Goal: Task Accomplishment & Management: Manage account settings

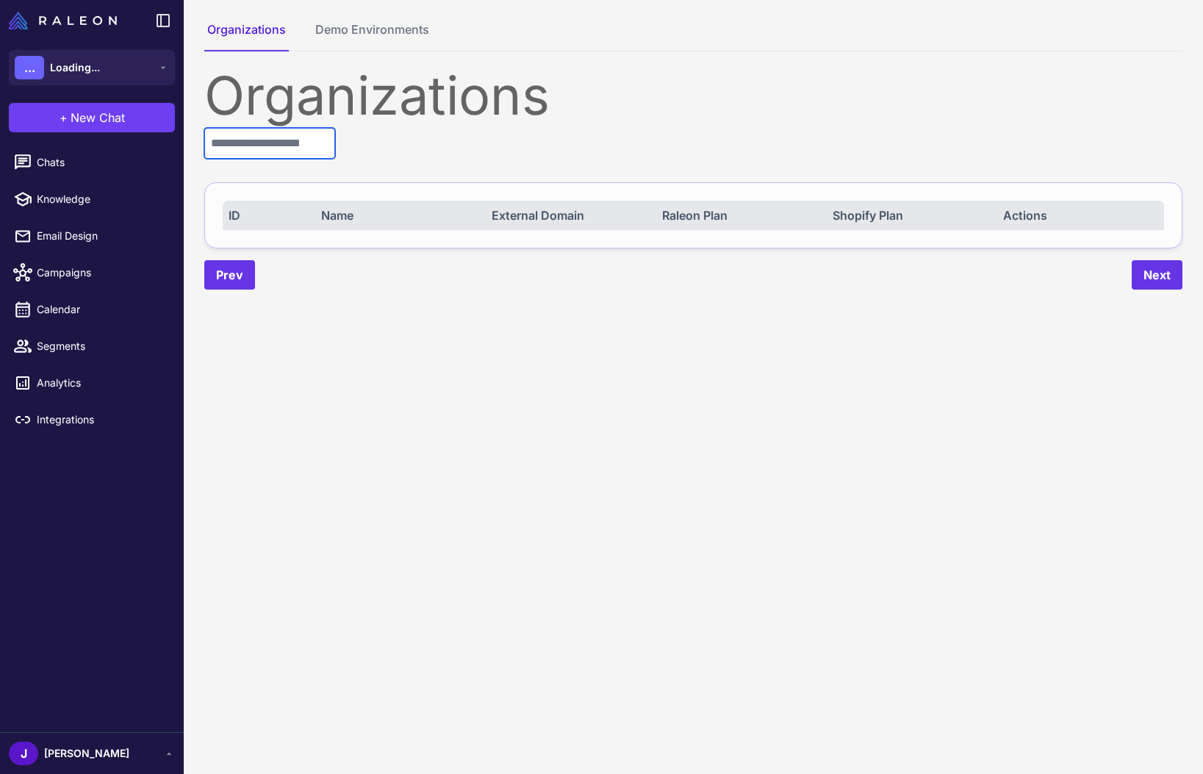
click at [318, 125] on div "Organizations ID Name External Domain Raleon Plan Shopify Plan Actions Prev Next" at bounding box center [693, 179] width 978 height 220
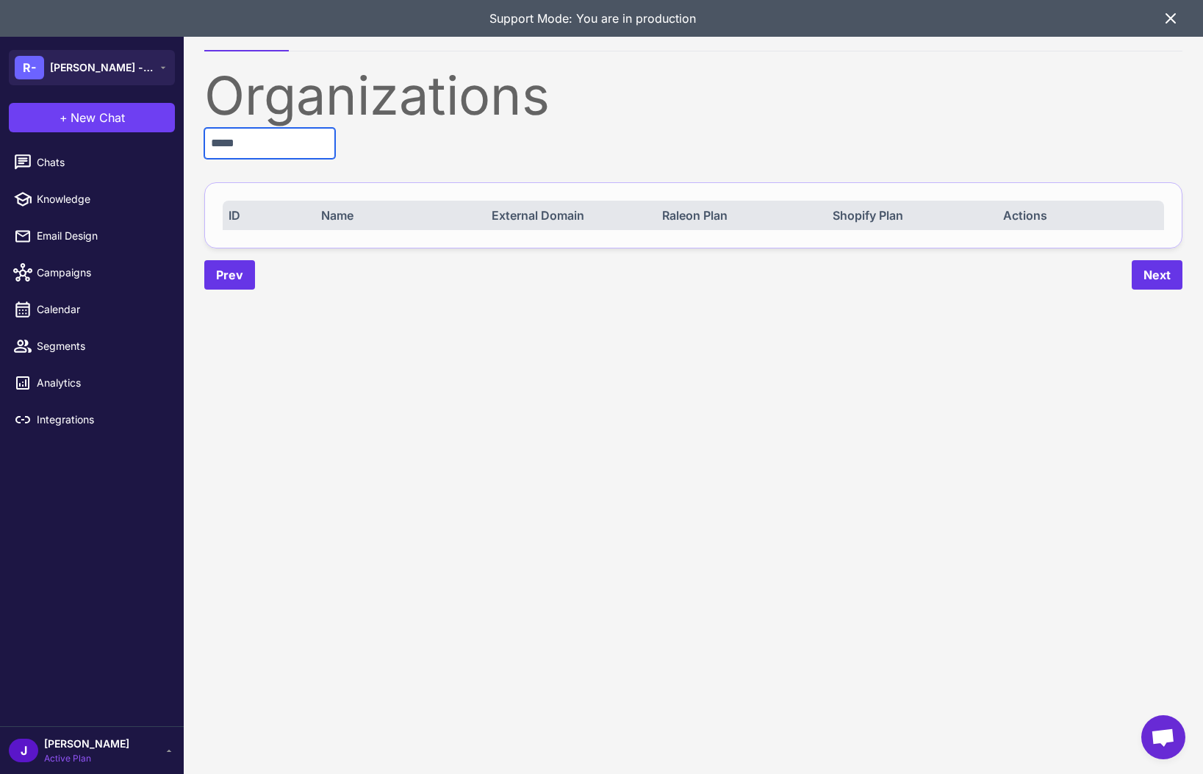
click at [251, 145] on input "*****" at bounding box center [269, 143] width 131 height 31
click at [636, 95] on div "Organizations" at bounding box center [693, 95] width 978 height 53
click at [1172, 22] on icon at bounding box center [1171, 19] width 18 height 18
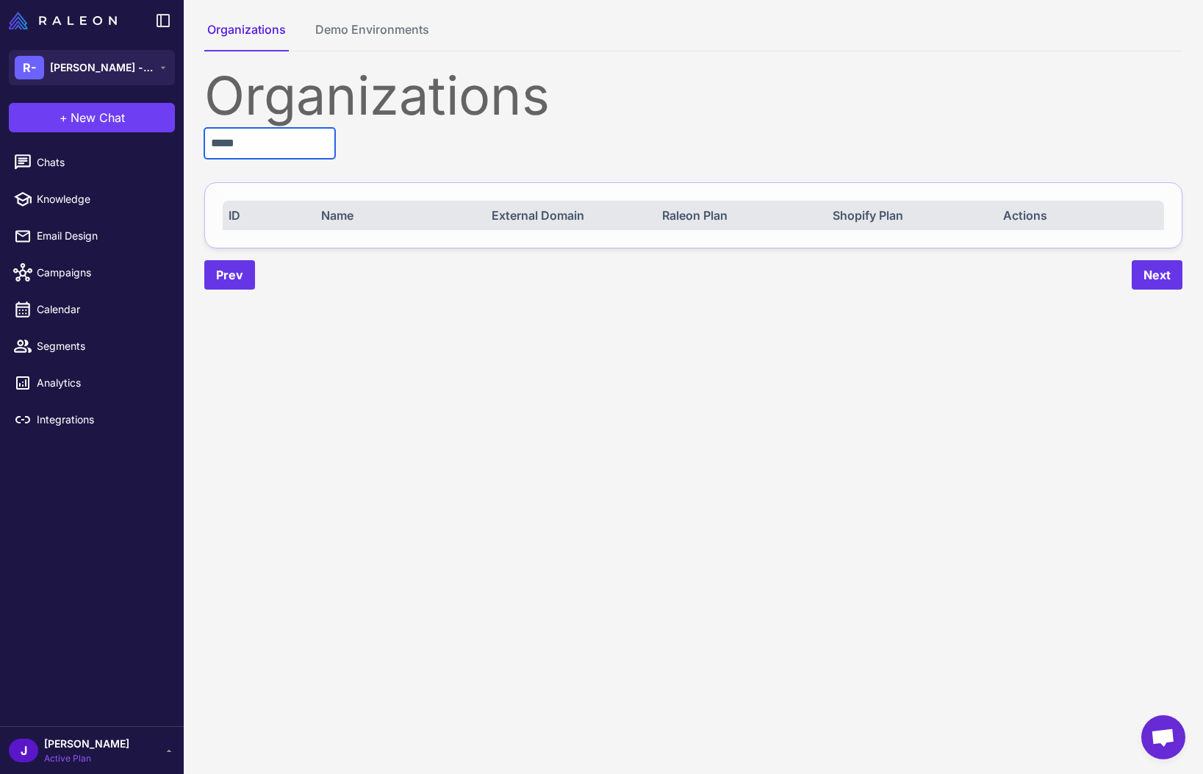
click at [254, 139] on input "*****" at bounding box center [269, 143] width 131 height 31
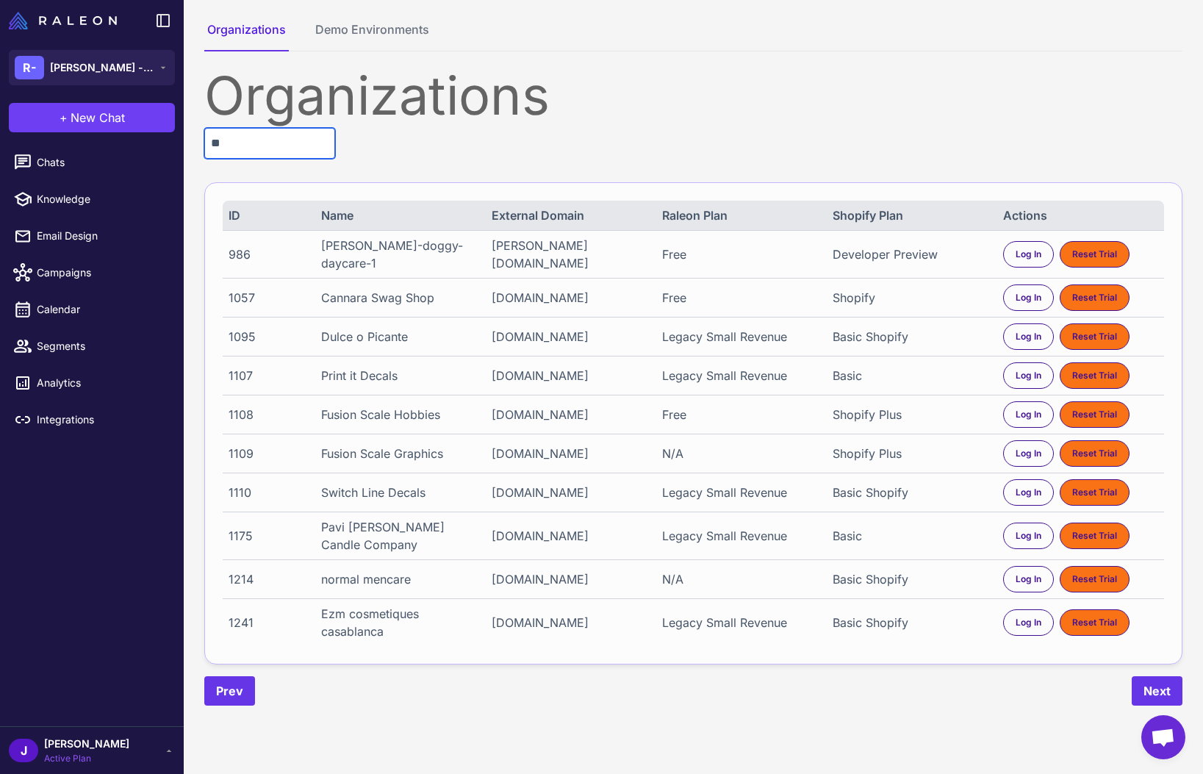
type input "*"
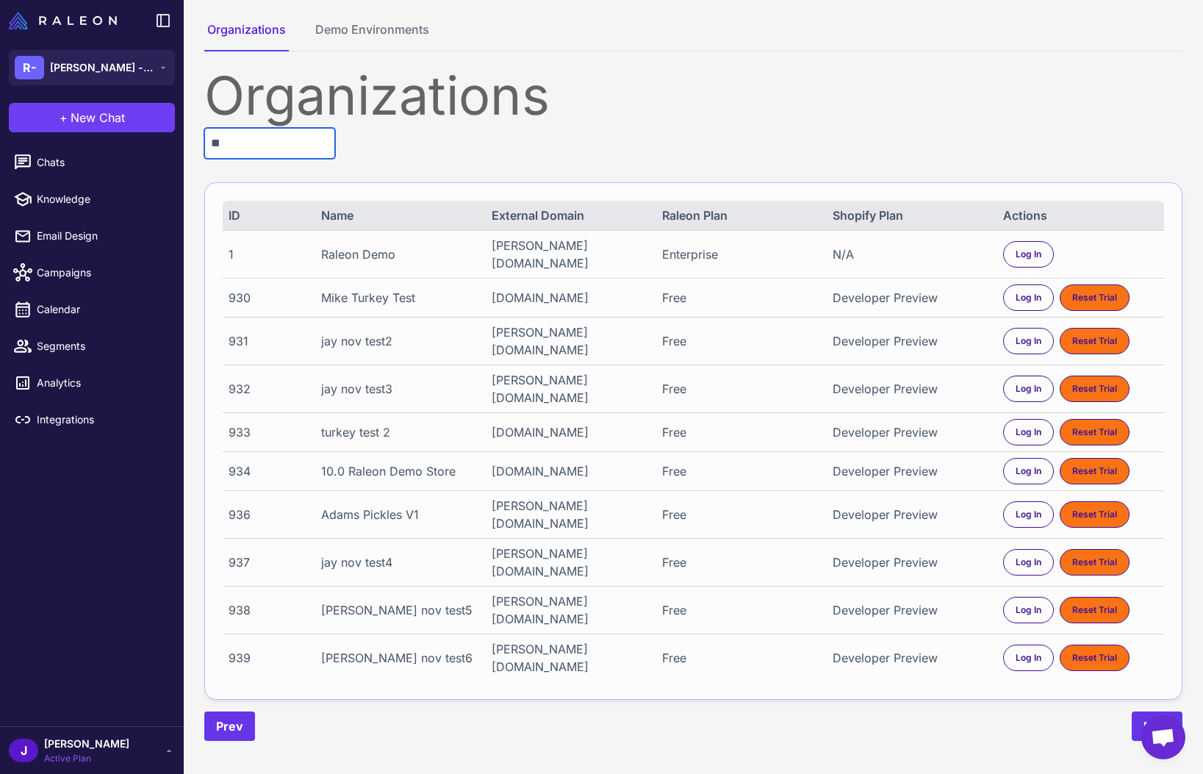
type input "*"
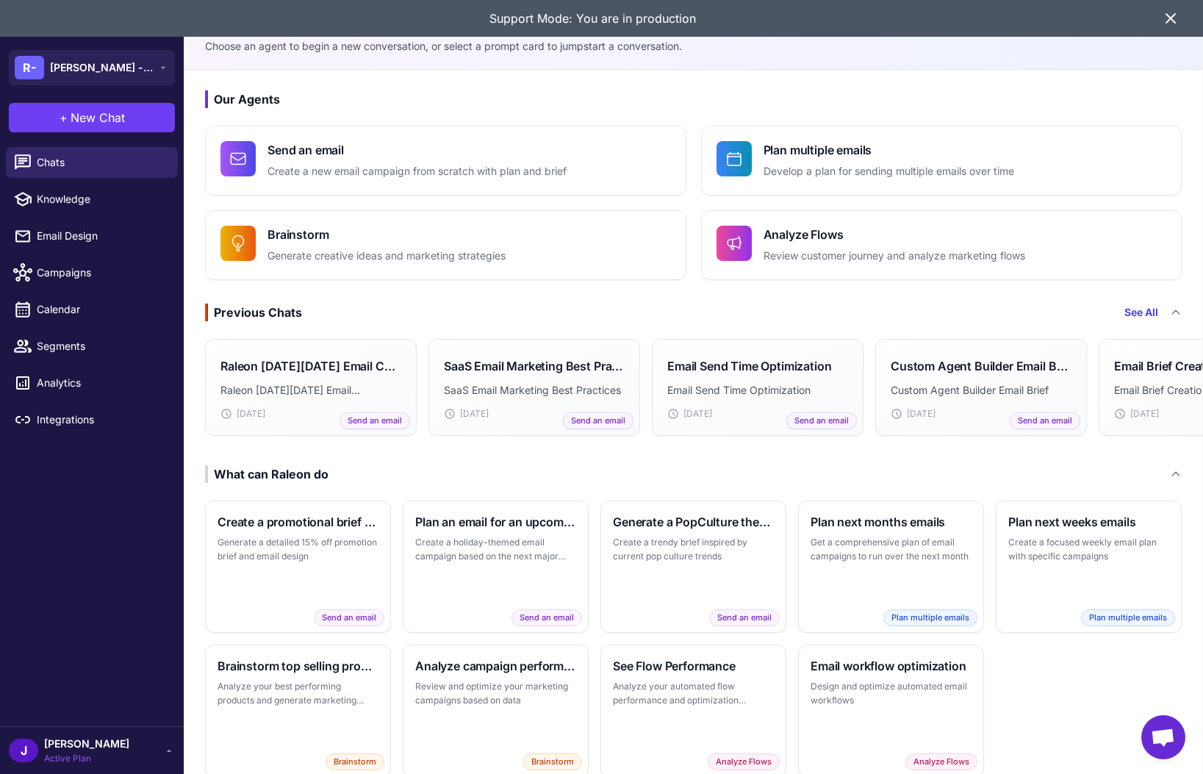
click at [1171, 20] on icon at bounding box center [1170, 18] width 9 height 9
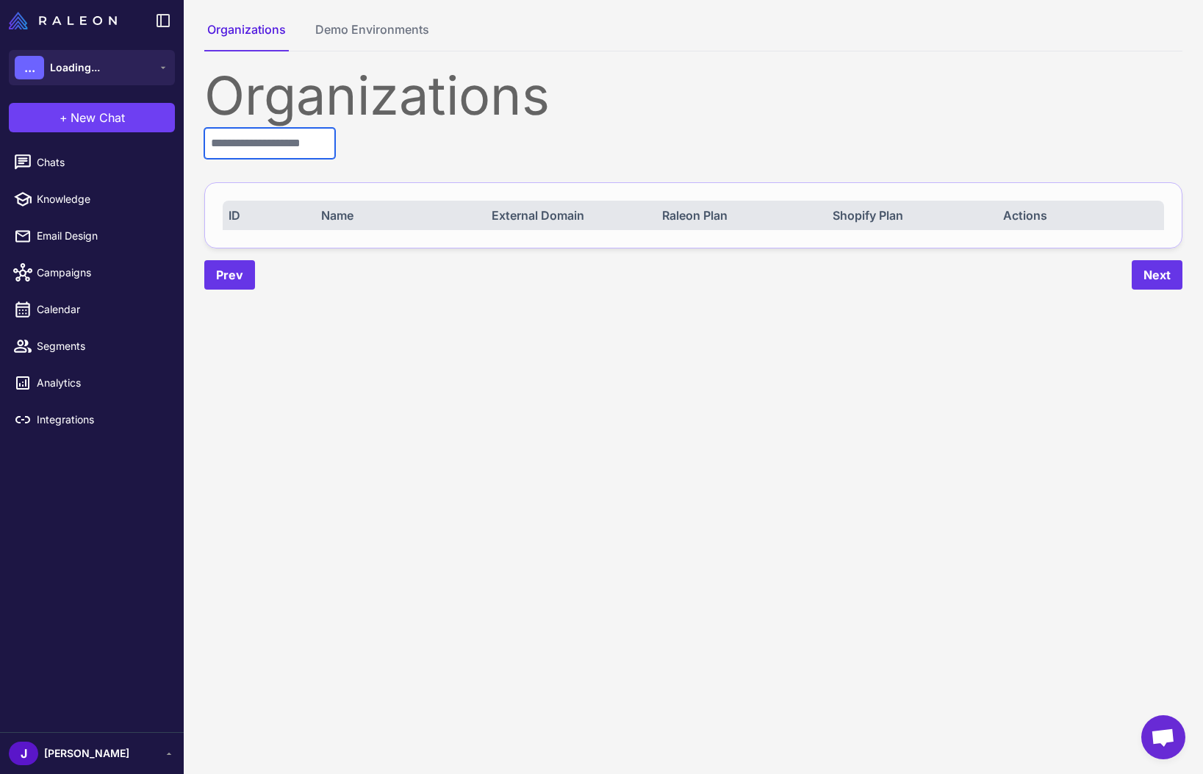
click at [312, 147] on input "text" at bounding box center [269, 143] width 131 height 31
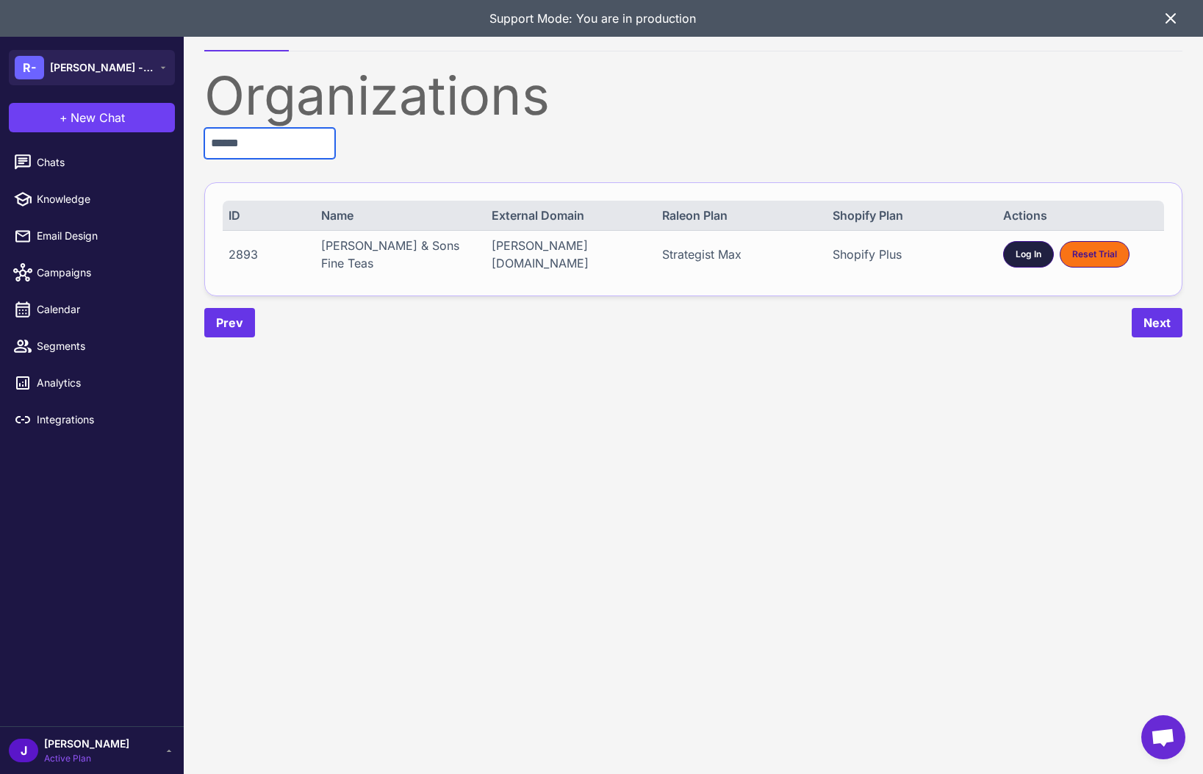
type input "******"
click at [1016, 251] on span "Log In" at bounding box center [1029, 254] width 26 height 13
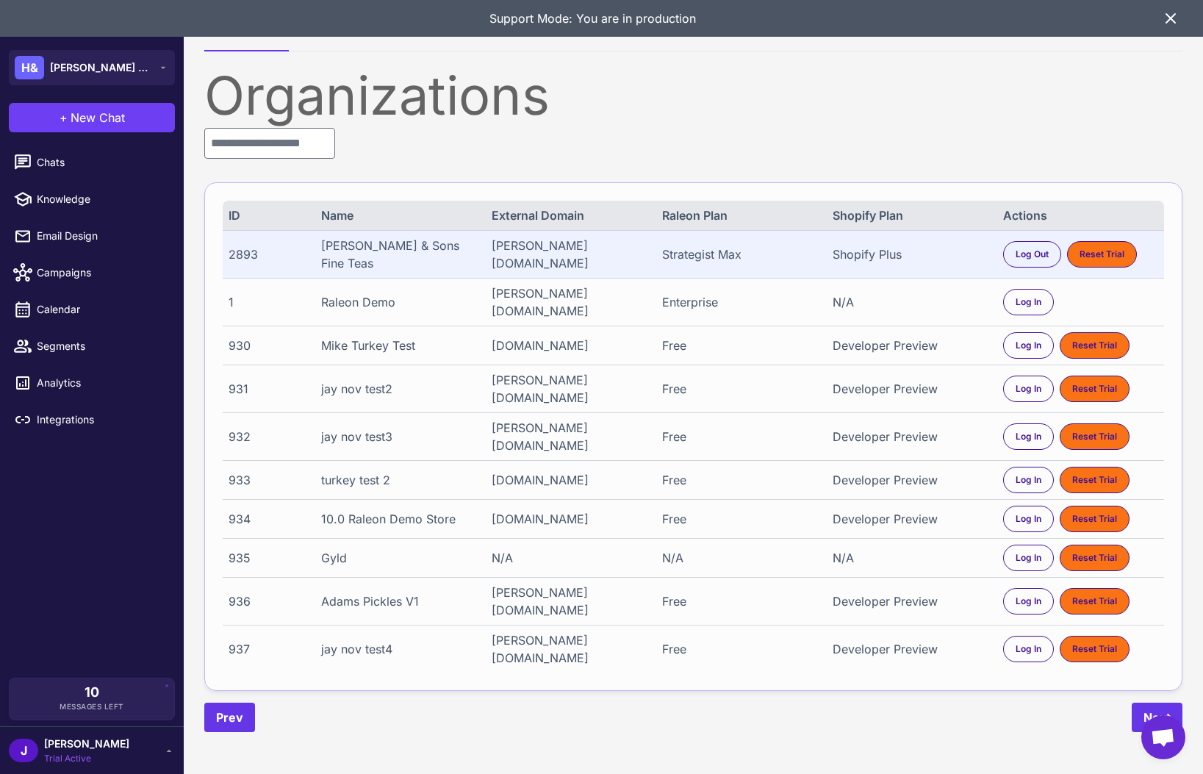
click at [71, 758] on span "Trial Active" at bounding box center [86, 758] width 85 height 13
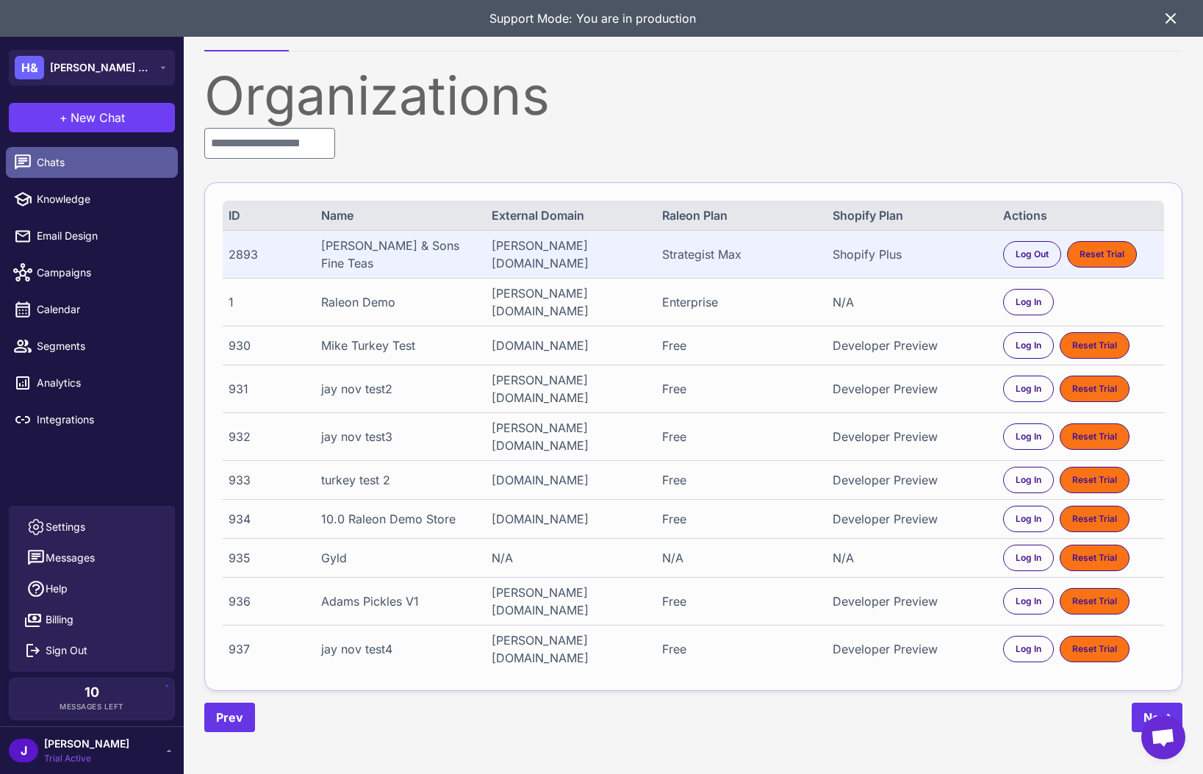
click at [83, 162] on span "Chats" at bounding box center [101, 162] width 129 height 16
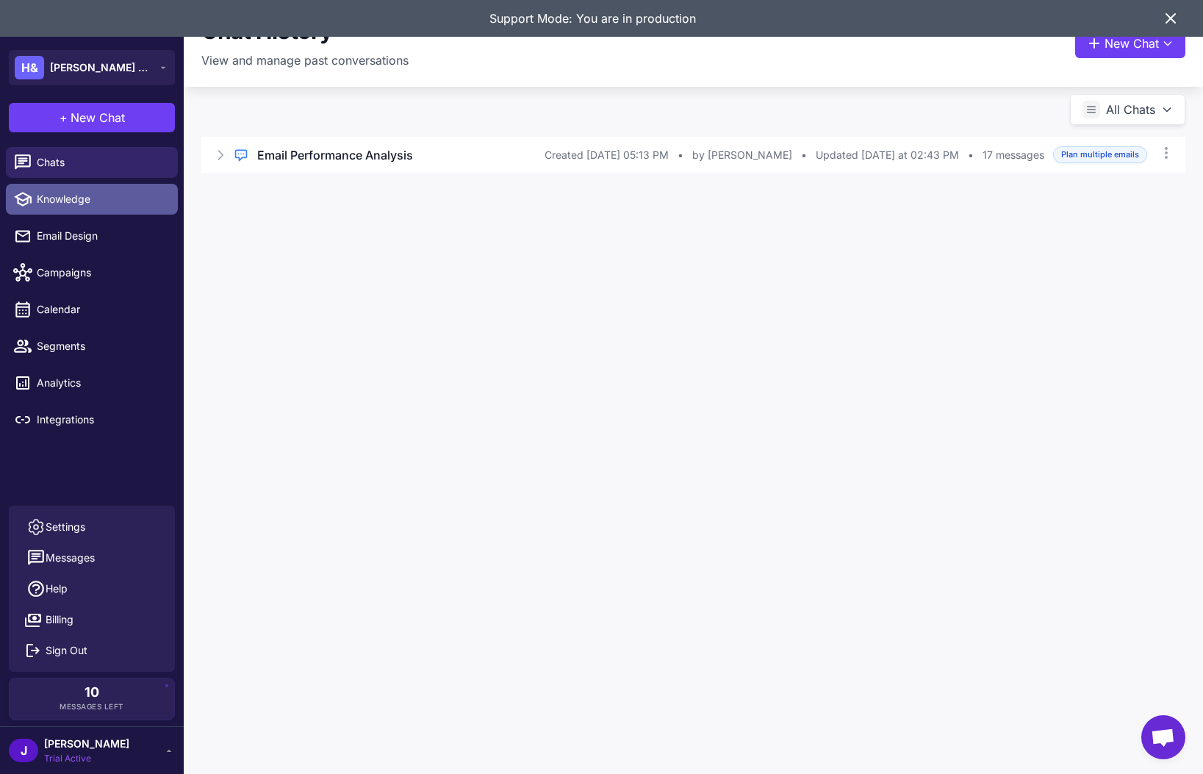
click at [70, 189] on link "Knowledge" at bounding box center [92, 199] width 172 height 31
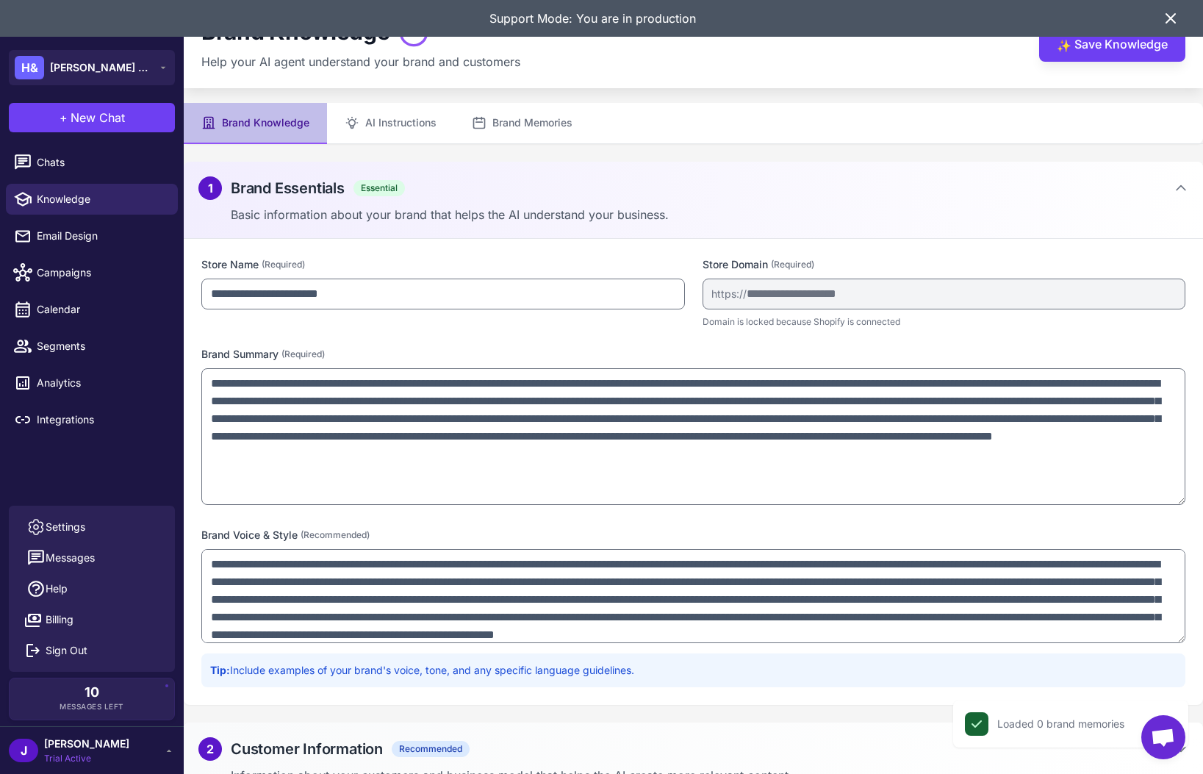
drag, startPoint x: 1182, startPoint y: 459, endPoint x: 1181, endPoint y: 501, distance: 42.6
click at [1181, 501] on textarea "**********" at bounding box center [693, 436] width 984 height 137
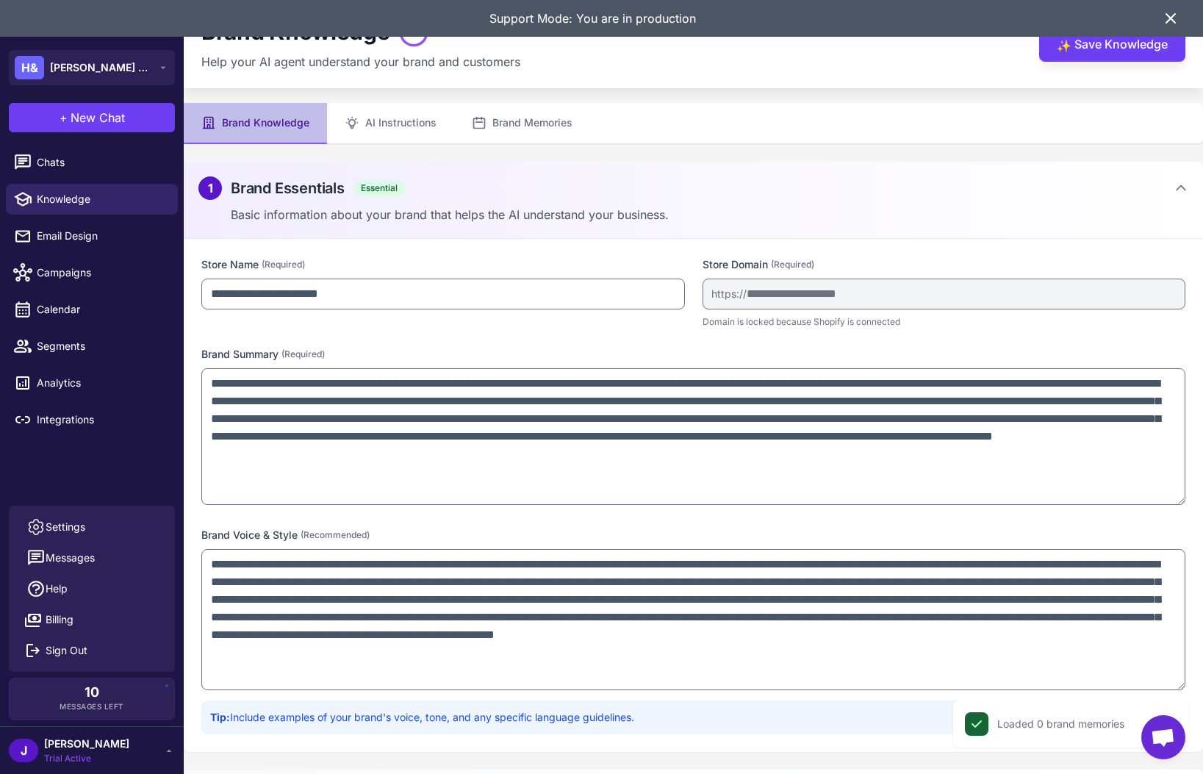
drag, startPoint x: 1180, startPoint y: 638, endPoint x: 1041, endPoint y: 652, distance: 139.6
click at [1181, 683] on textarea "**********" at bounding box center [693, 619] width 984 height 141
click at [99, 337] on link "Segments" at bounding box center [92, 346] width 172 height 31
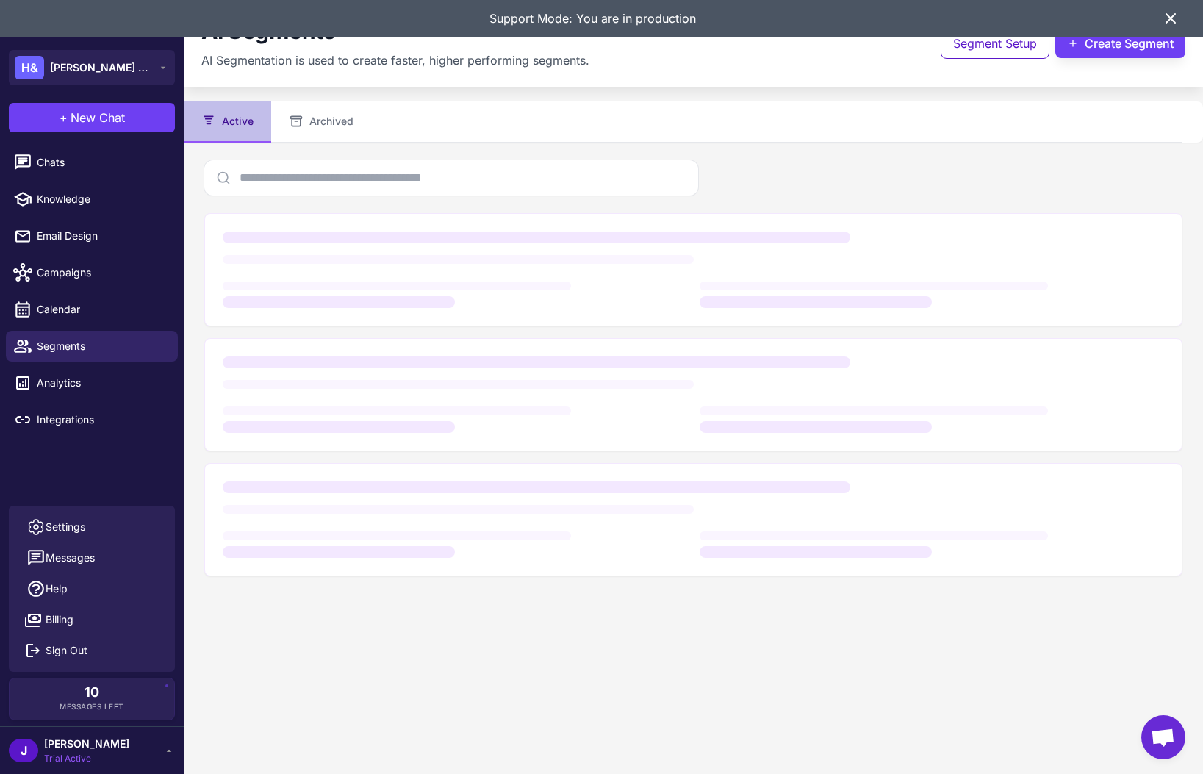
click at [1162, 10] on icon at bounding box center [1171, 19] width 18 height 18
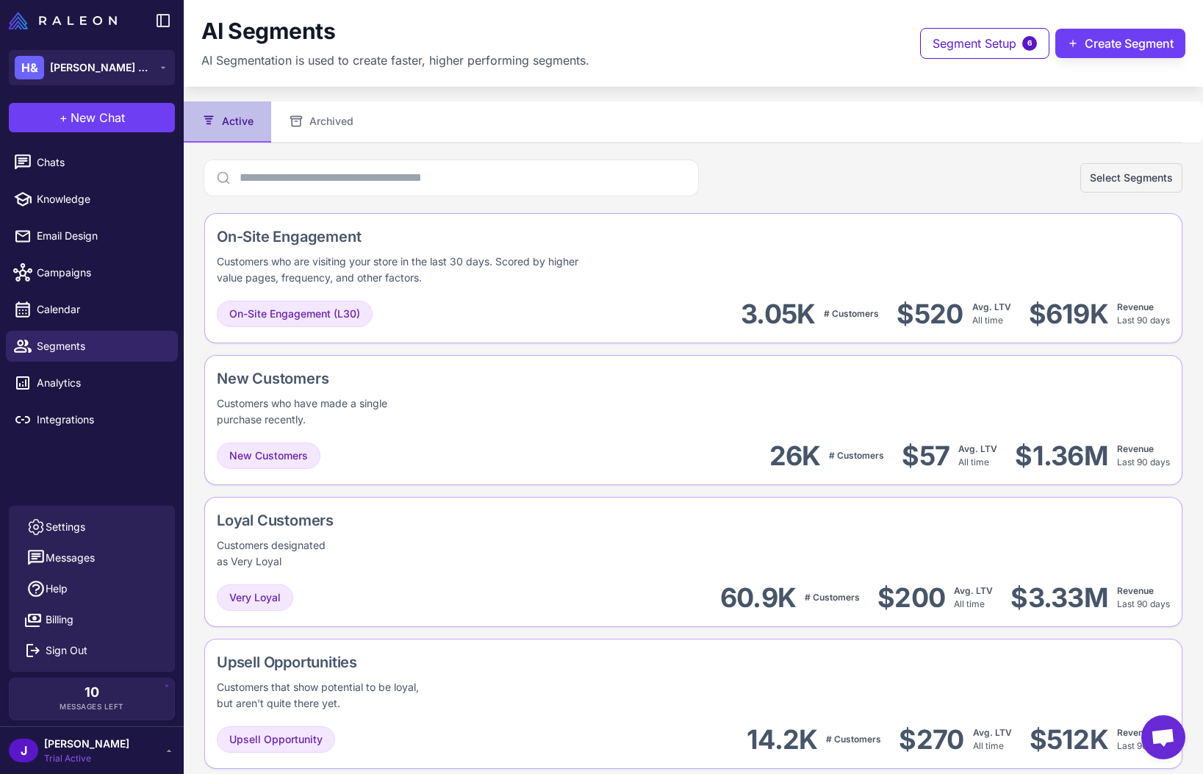
click at [895, 160] on div "Select Segments" at bounding box center [693, 177] width 978 height 35
click at [926, 170] on div "Select Segments" at bounding box center [693, 177] width 978 height 35
click at [159, 754] on div "[PERSON_NAME] Trial Active" at bounding box center [92, 750] width 166 height 29
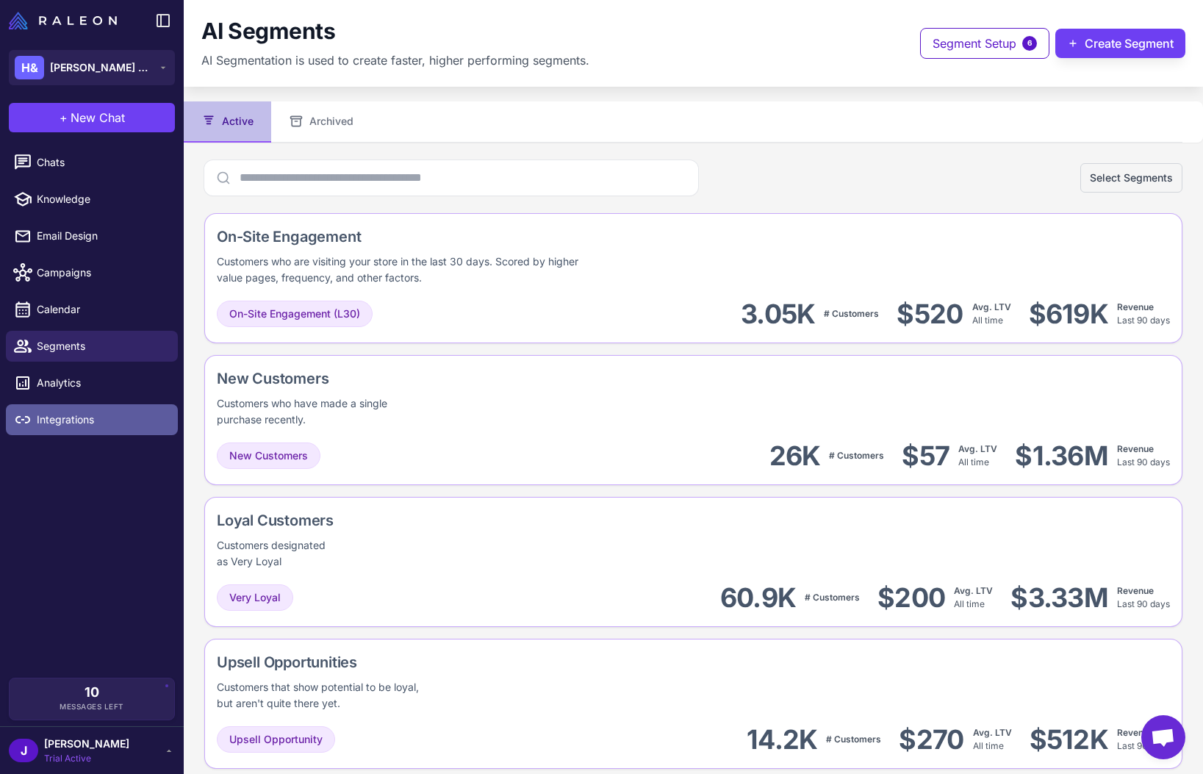
click at [85, 428] on link "Integrations" at bounding box center [92, 419] width 172 height 31
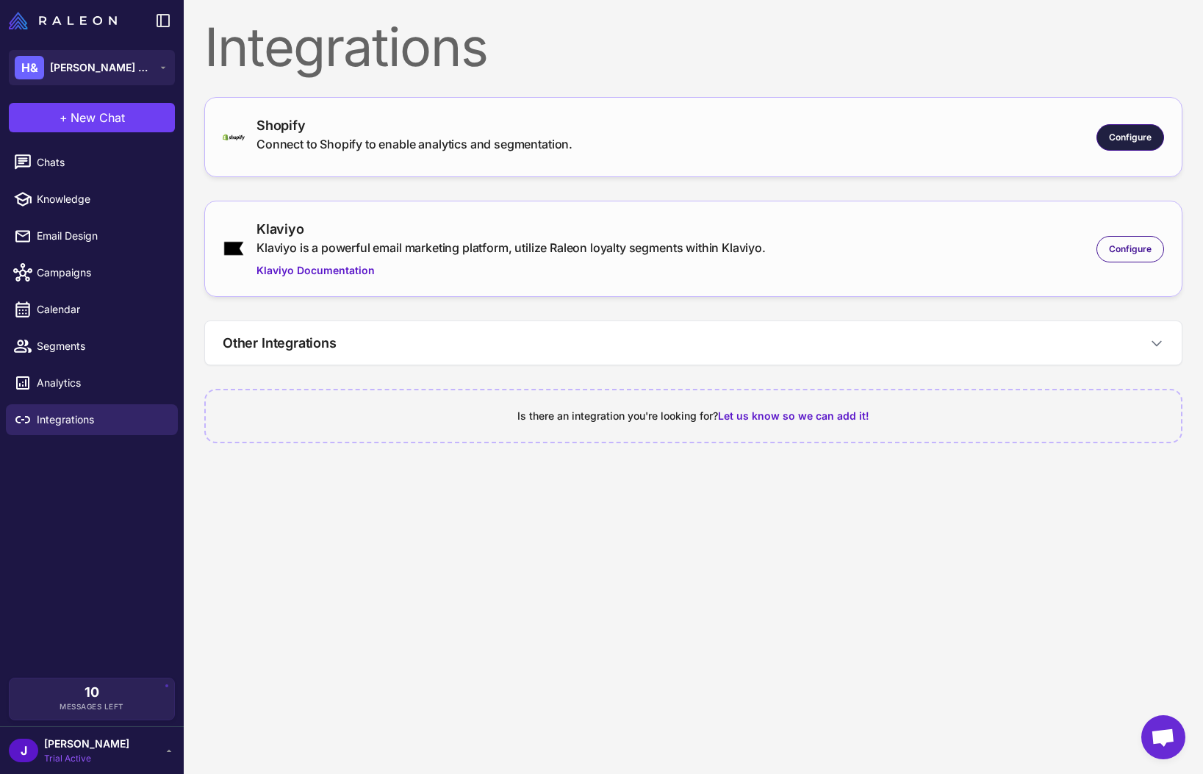
click at [1120, 137] on span "Configure" at bounding box center [1130, 137] width 43 height 13
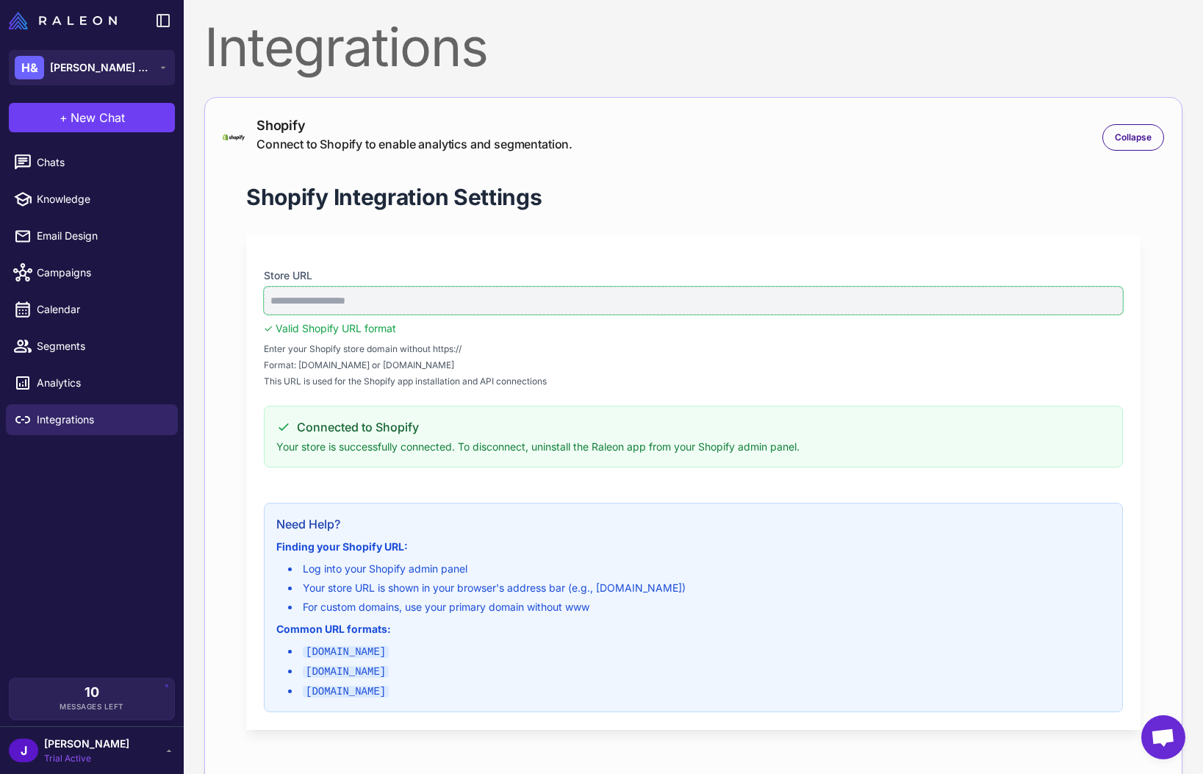
click at [339, 301] on input "**********" at bounding box center [693, 301] width 859 height 28
click at [340, 302] on input "**********" at bounding box center [693, 301] width 859 height 28
click at [341, 301] on input "**********" at bounding box center [693, 301] width 859 height 28
drag, startPoint x: 411, startPoint y: 303, endPoint x: 258, endPoint y: 298, distance: 152.9
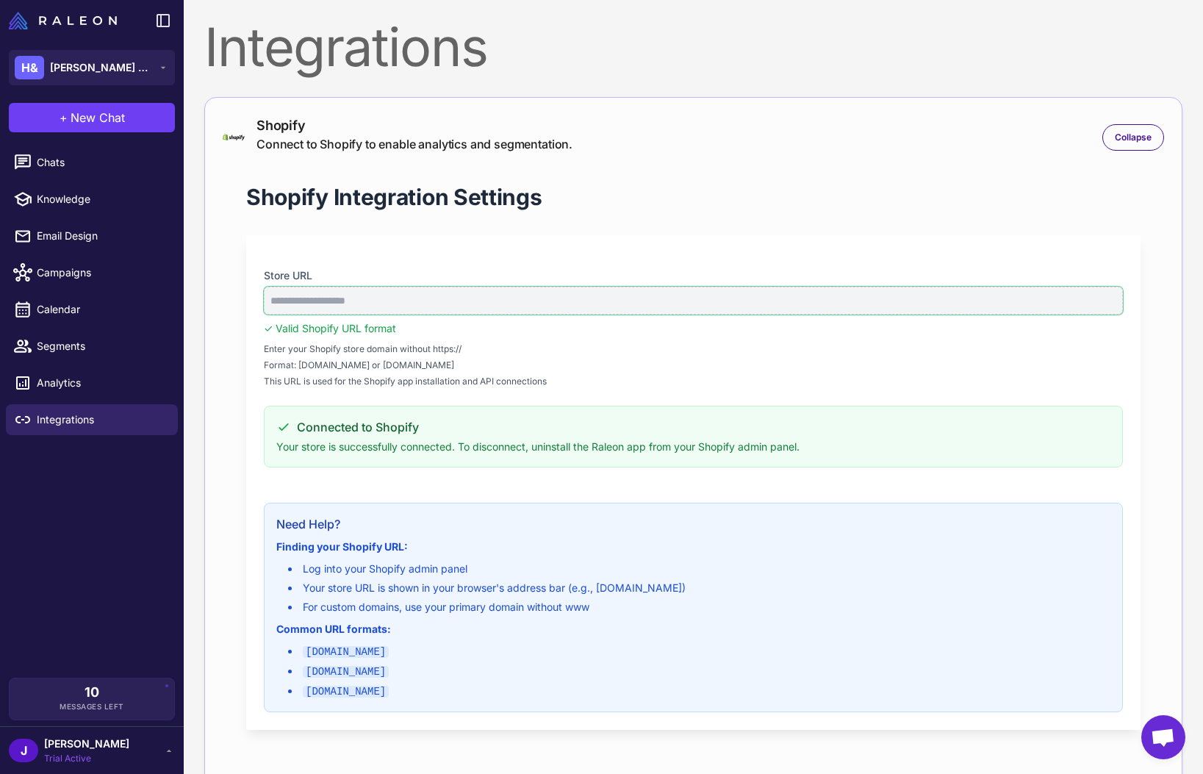
click at [258, 298] on div "**********" at bounding box center [693, 482] width 894 height 495
click at [127, 736] on div "[PERSON_NAME] Trial Active" at bounding box center [92, 750] width 166 height 29
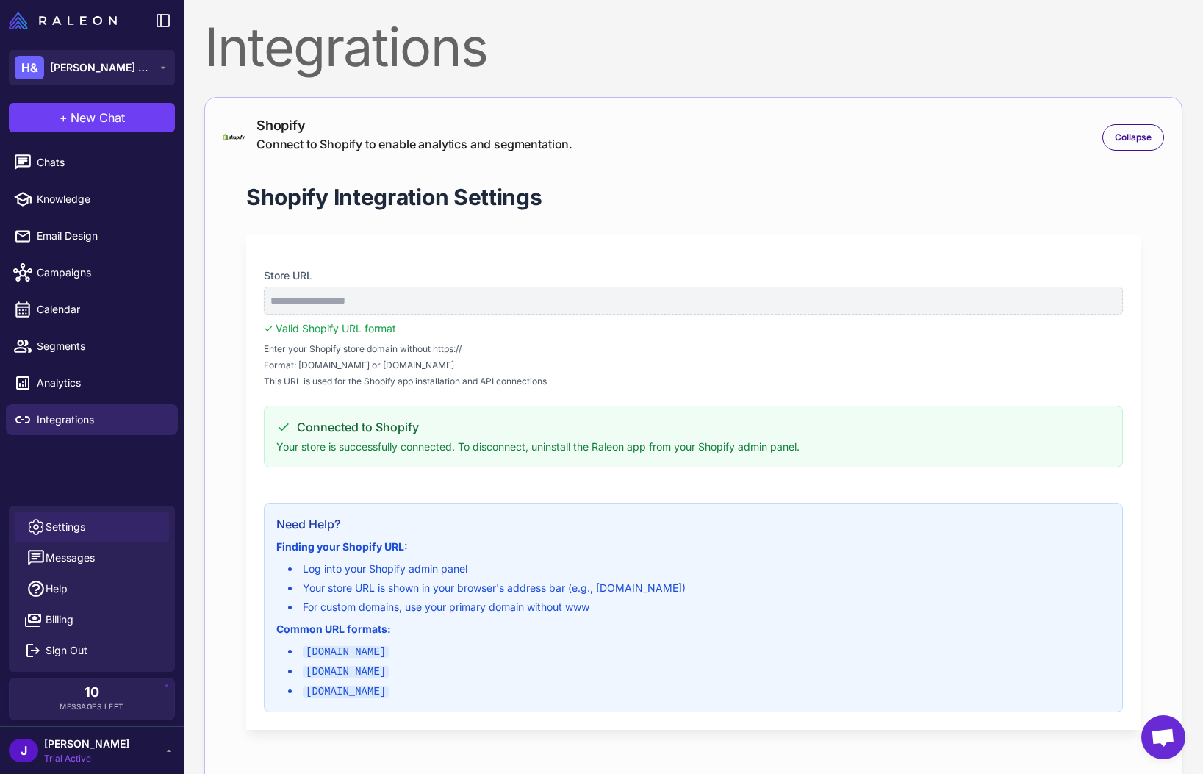
click at [71, 521] on span "Settings" at bounding box center [66, 527] width 40 height 16
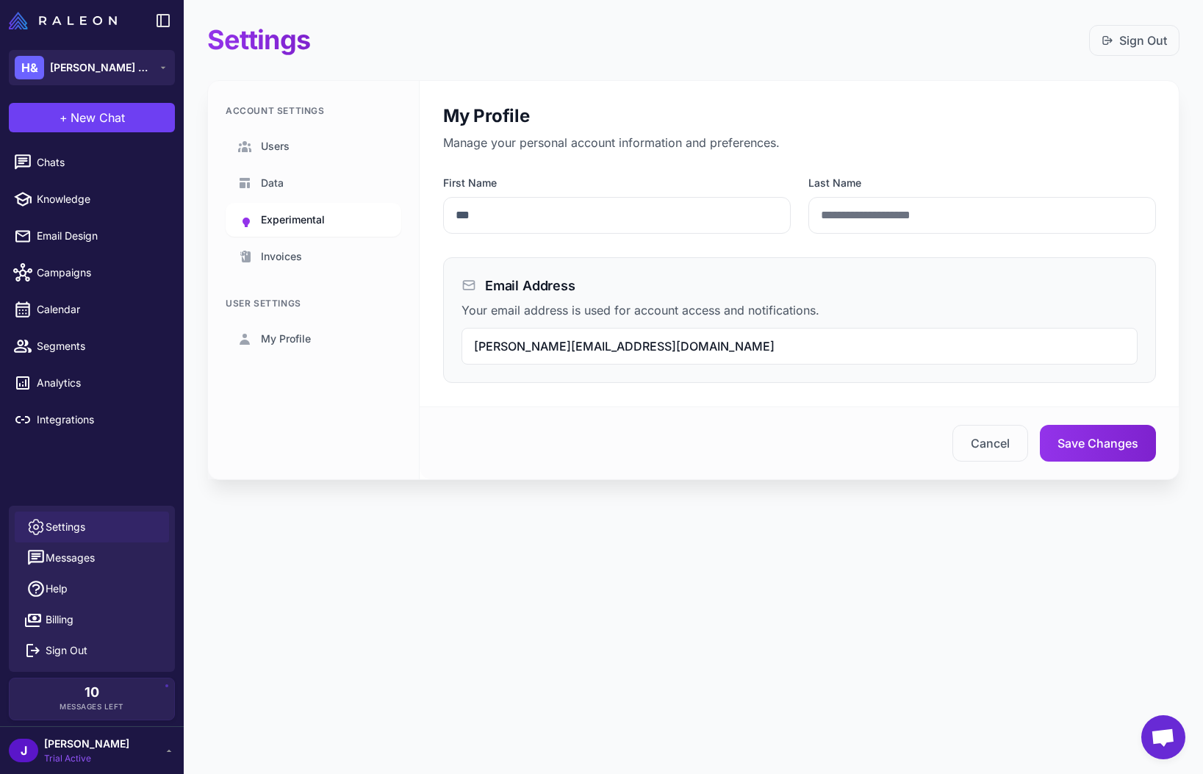
click at [284, 204] on link "Experimental" at bounding box center [314, 220] width 176 height 34
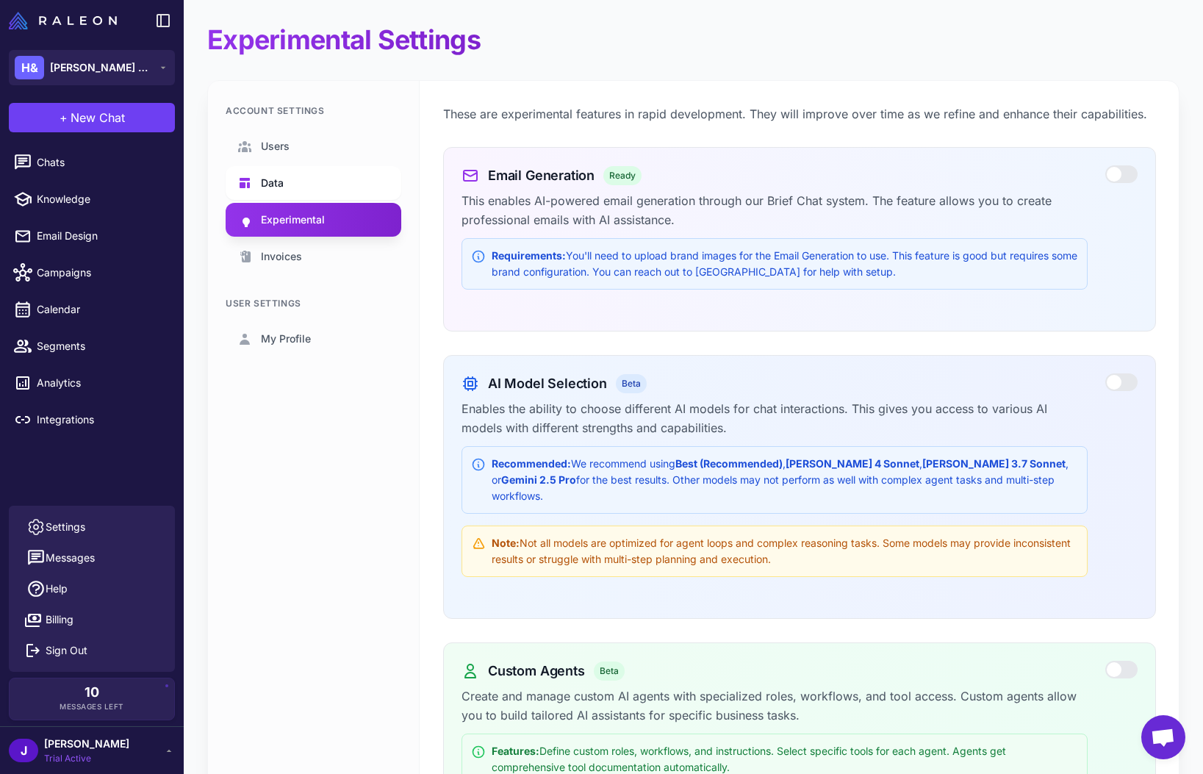
click at [279, 179] on span "Data" at bounding box center [272, 183] width 23 height 16
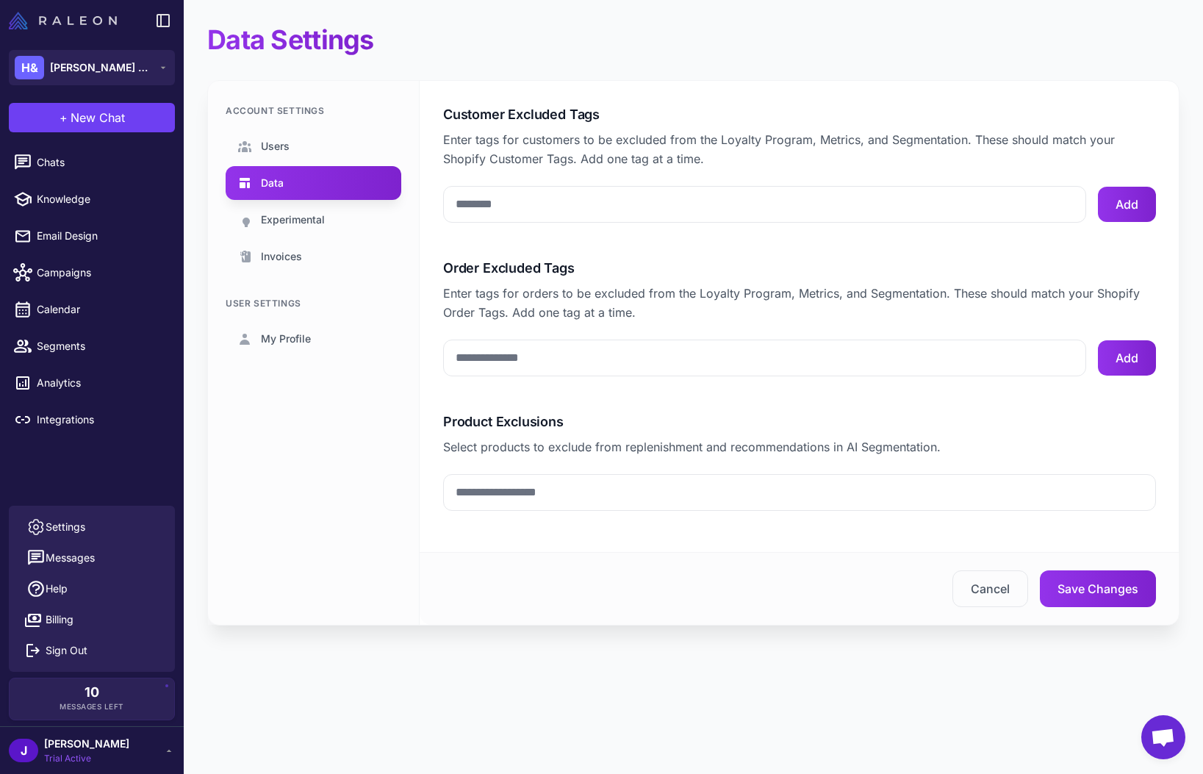
click at [79, 23] on img at bounding box center [63, 21] width 108 height 18
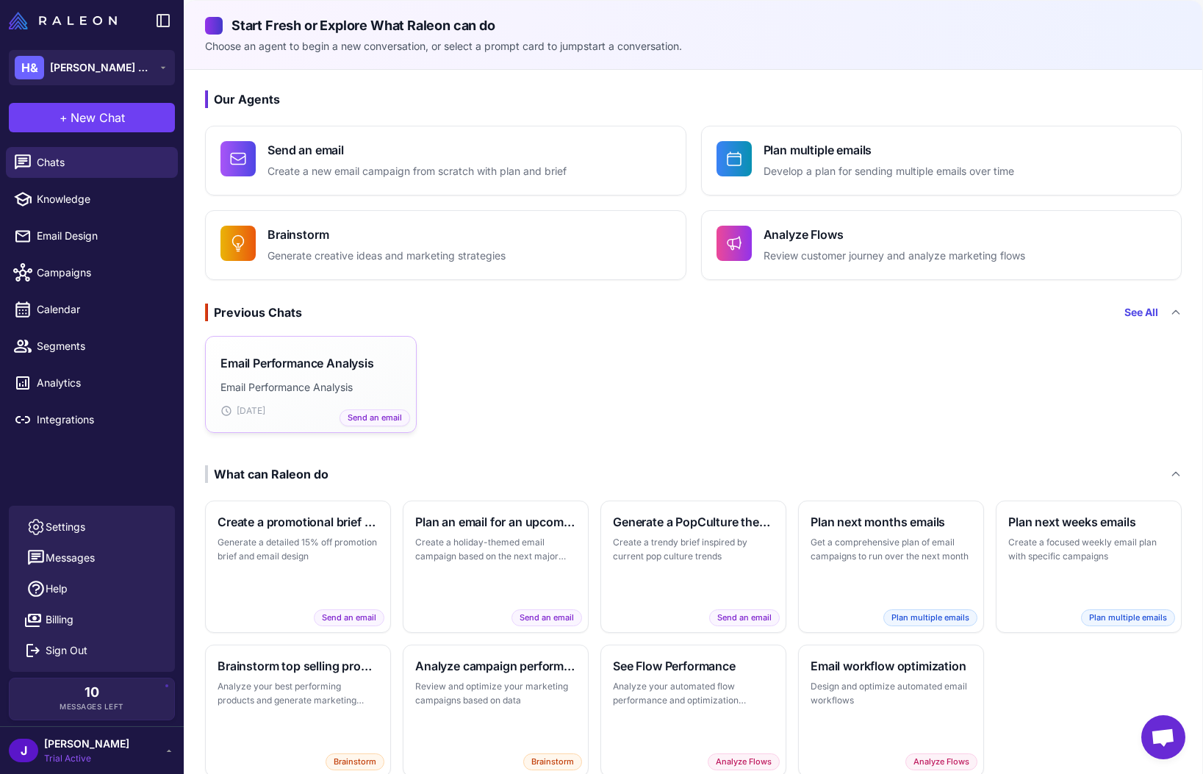
click at [284, 389] on p "Email Performance Analysis" at bounding box center [310, 387] width 181 height 16
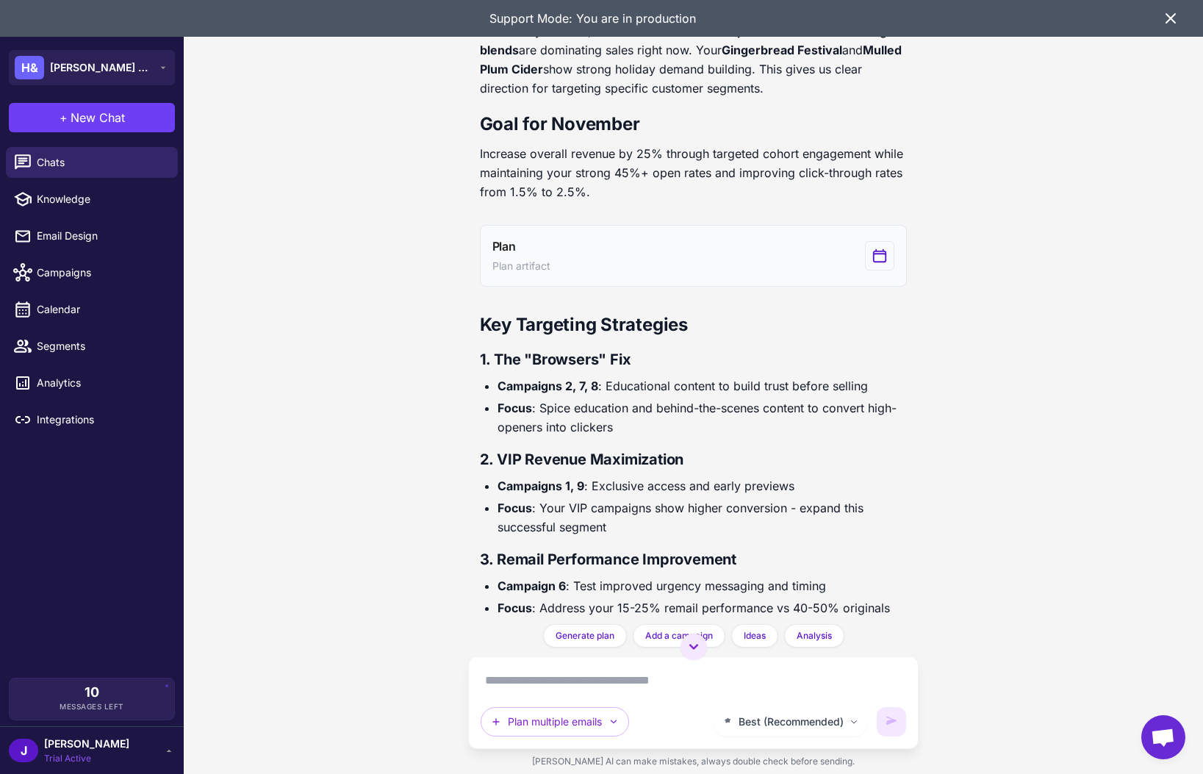
scroll to position [4213, 0]
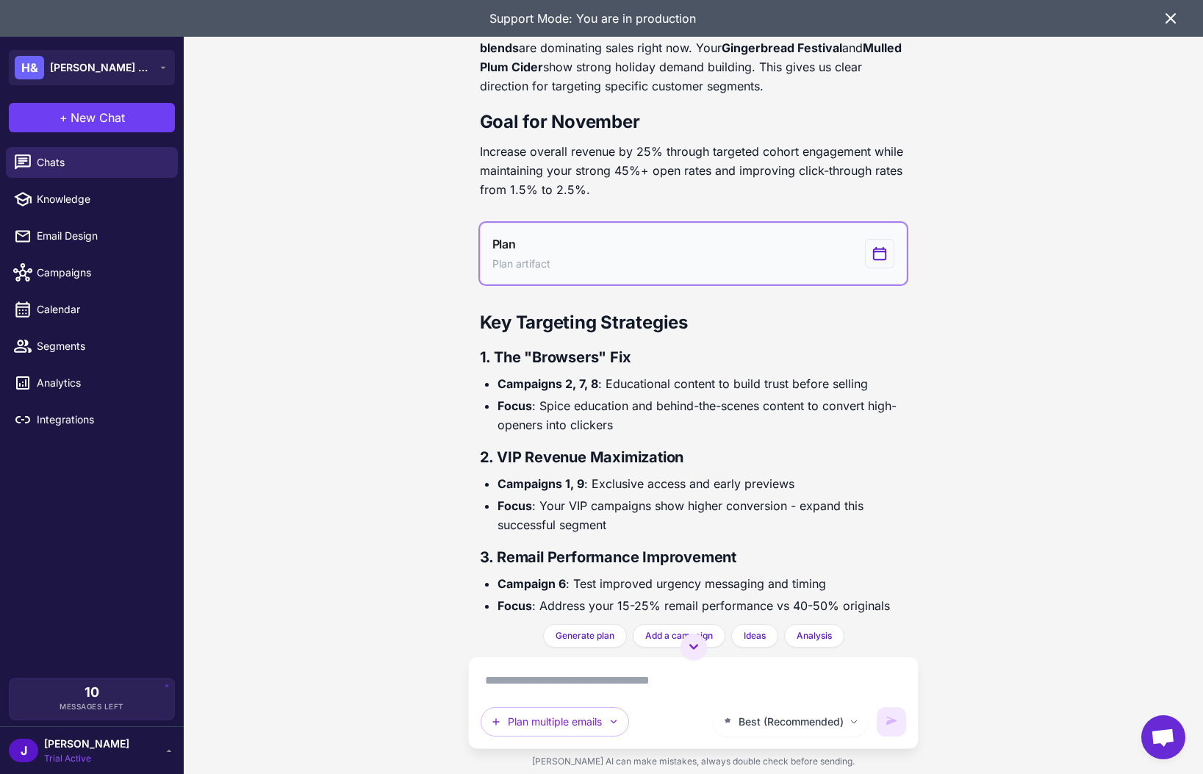
click at [646, 261] on button "Plan Plan artifact" at bounding box center [694, 254] width 428 height 62
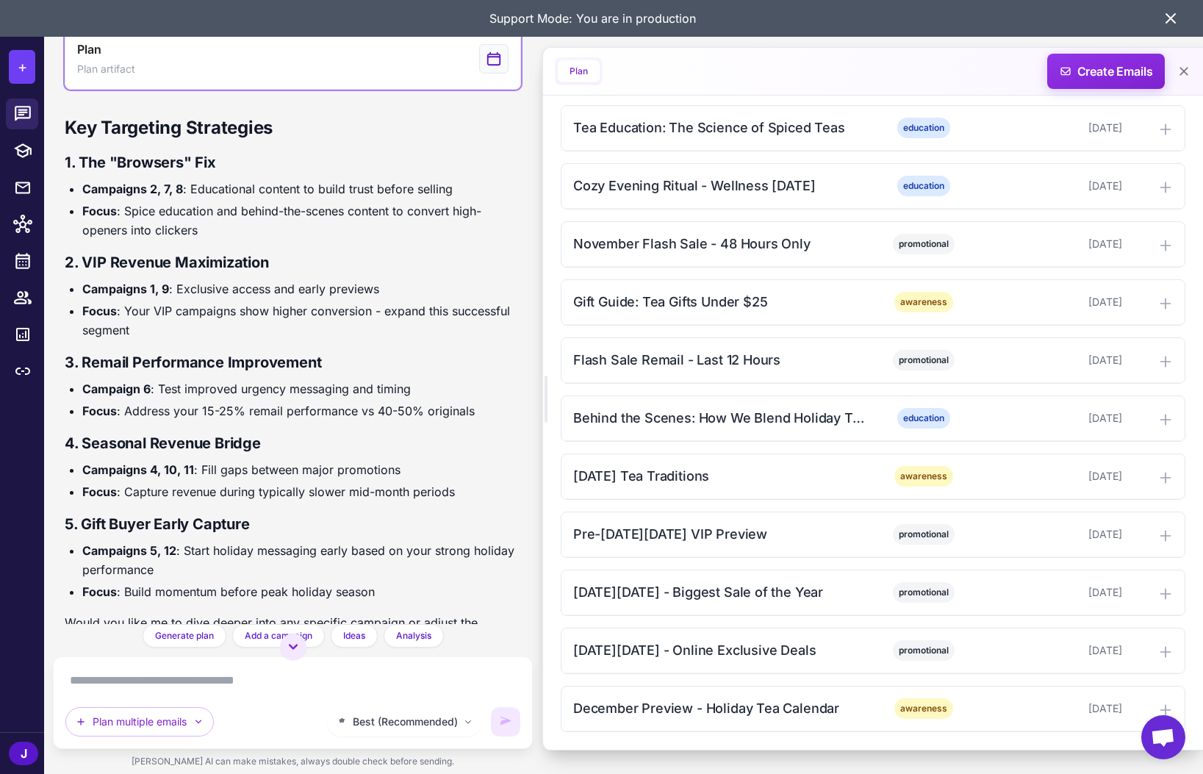
scroll to position [4345, 0]
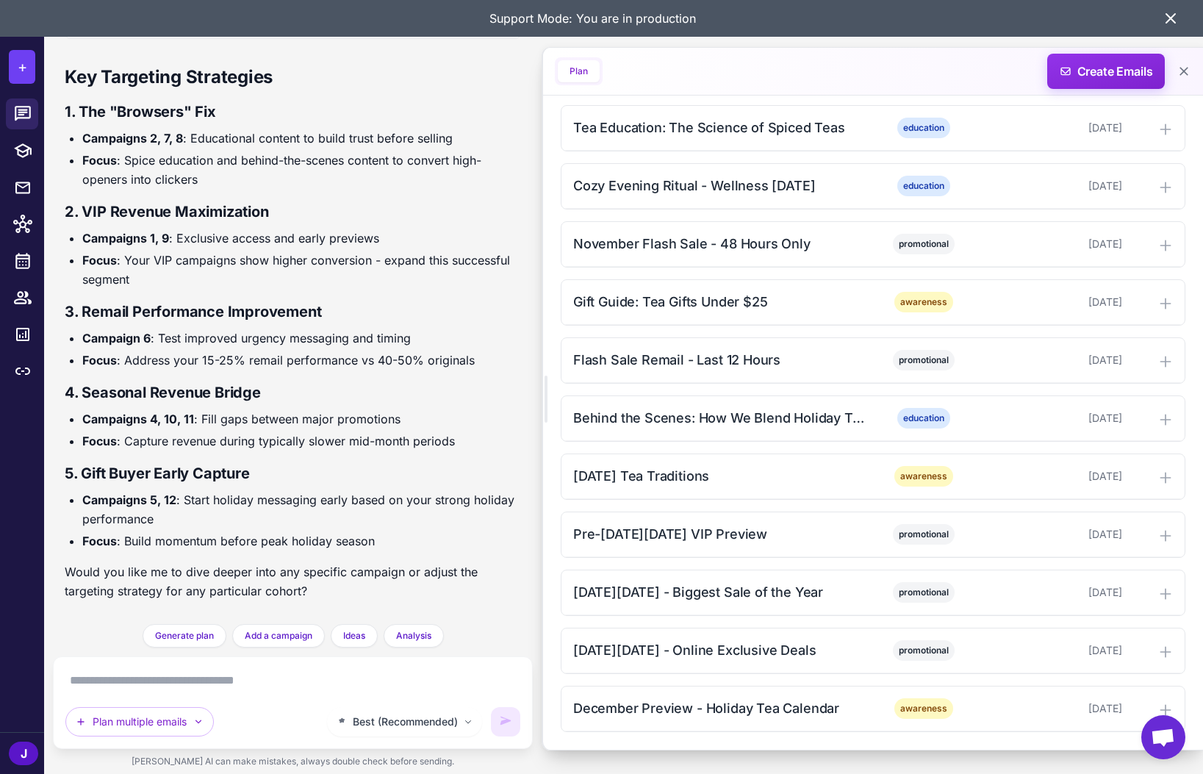
click at [1168, 18] on icon at bounding box center [1171, 19] width 18 height 18
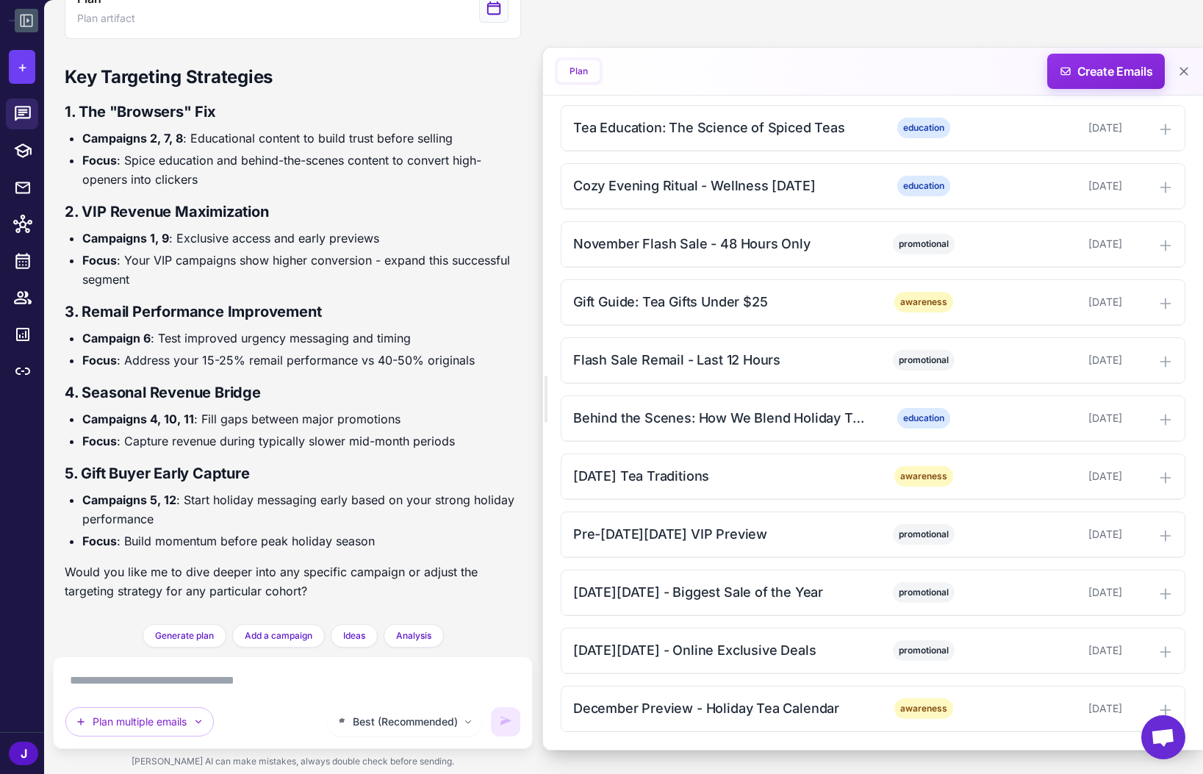
click at [26, 19] on icon at bounding box center [27, 21] width 18 height 18
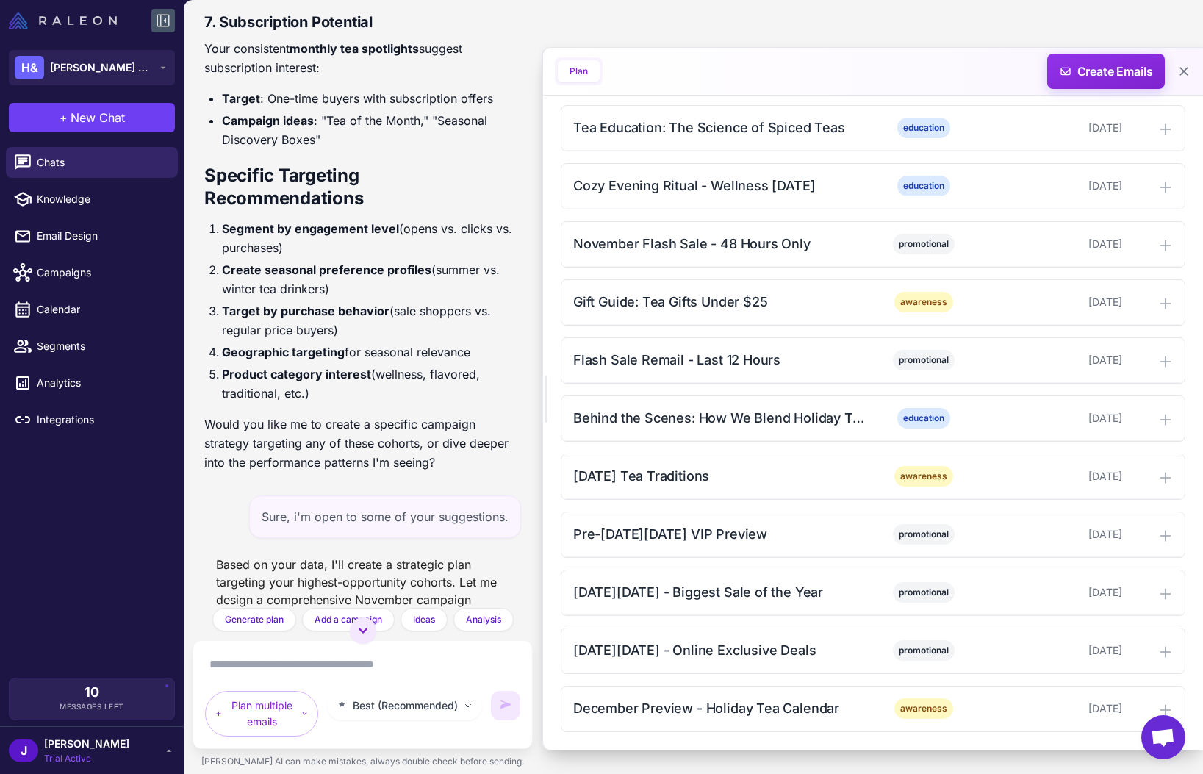
scroll to position [5483, 0]
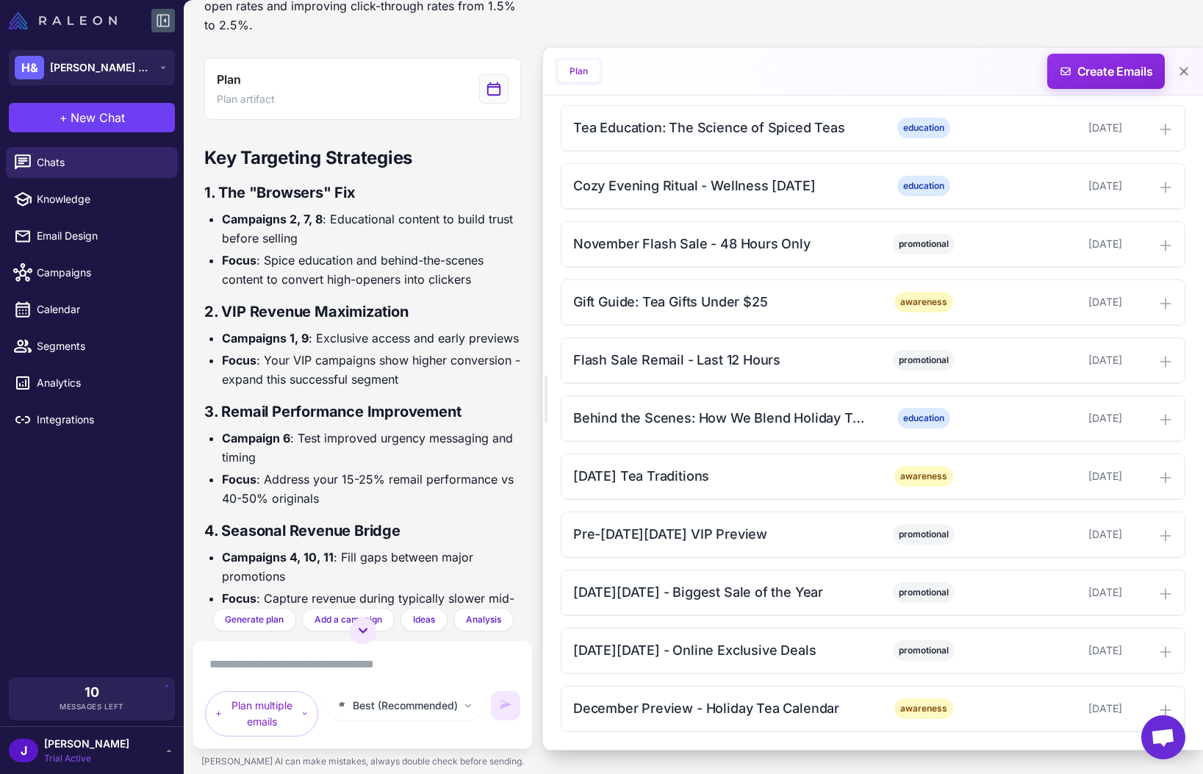
click at [27, 12] on img at bounding box center [63, 21] width 108 height 18
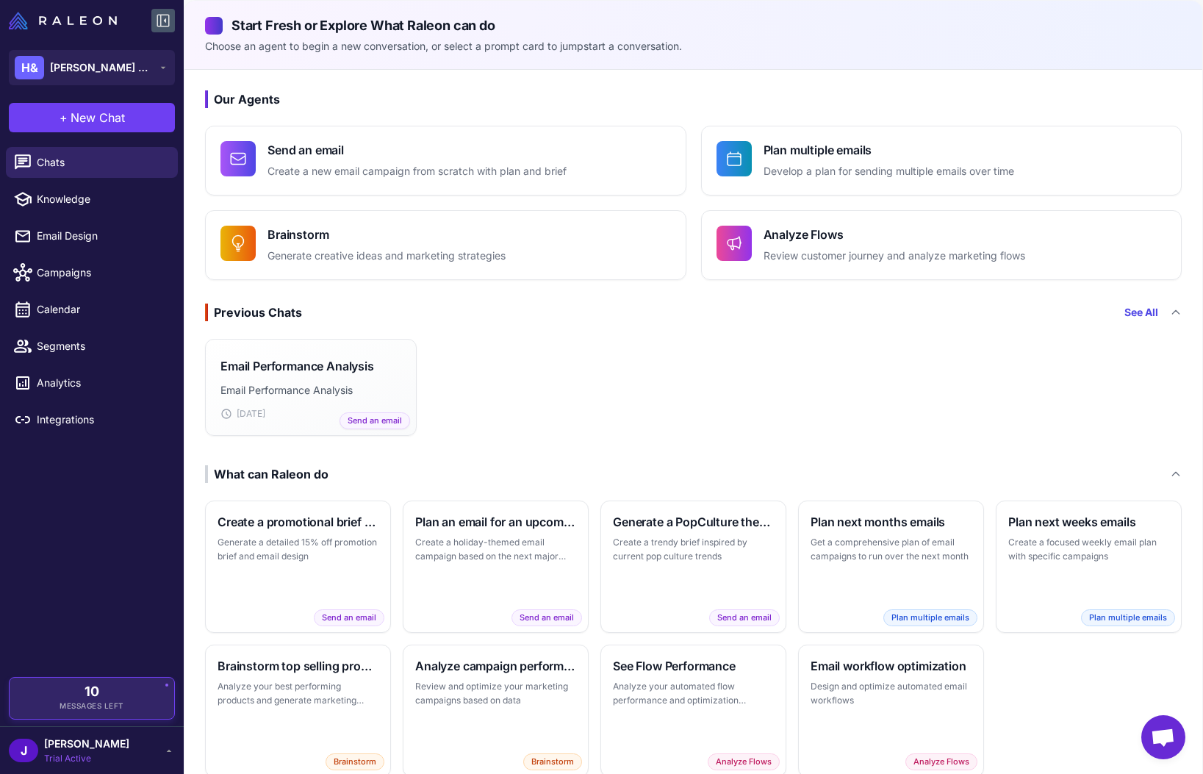
click at [93, 682] on div "10 Messages Left" at bounding box center [92, 698] width 166 height 43
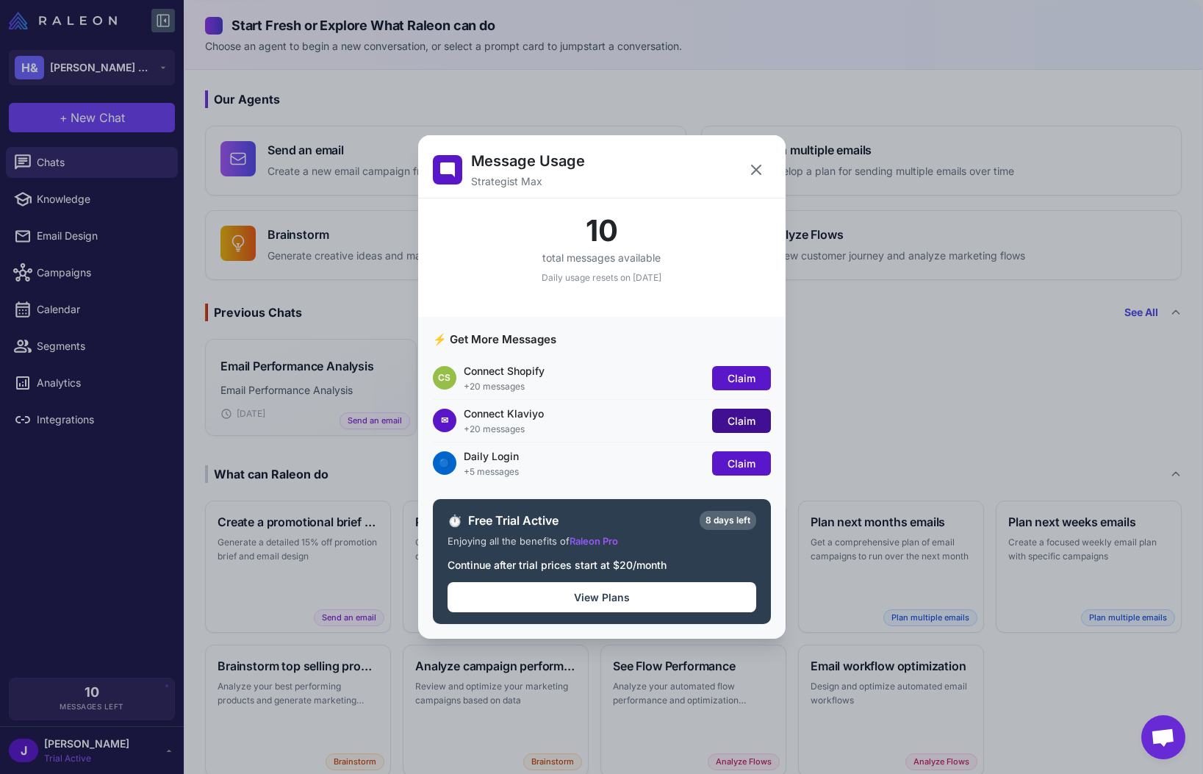
click at [736, 420] on span "Claim" at bounding box center [742, 420] width 28 height 12
click at [743, 378] on span "Claim" at bounding box center [742, 378] width 28 height 12
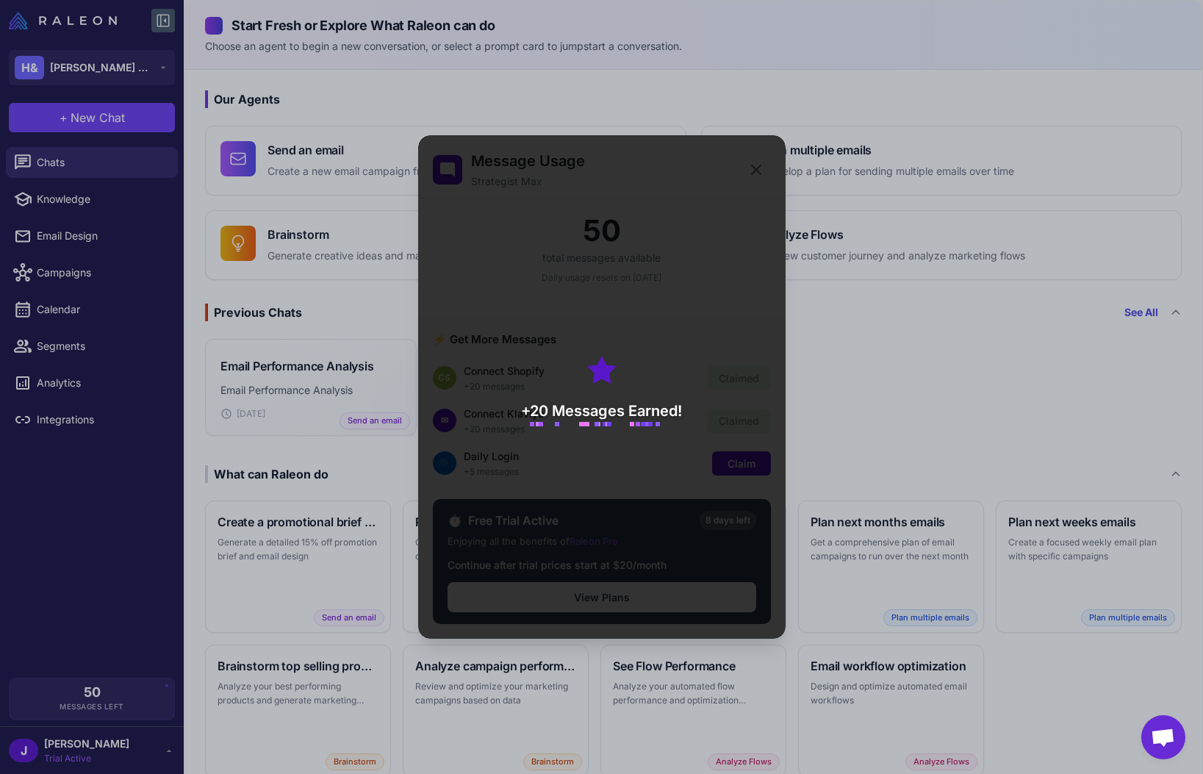
click at [647, 467] on div "+20 Messages Earned!" at bounding box center [601, 386] width 367 height 503
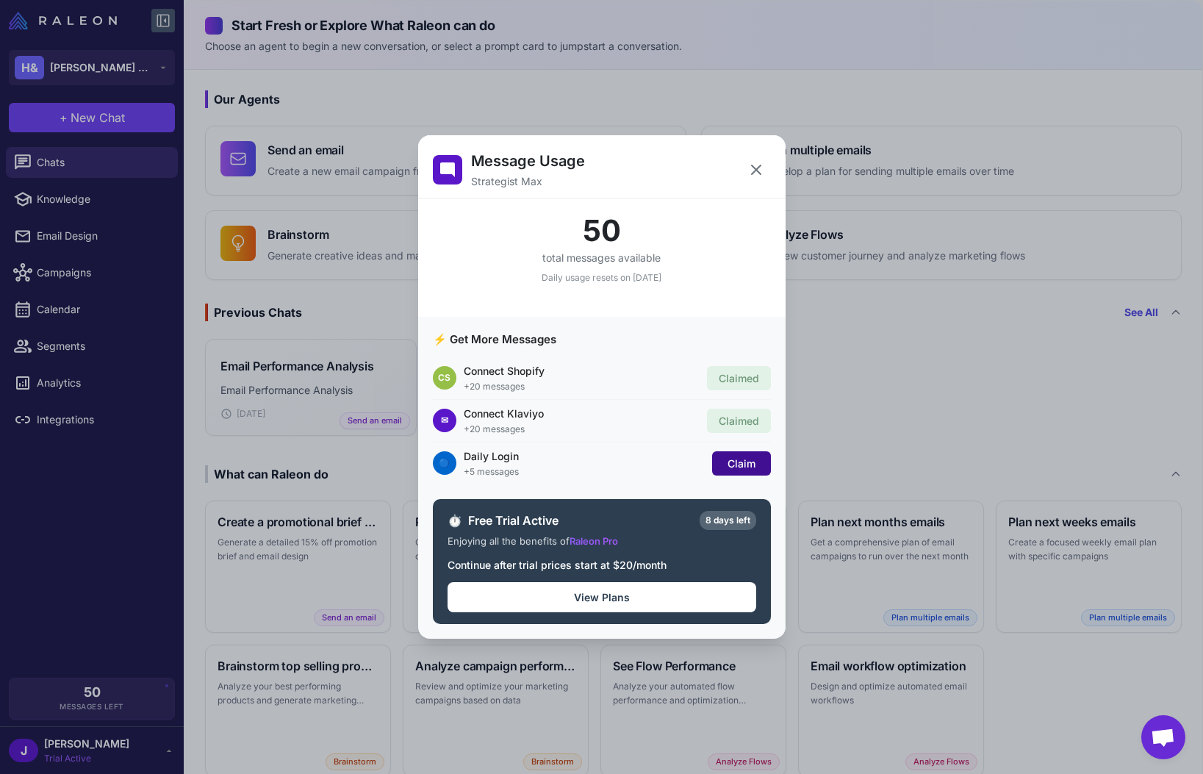
click at [747, 465] on span "Claim" at bounding box center [742, 463] width 28 height 12
click at [747, 173] on icon at bounding box center [756, 170] width 18 height 18
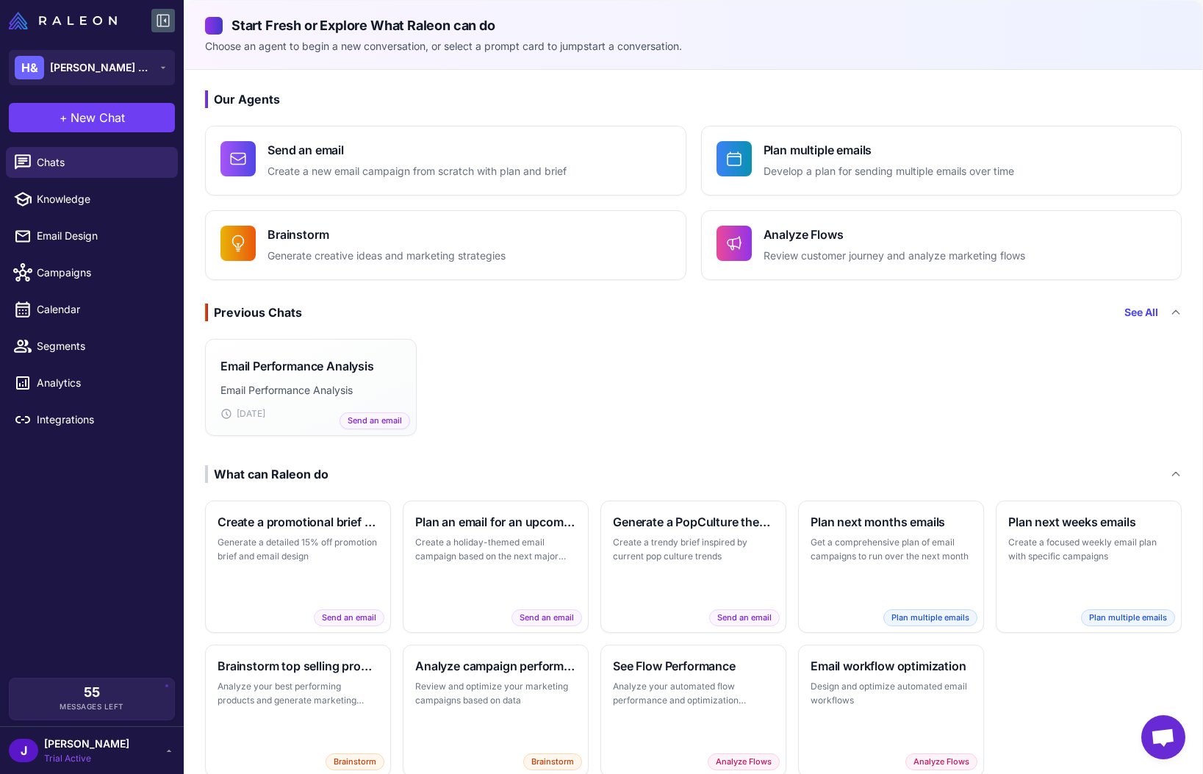
click at [751, 334] on div "Email Performance Analysis Email Performance Analysis Oct 12 Send an email" at bounding box center [693, 387] width 1018 height 109
click at [87, 117] on span "New Chat" at bounding box center [98, 118] width 54 height 18
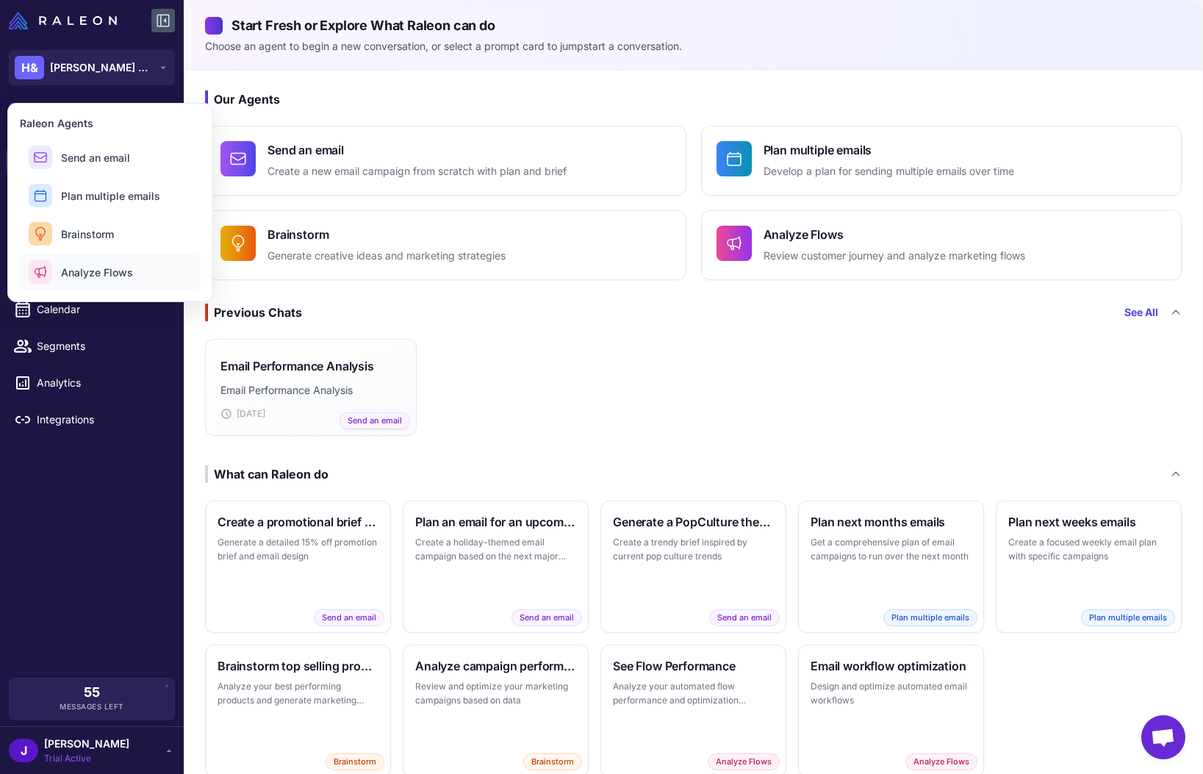
click at [93, 272] on span "Analyze Flows" at bounding box center [97, 272] width 72 height 15
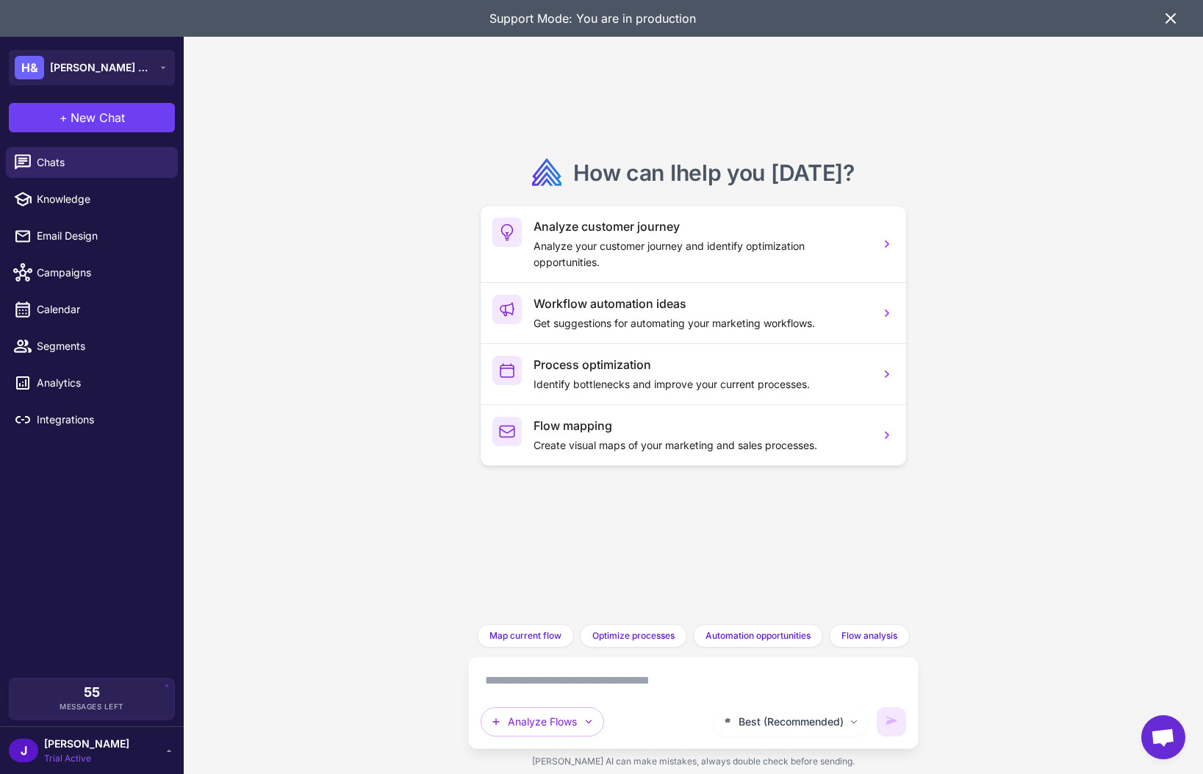
click at [379, 471] on div "How can I help you today ? Analyze customer journey Analyze your customer journ…" at bounding box center [693, 387] width 1019 height 774
click at [553, 679] on textarea at bounding box center [694, 681] width 426 height 24
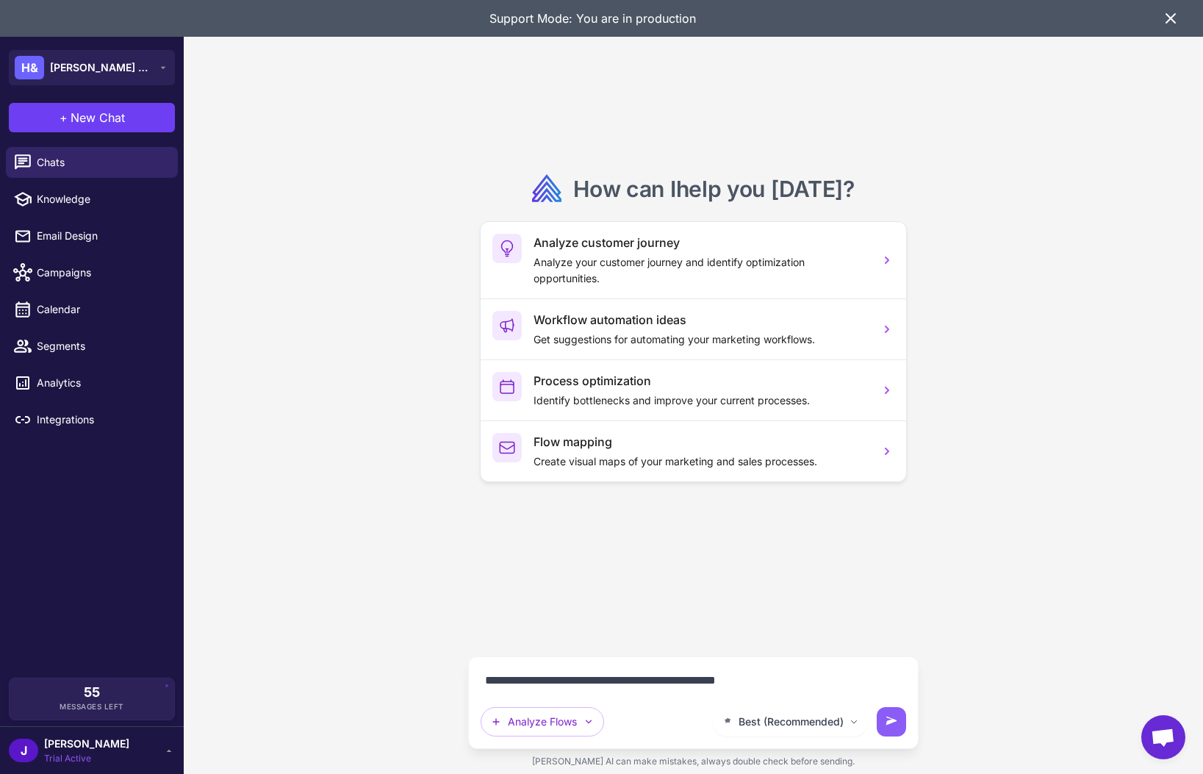
type textarea "**********"
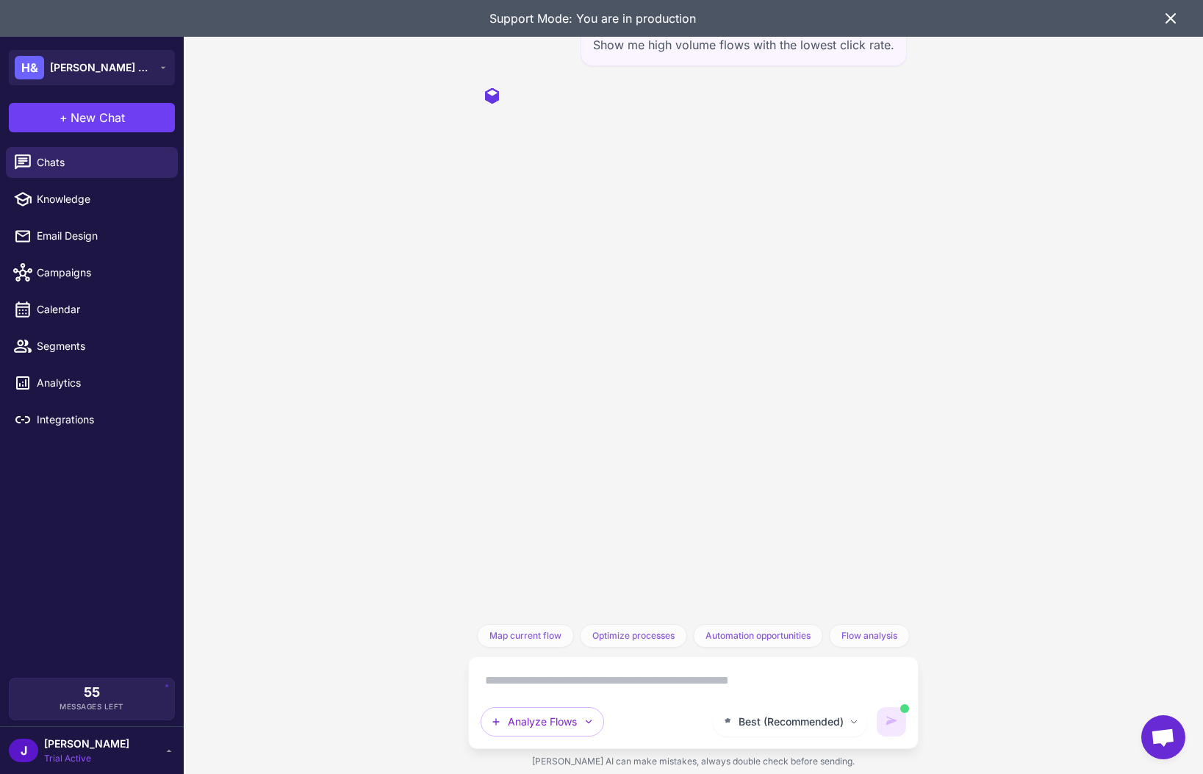
click at [1170, 18] on icon at bounding box center [1170, 18] width 9 height 9
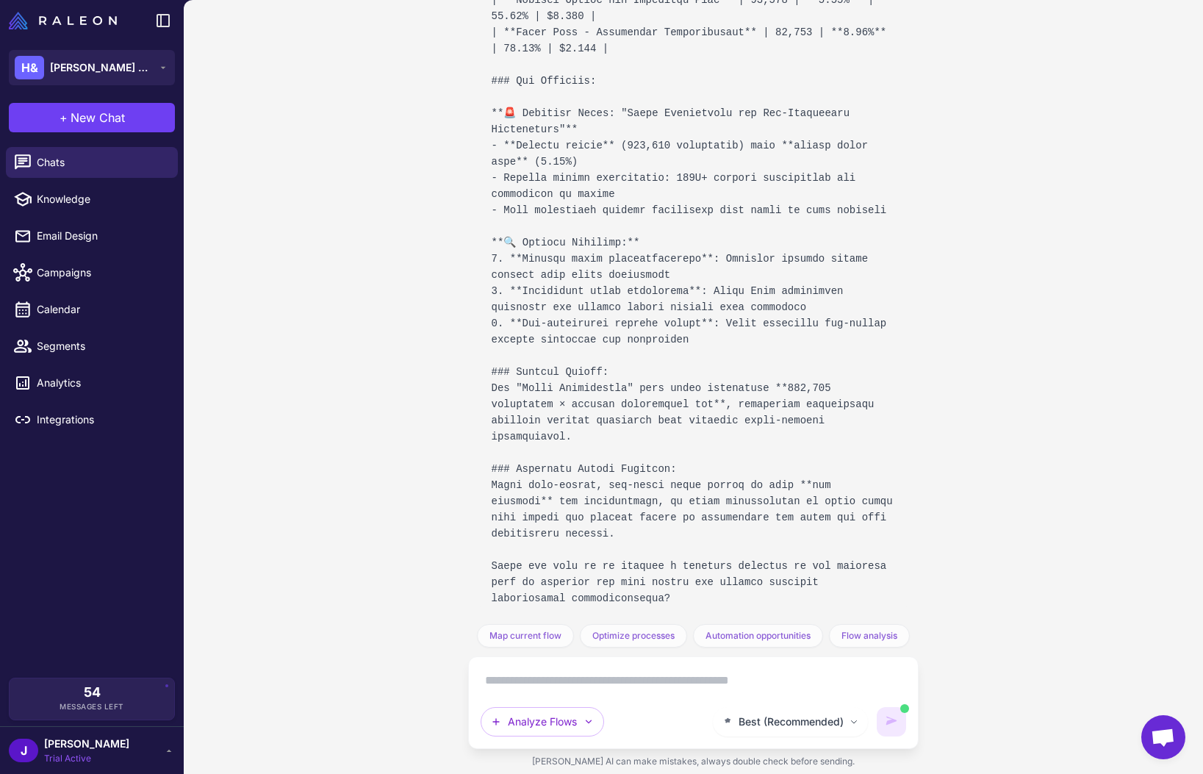
scroll to position [603, 0]
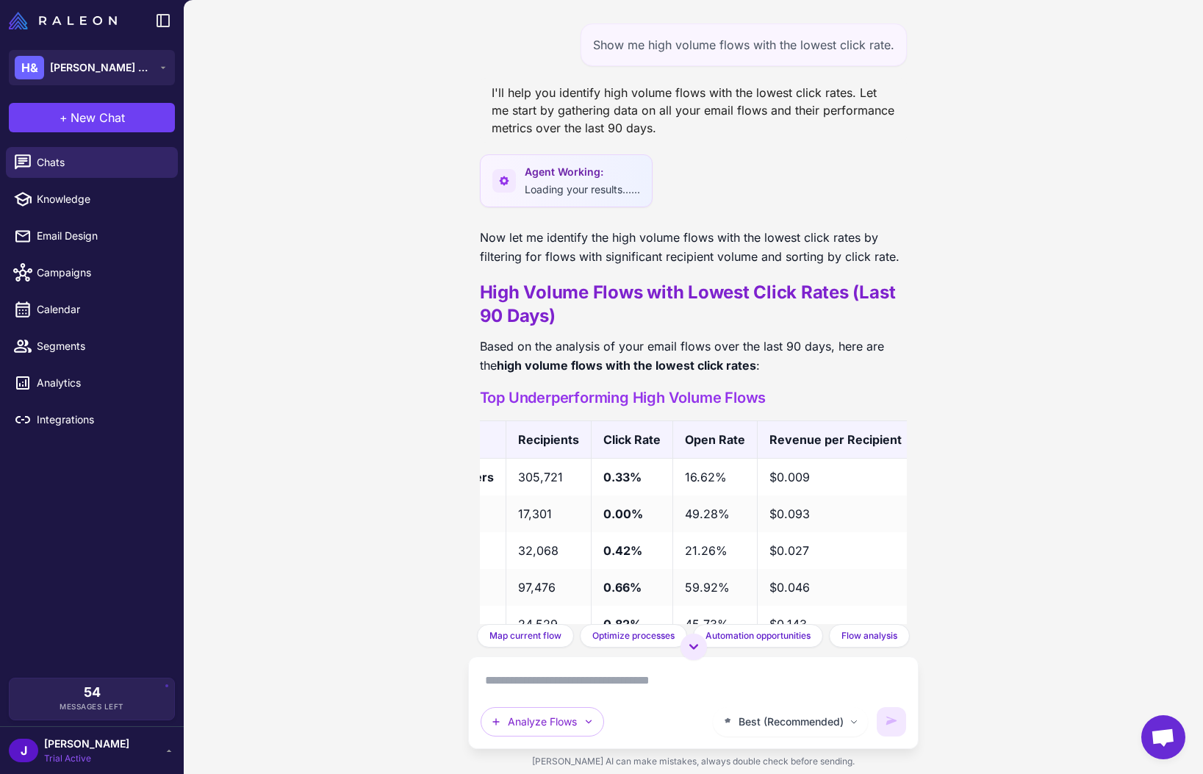
click at [159, 755] on div "[PERSON_NAME] Trial Active" at bounding box center [92, 750] width 166 height 29
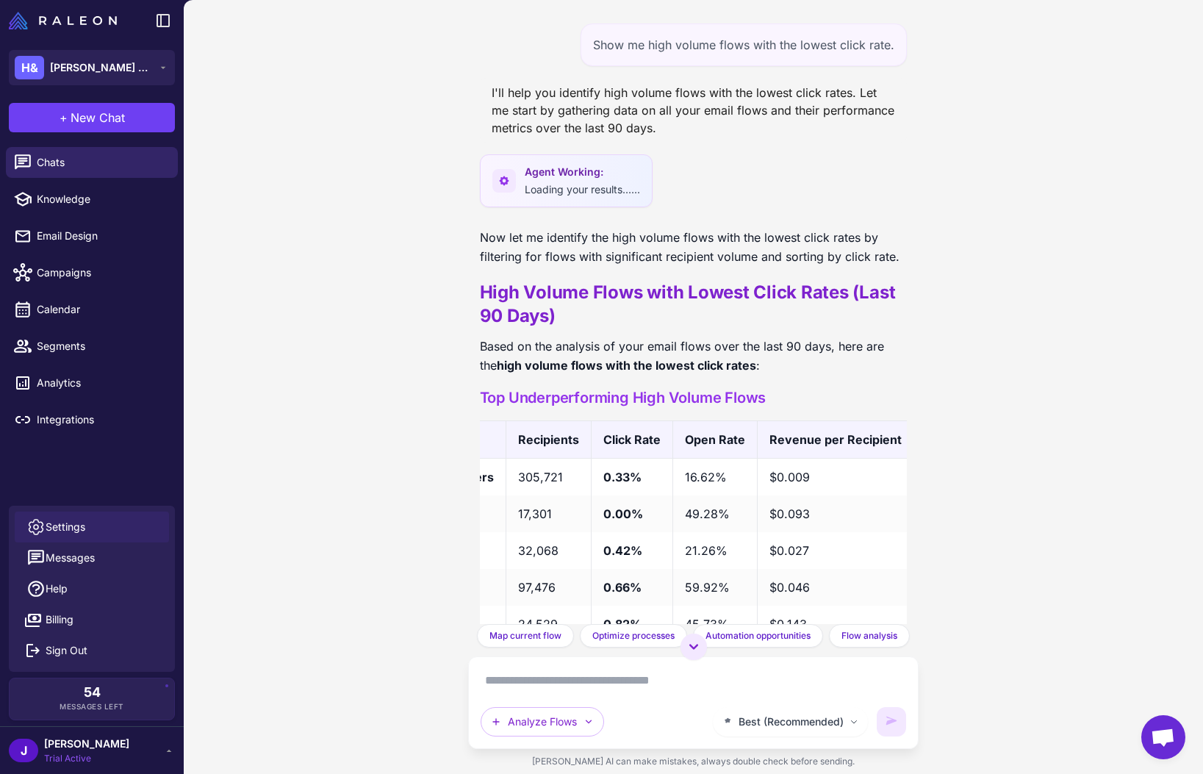
click at [82, 527] on span "Settings" at bounding box center [66, 527] width 40 height 16
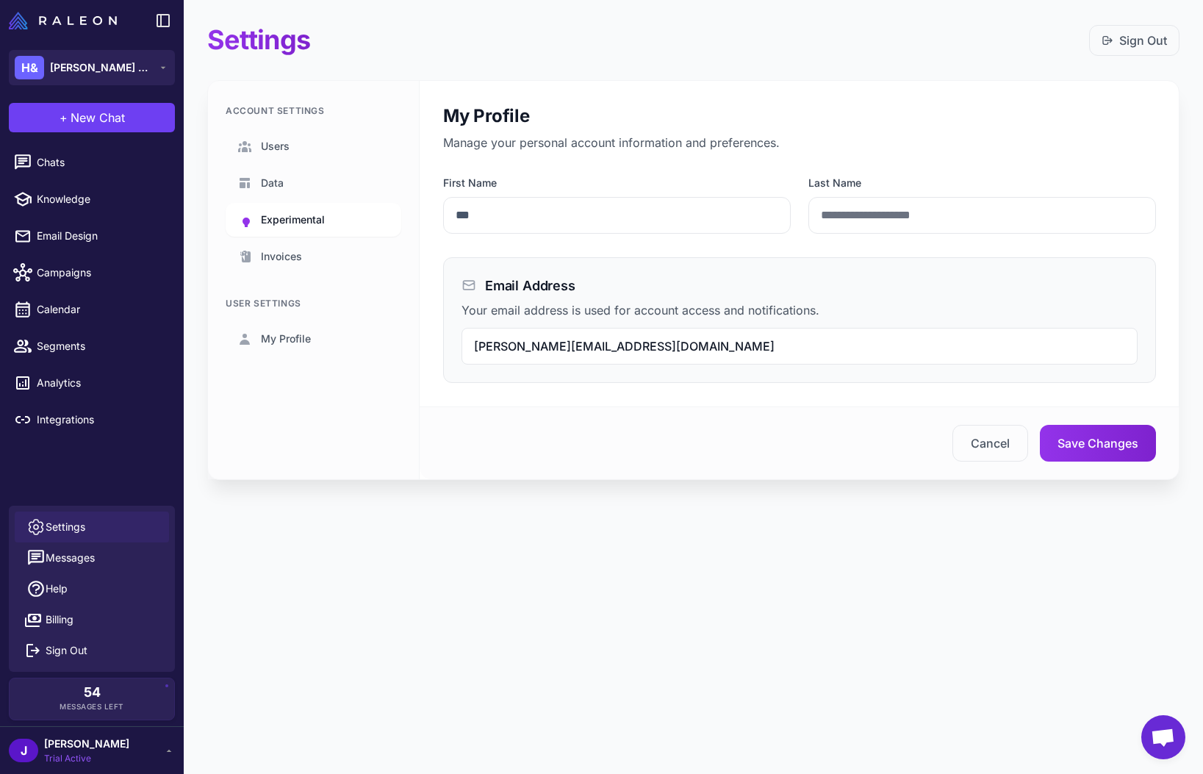
click at [298, 221] on span "Experimental" at bounding box center [293, 220] width 64 height 16
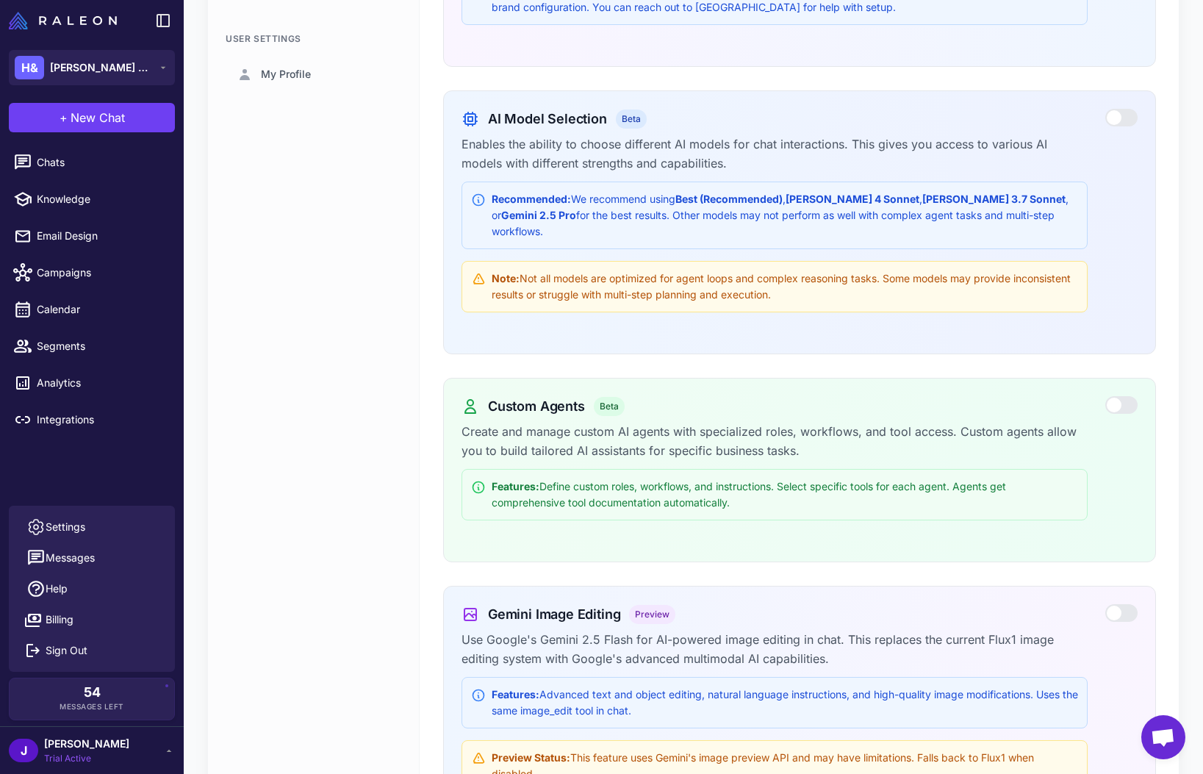
scroll to position [260, 0]
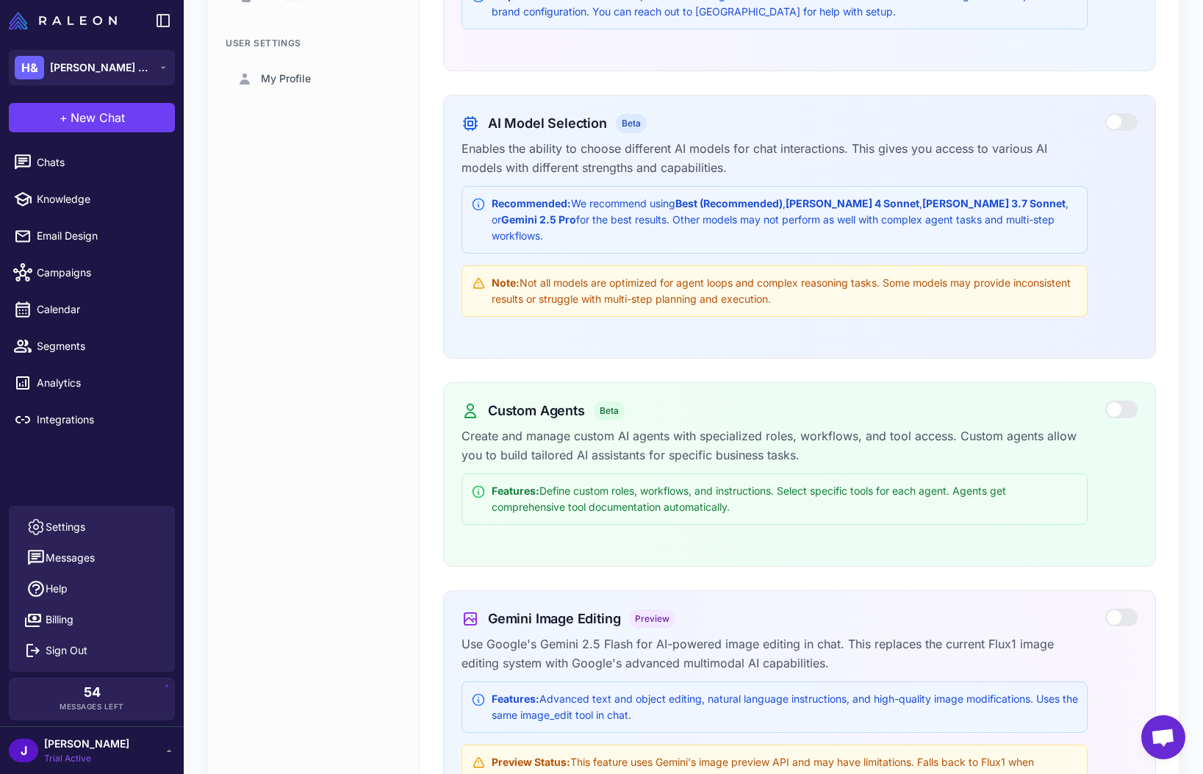
click at [1122, 400] on div at bounding box center [1121, 409] width 32 height 18
click at [1127, 400] on div at bounding box center [1121, 409] width 32 height 18
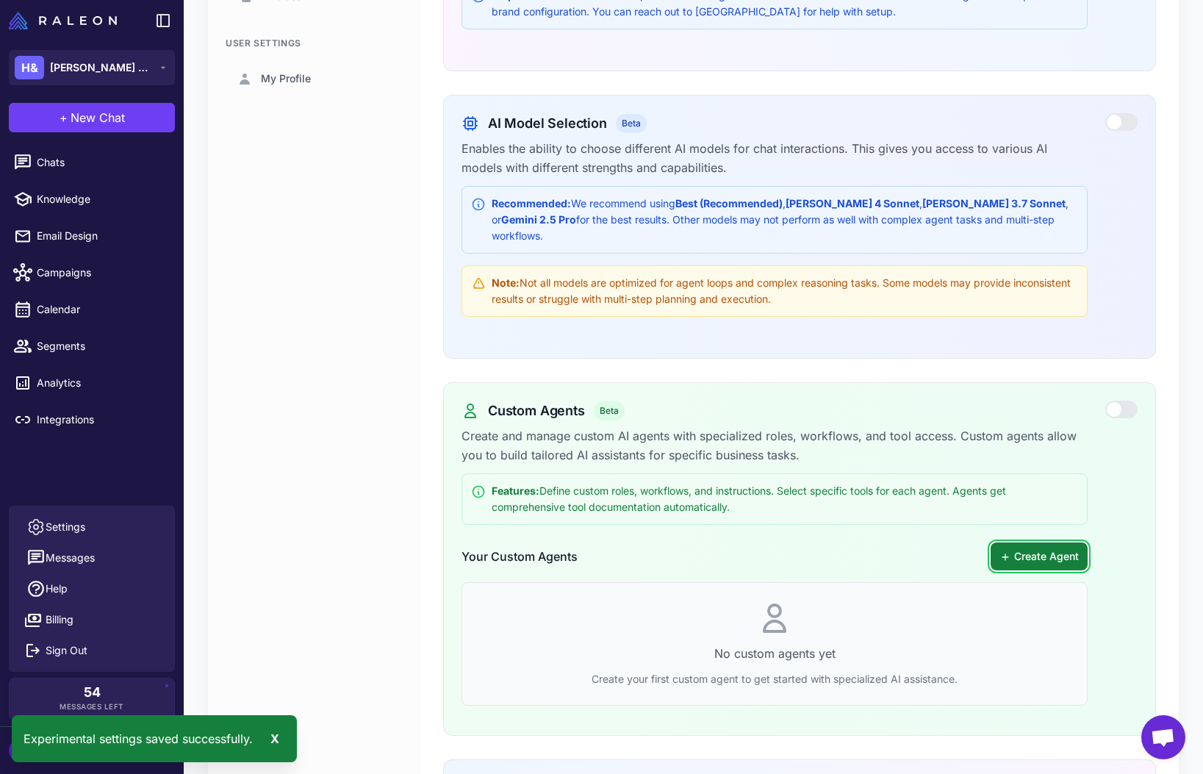
click at [1053, 543] on button "Create Agent" at bounding box center [1039, 556] width 97 height 28
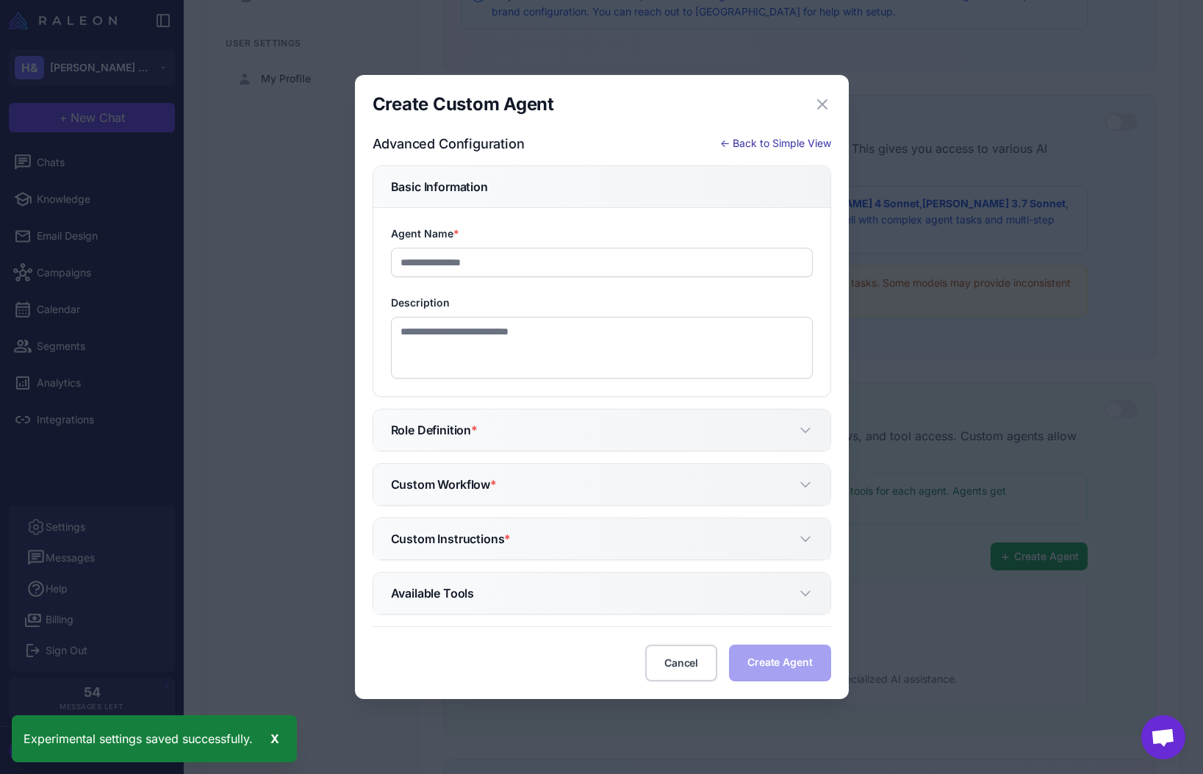
click at [772, 145] on button "← Back to Simple View" at bounding box center [775, 143] width 111 height 16
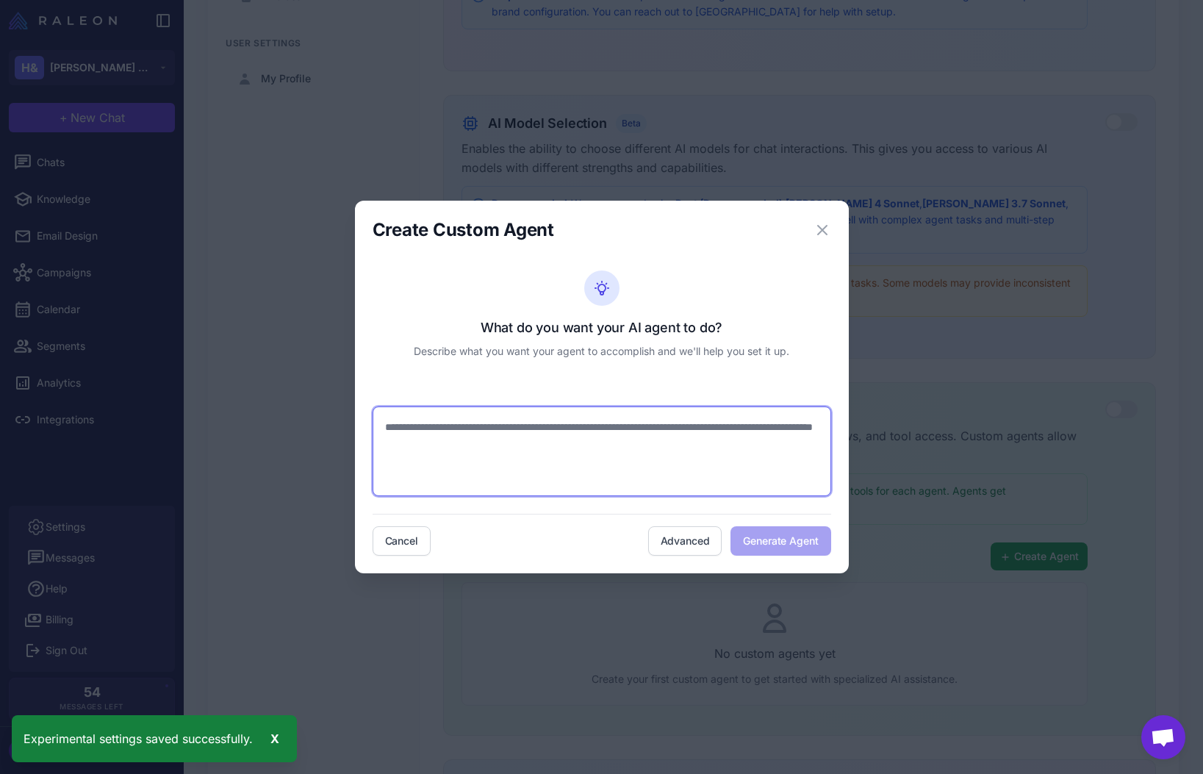
click at [436, 446] on textarea at bounding box center [602, 451] width 459 height 90
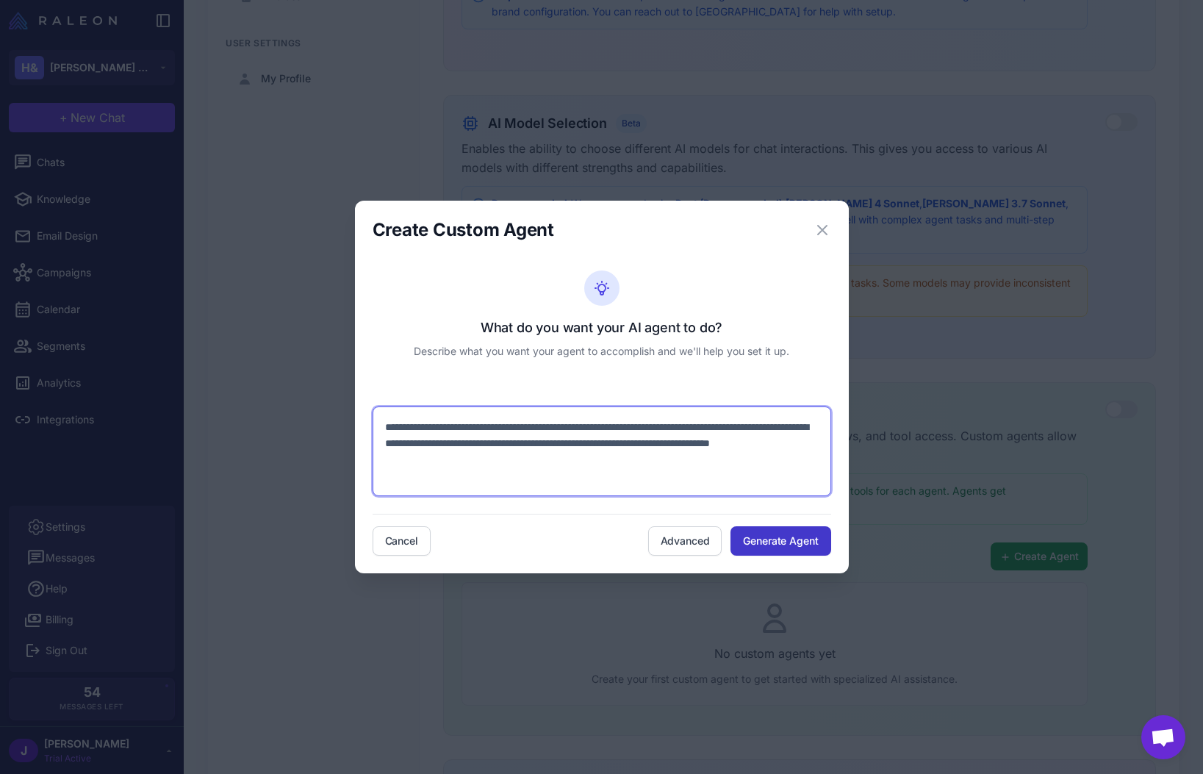
type textarea "**********"
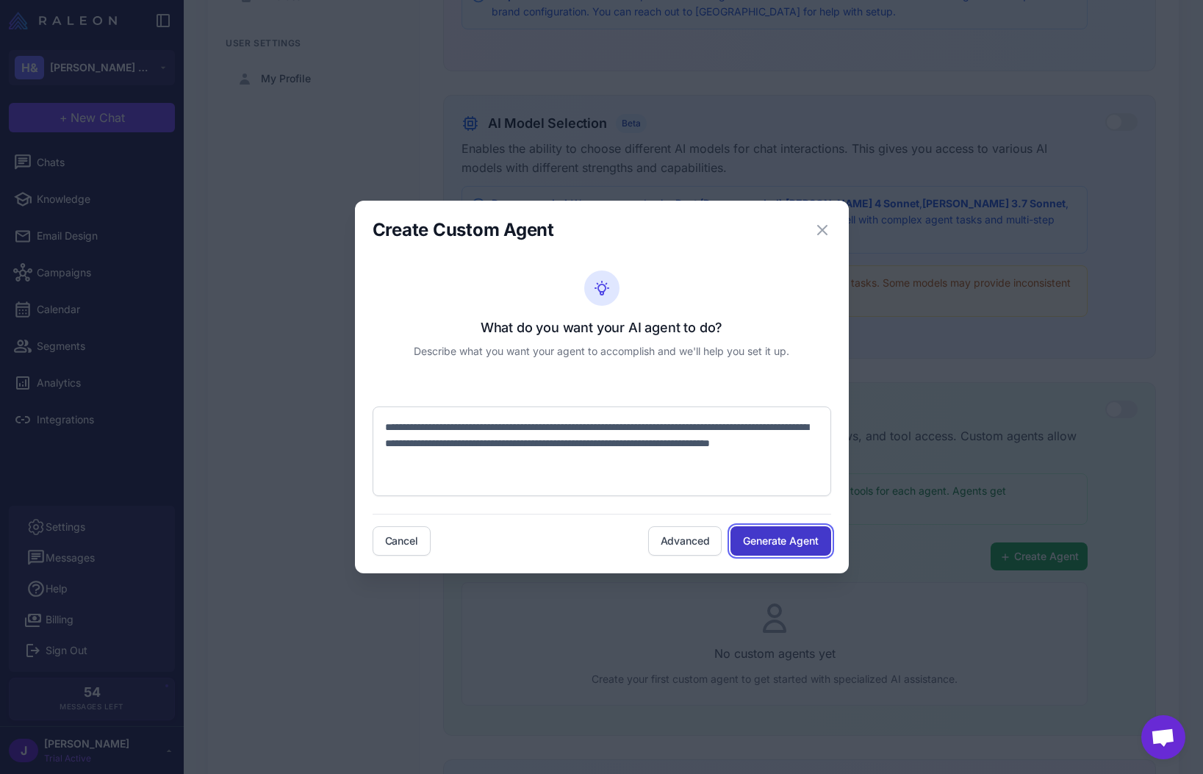
click at [785, 553] on button "Generate Agent" at bounding box center [780, 540] width 100 height 29
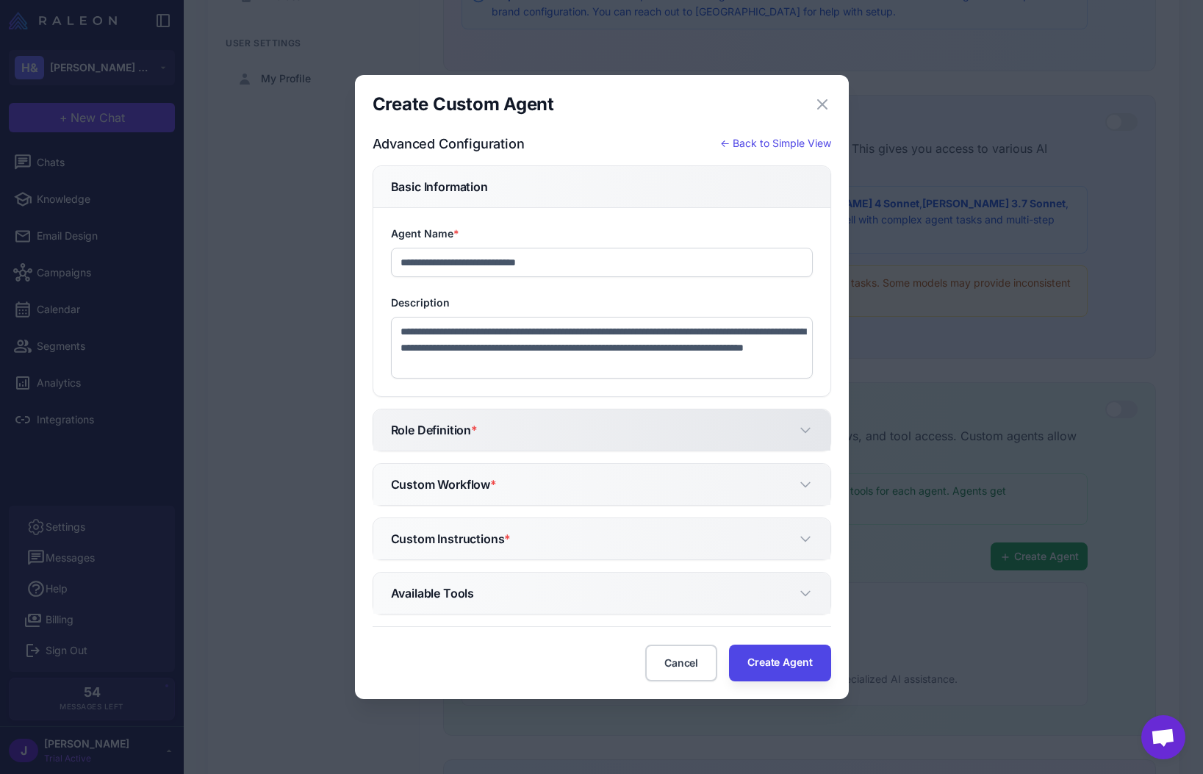
click at [575, 423] on button "Role Definition *" at bounding box center [601, 429] width 457 height 41
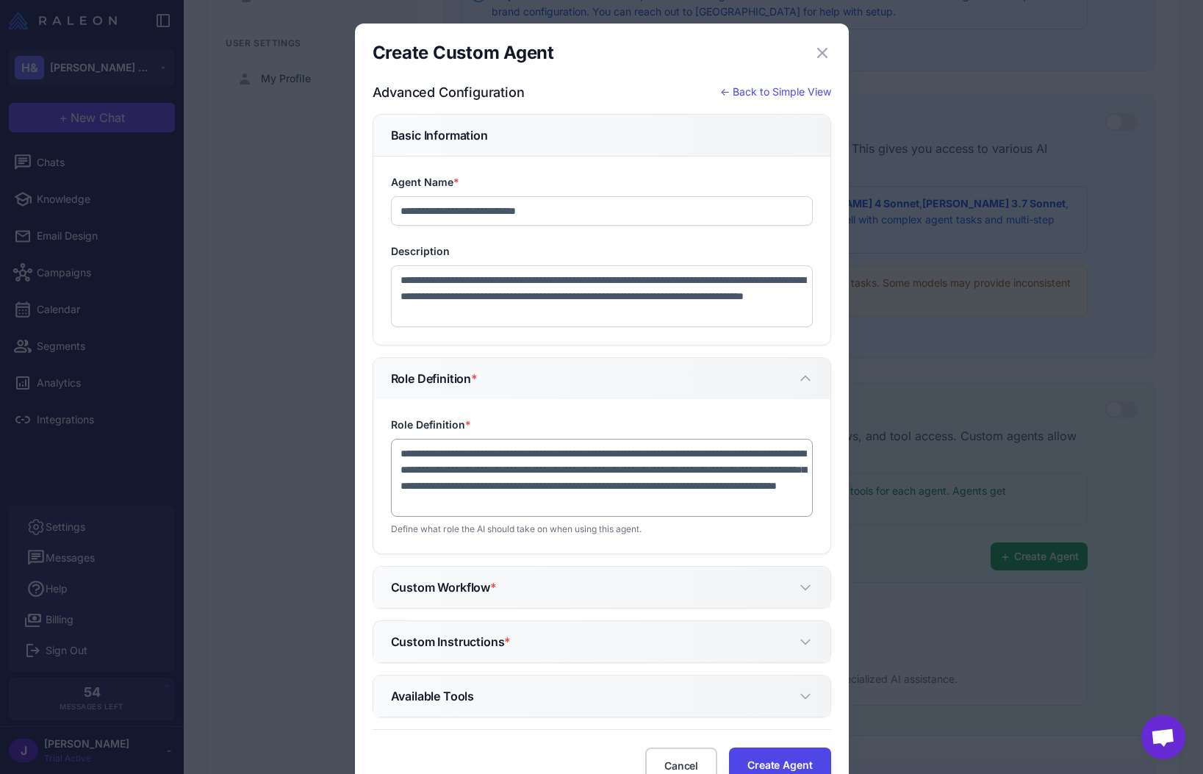
scroll to position [16, 0]
click at [470, 590] on h5 "Custom Workflow *" at bounding box center [444, 587] width 106 height 18
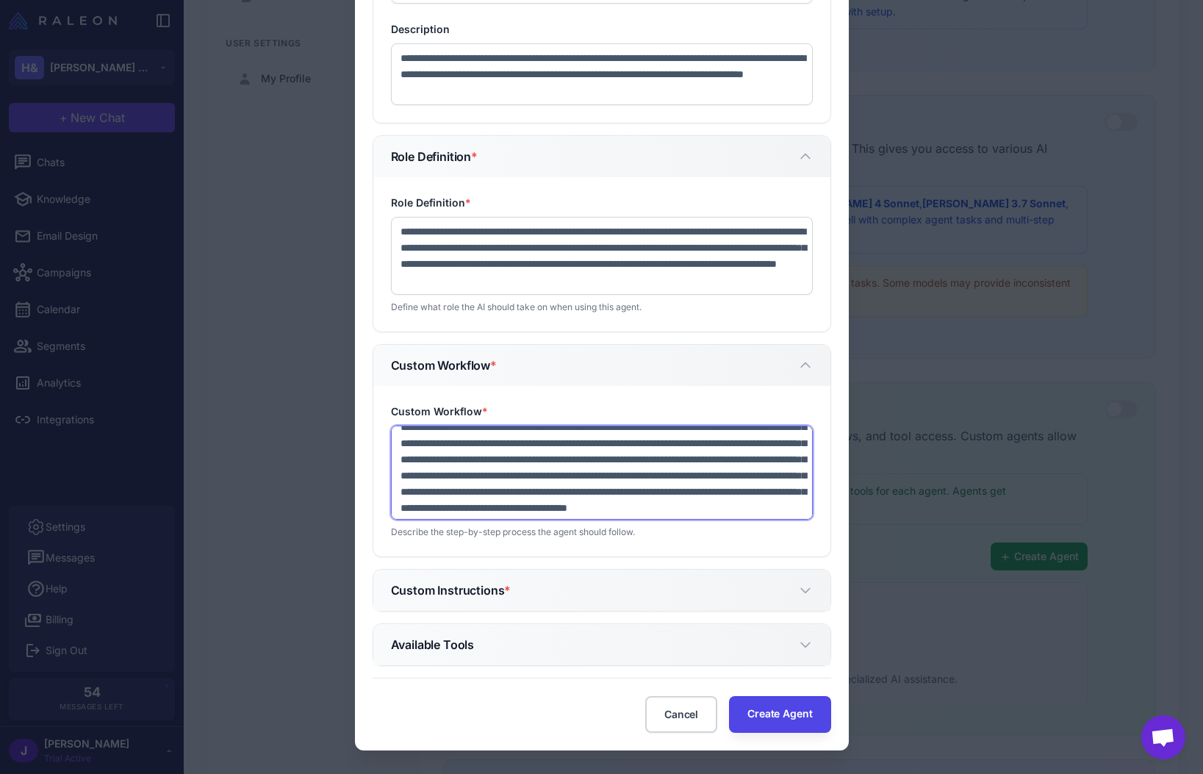
scroll to position [97, 0]
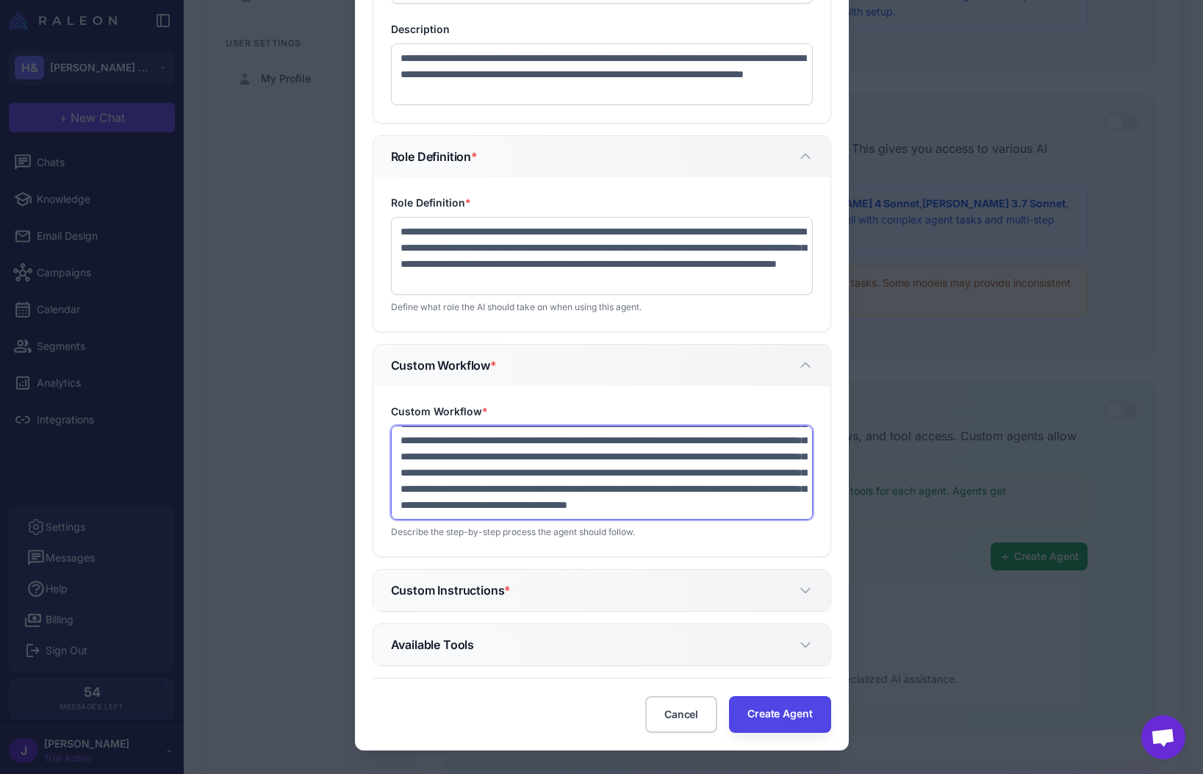
drag, startPoint x: 400, startPoint y: 441, endPoint x: 453, endPoint y: 512, distance: 89.2
click at [453, 512] on textarea "**********" at bounding box center [602, 472] width 422 height 94
drag, startPoint x: 589, startPoint y: 506, endPoint x: 588, endPoint y: 497, distance: 8.9
click at [588, 497] on textarea "**********" at bounding box center [602, 472] width 422 height 94
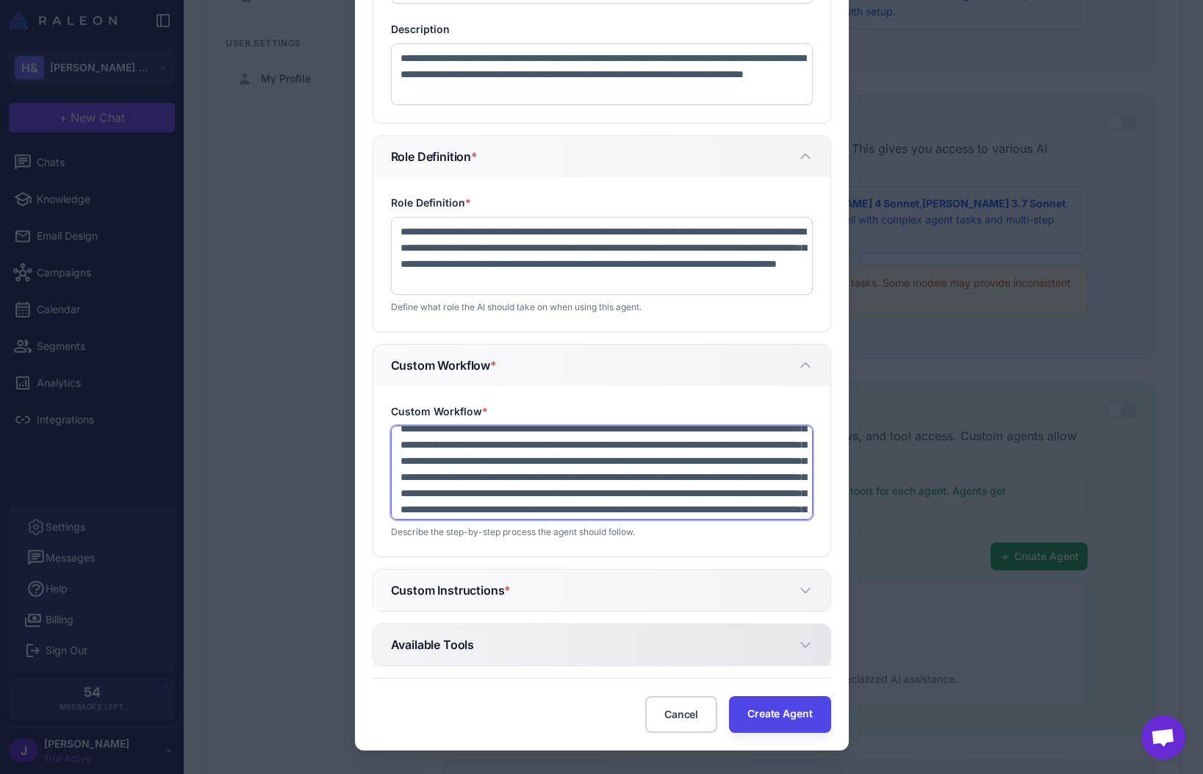
scroll to position [33, 0]
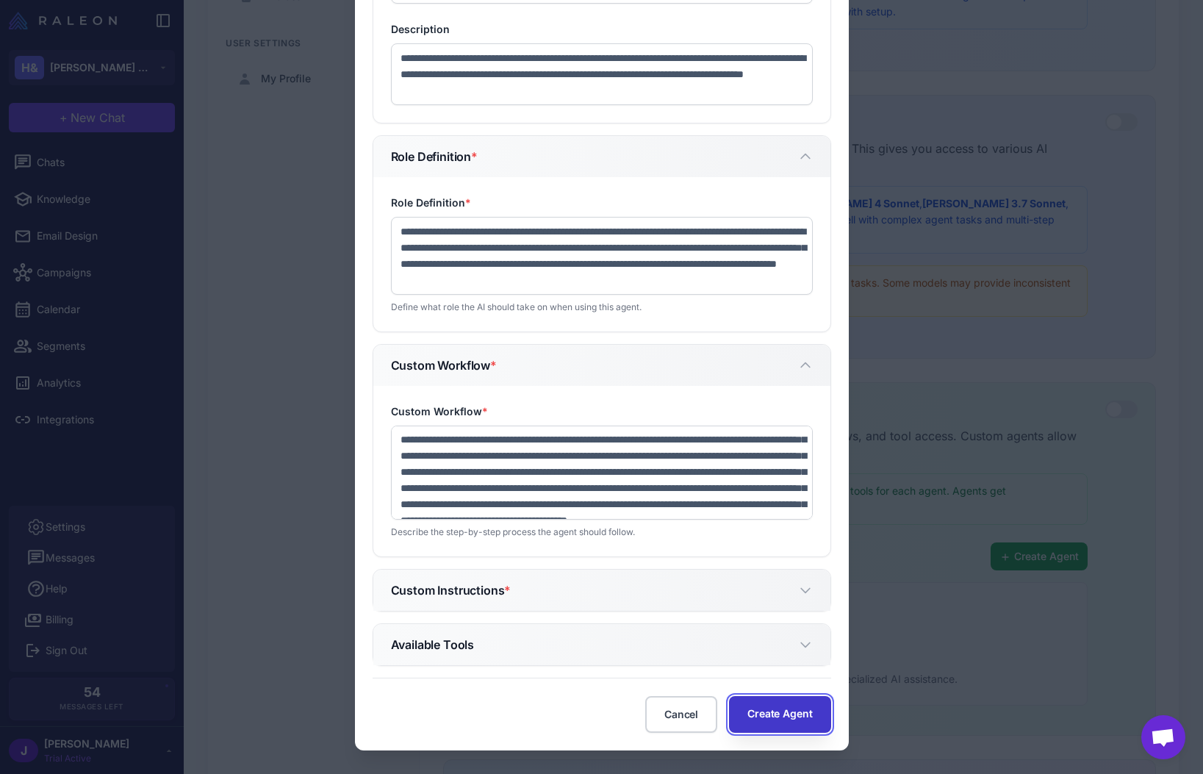
click at [799, 720] on button "Create Agent" at bounding box center [779, 714] width 101 height 37
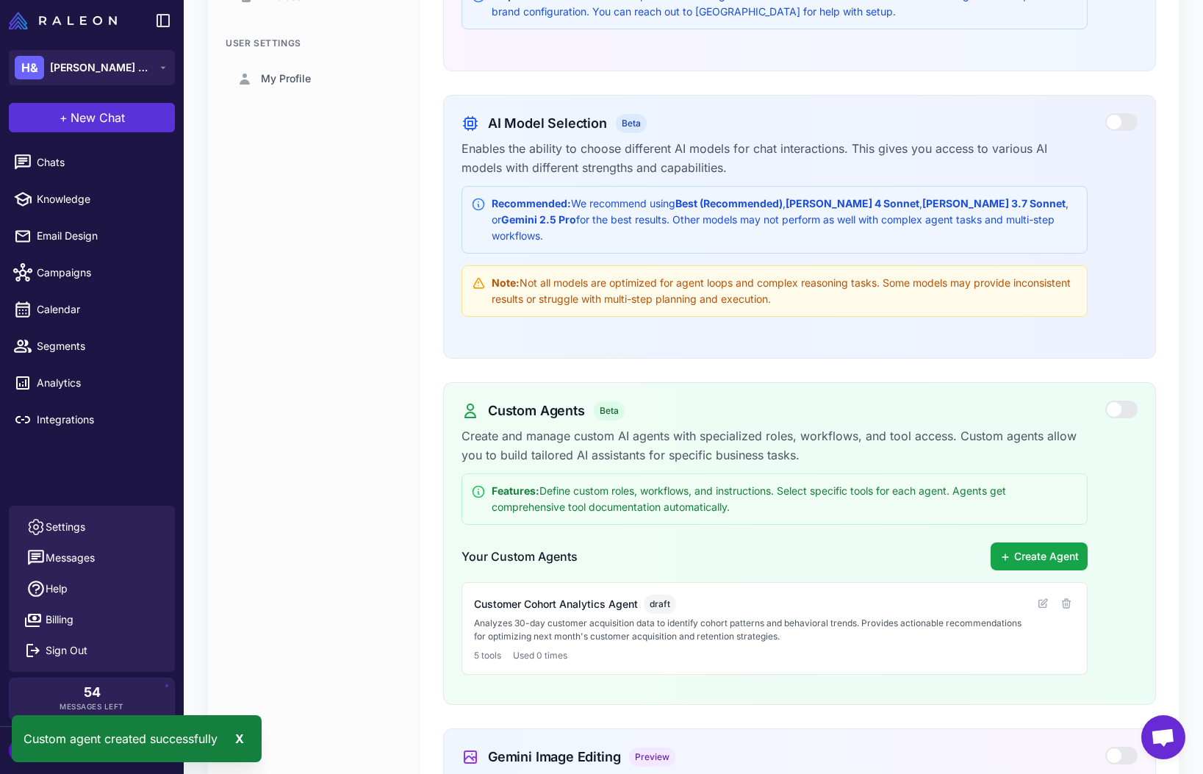
click at [87, 118] on span "New Chat" at bounding box center [98, 118] width 54 height 18
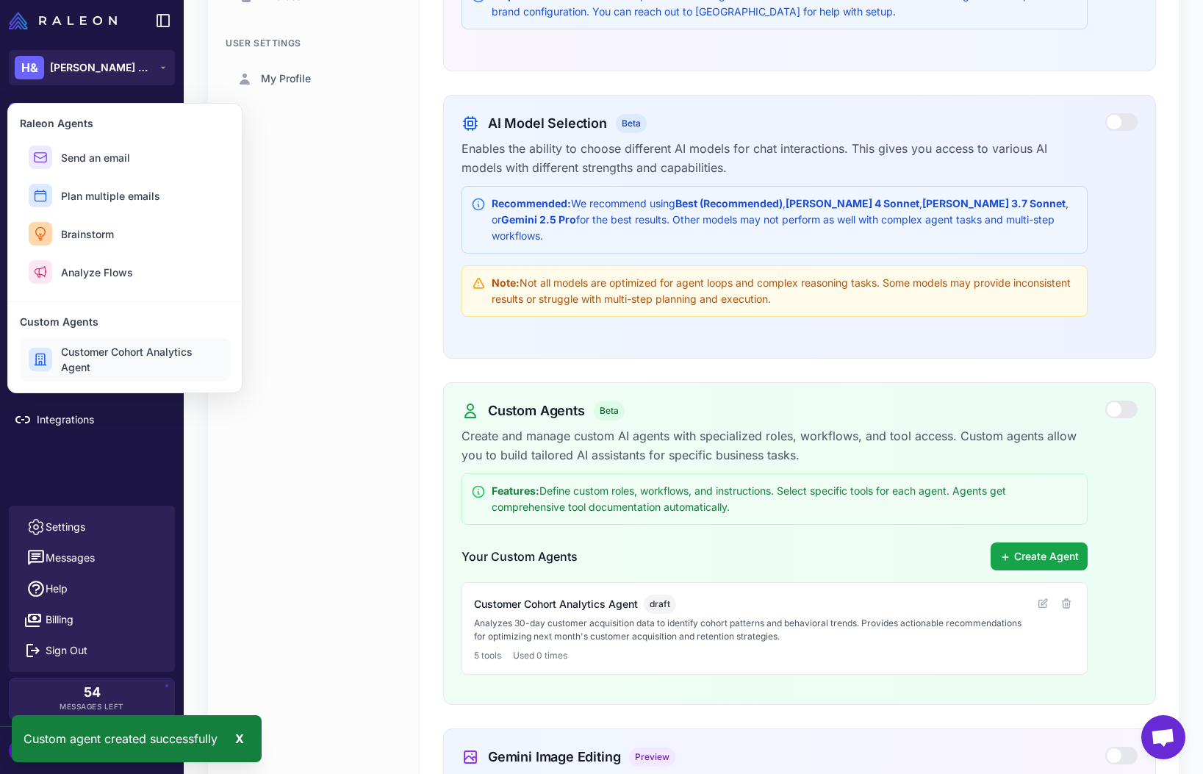
click at [119, 358] on span "Customer Cohort Analytics Agent" at bounding box center [141, 359] width 160 height 31
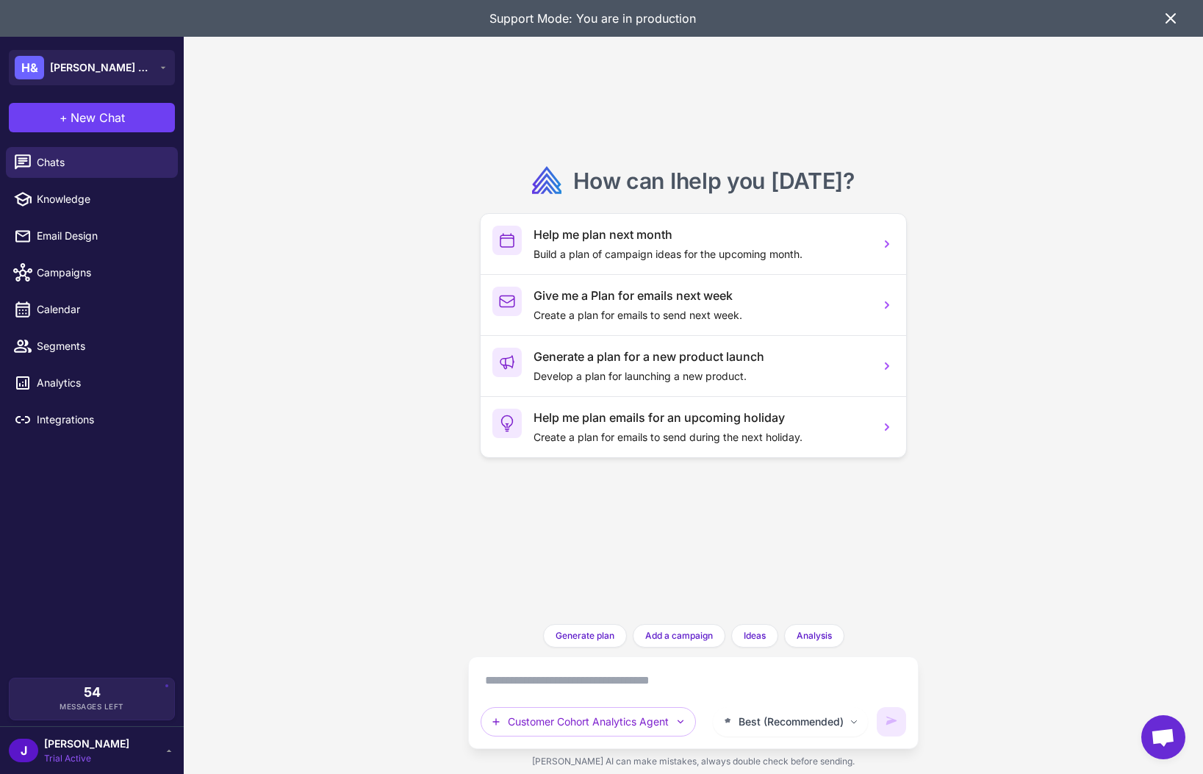
click at [540, 678] on textarea at bounding box center [694, 681] width 426 height 24
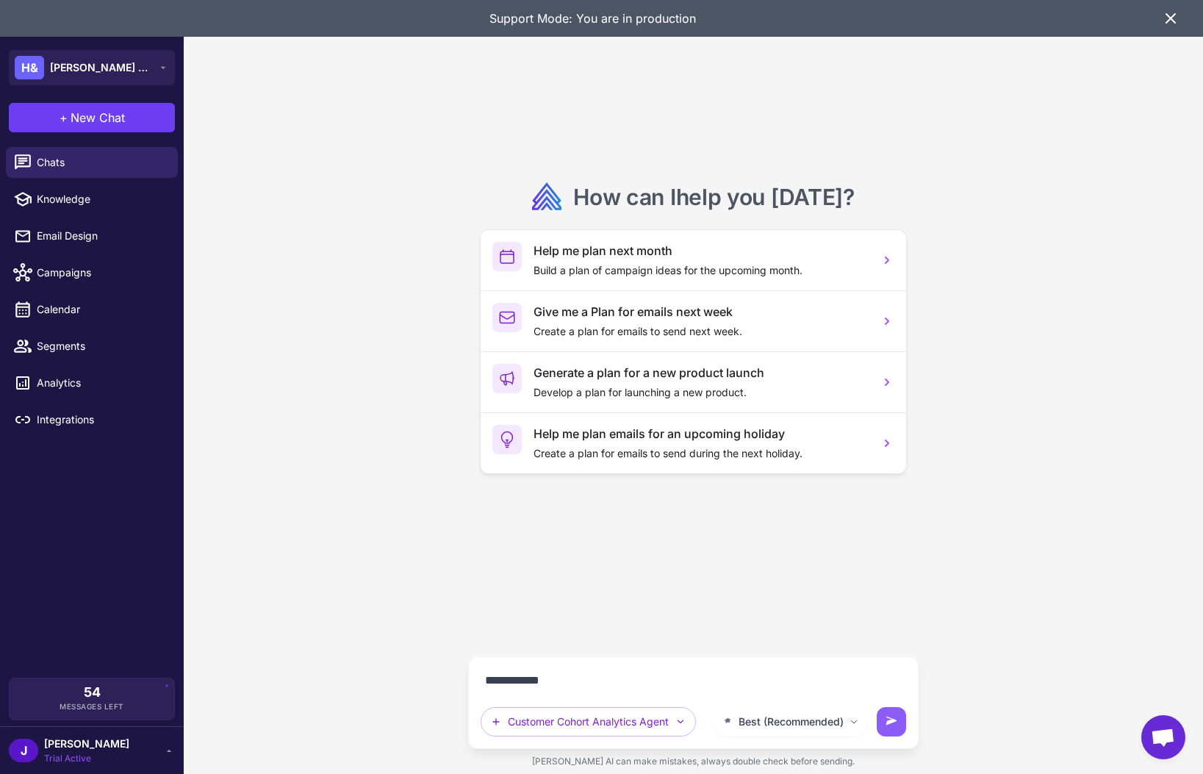
type textarea "**********"
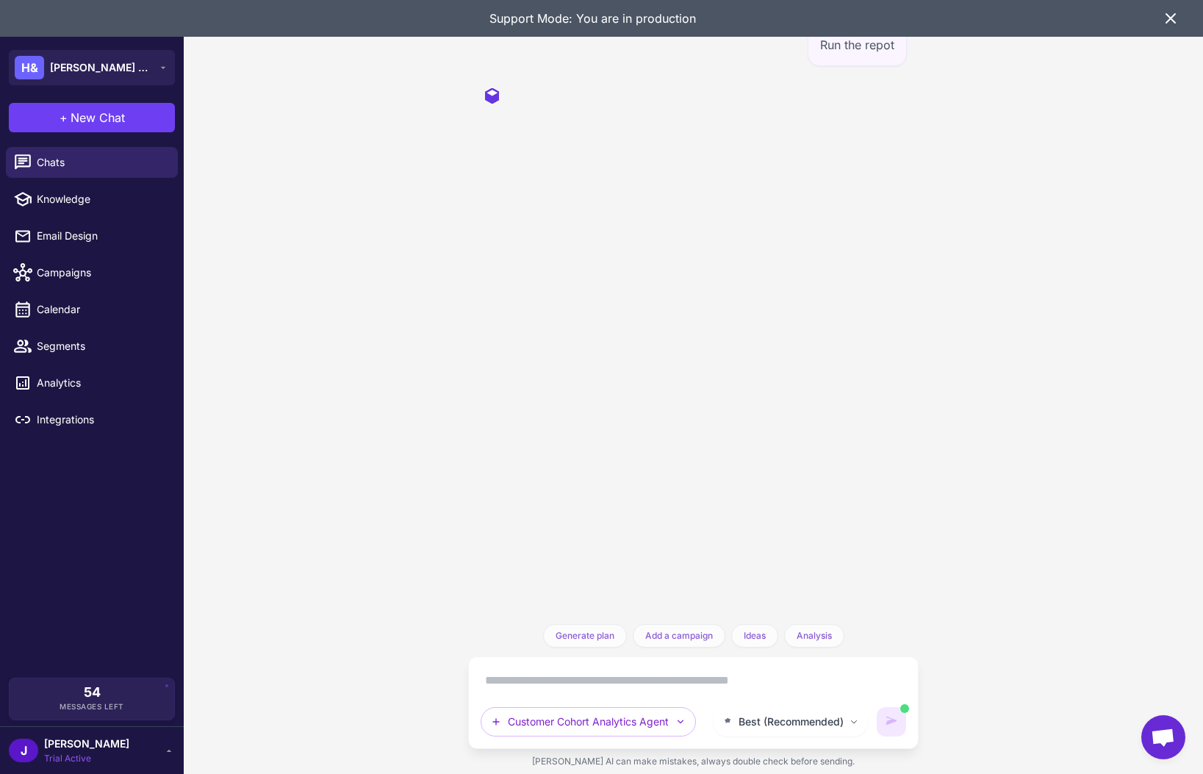
click at [1172, 15] on icon at bounding box center [1171, 19] width 18 height 18
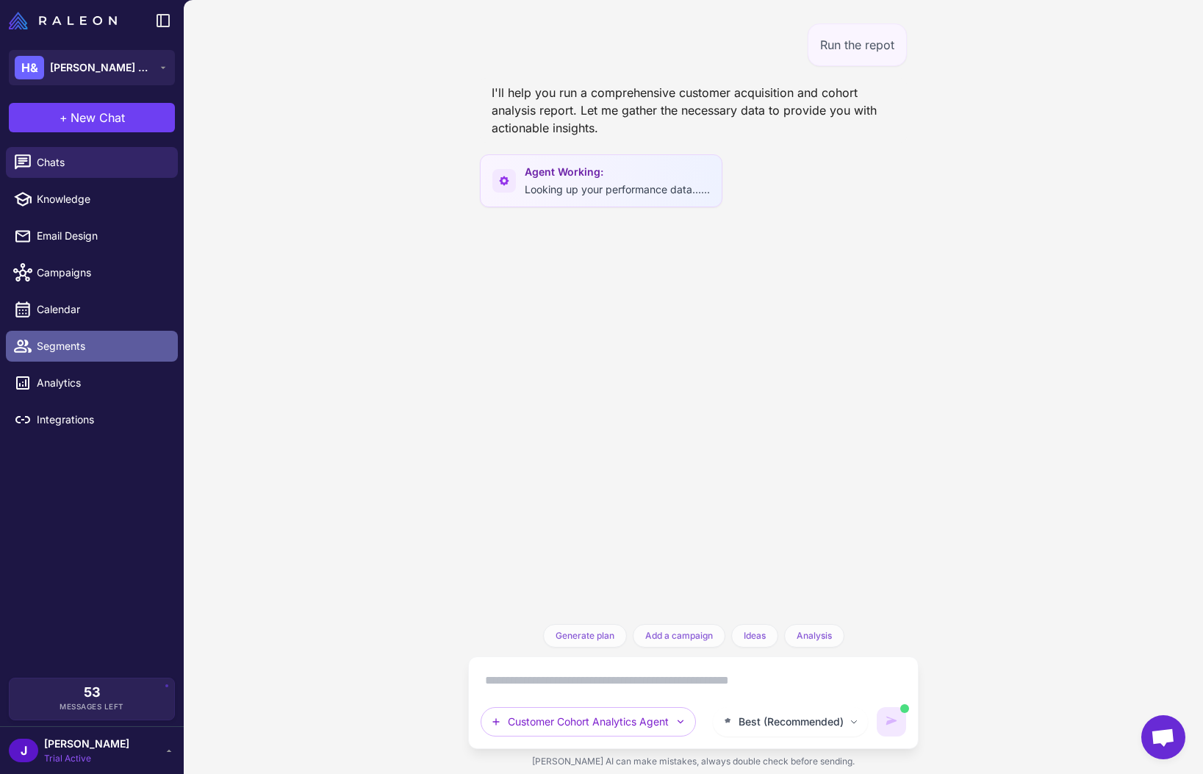
click at [65, 349] on span "Segments" at bounding box center [101, 346] width 129 height 16
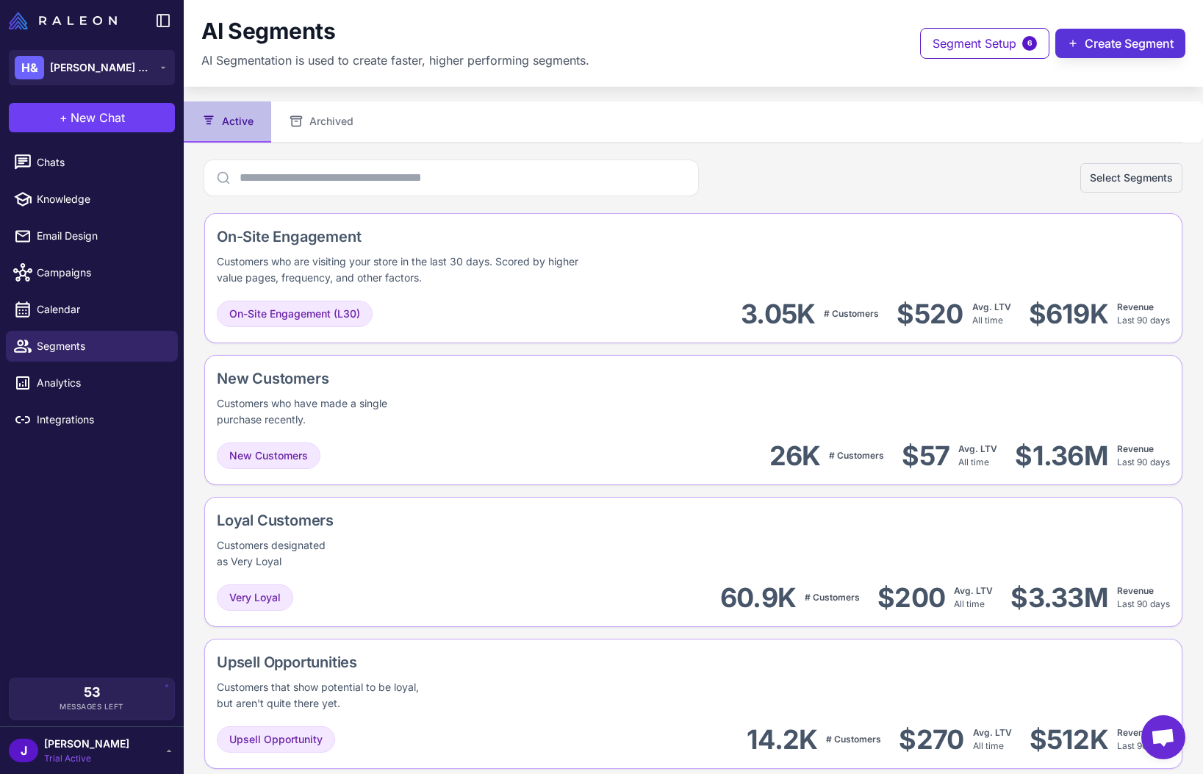
click at [1137, 43] on button "Create Segment" at bounding box center [1120, 43] width 130 height 29
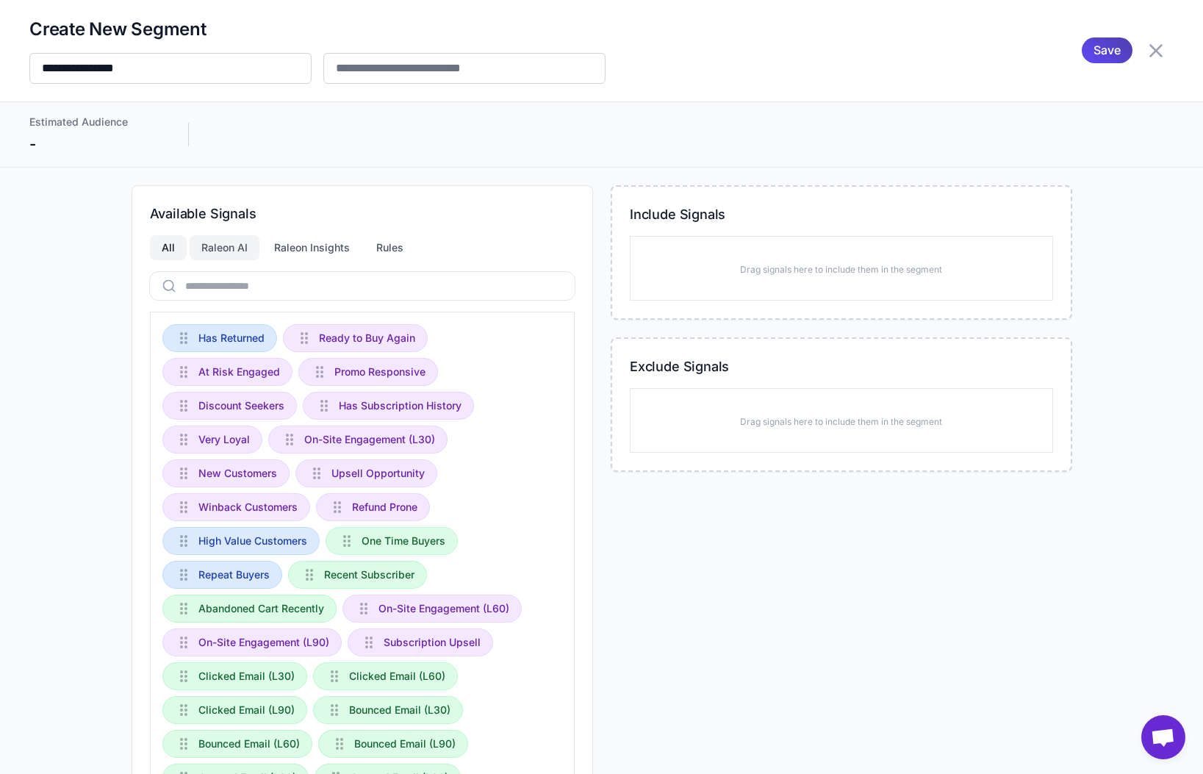
click at [245, 251] on div "Raleon AI" at bounding box center [225, 247] width 70 height 25
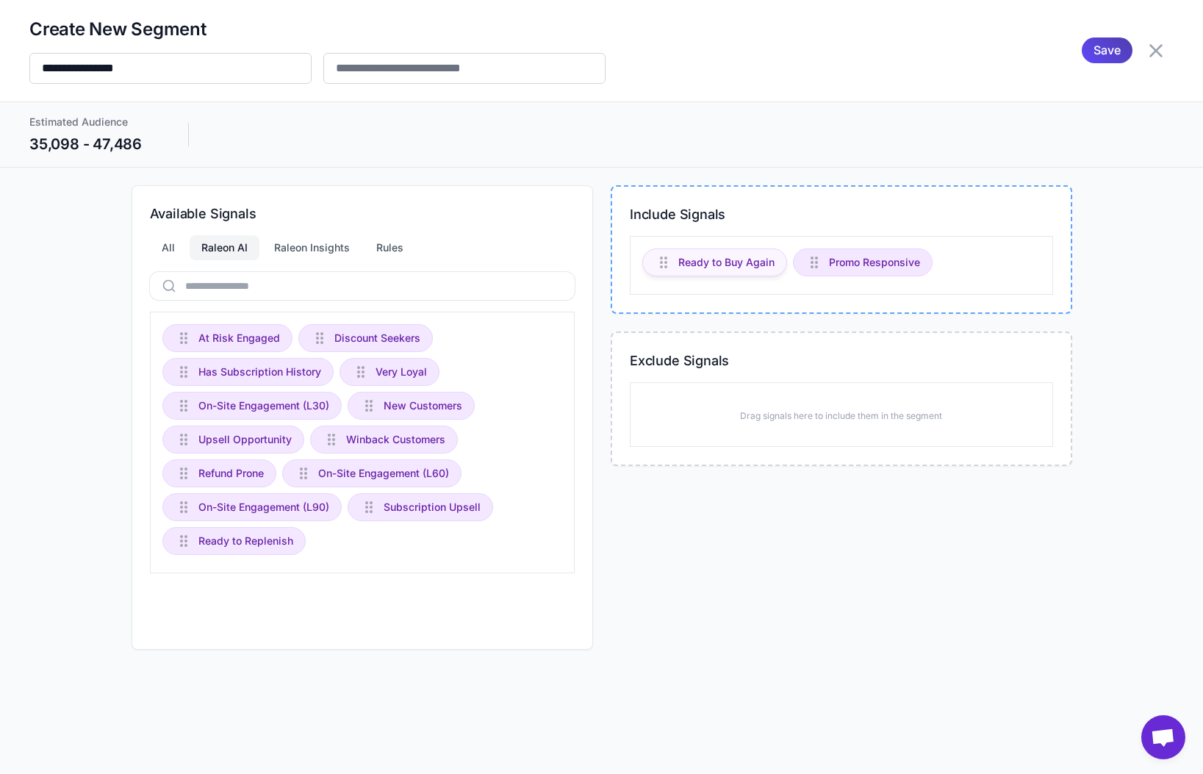
click at [715, 260] on span "Ready to Buy Again" at bounding box center [726, 262] width 96 height 16
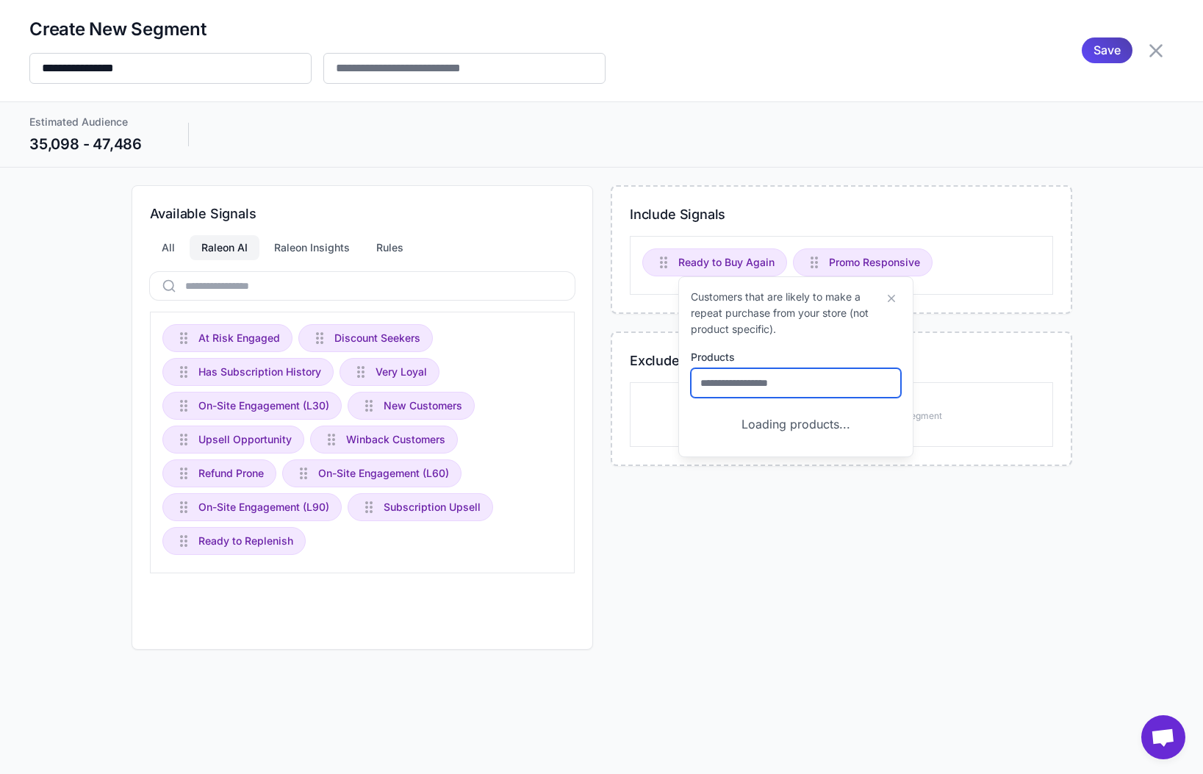
click at [750, 381] on input "text" at bounding box center [796, 382] width 210 height 29
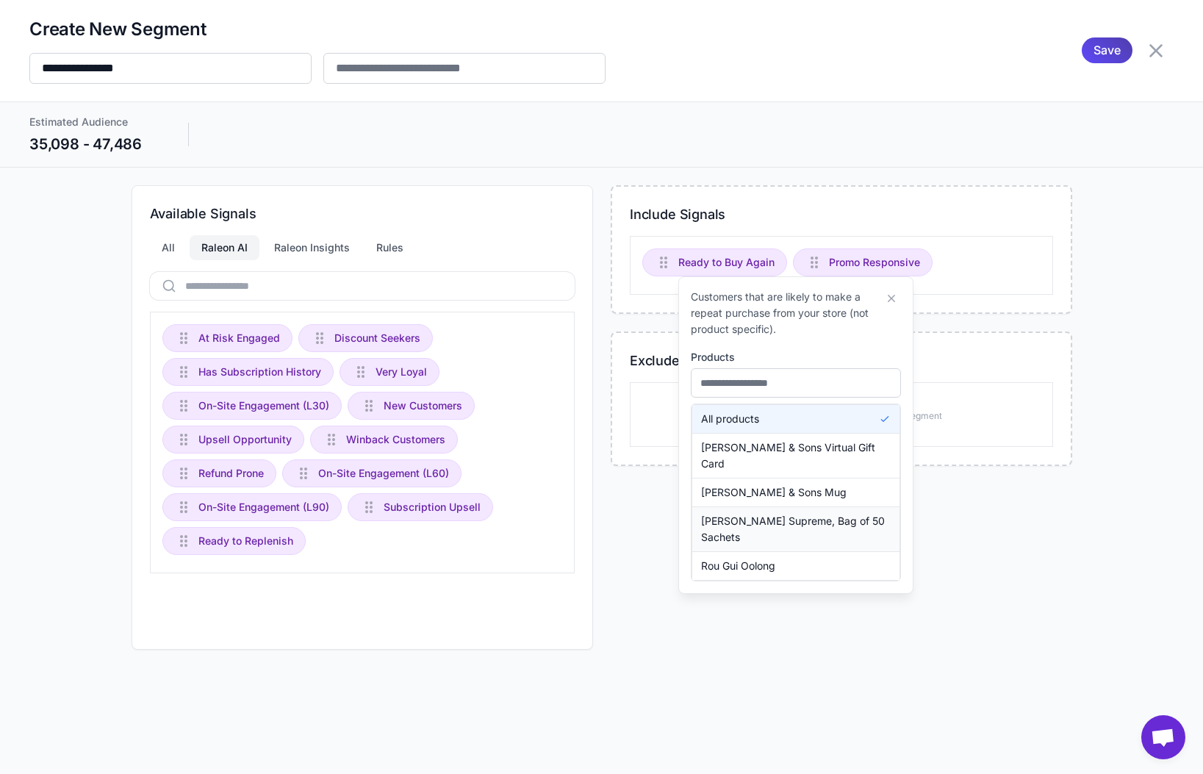
click at [787, 513] on span "[PERSON_NAME] Supreme, Bag of 50 Sachets" at bounding box center [796, 529] width 190 height 32
click at [787, 500] on span "[PERSON_NAME] & Sons Mug" at bounding box center [774, 492] width 146 height 16
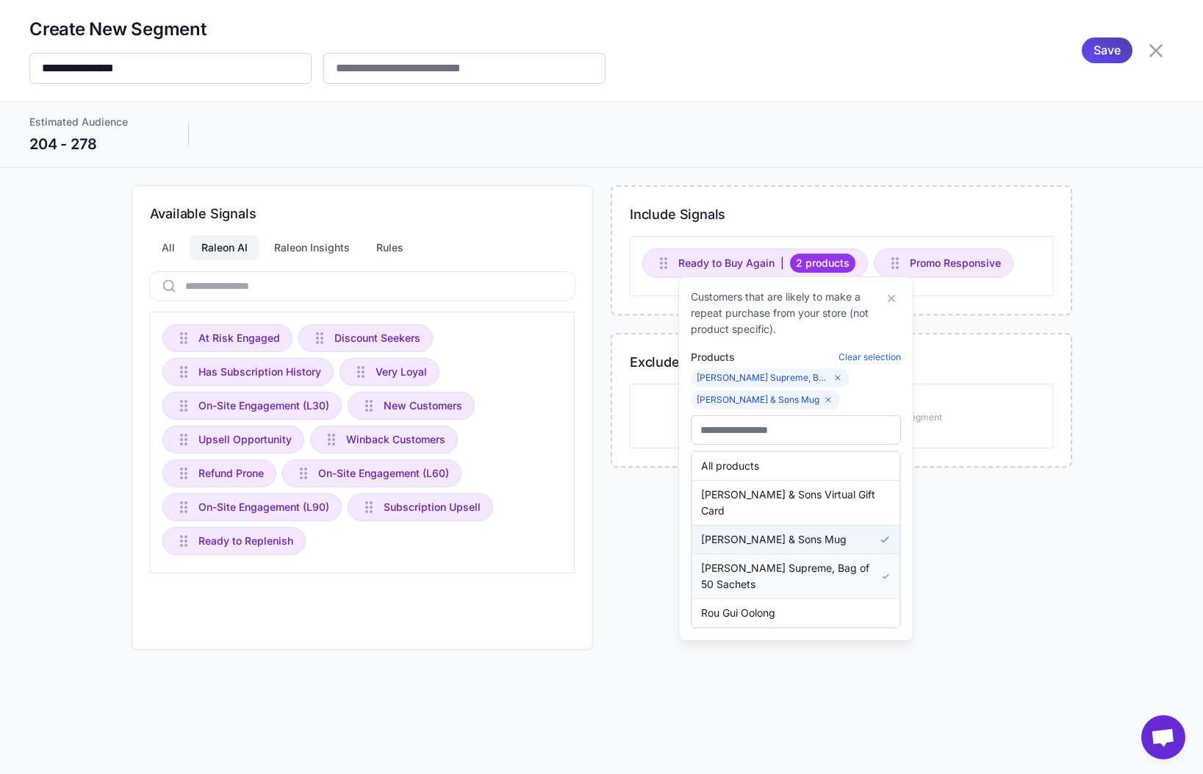
click at [766, 531] on span "[PERSON_NAME] & Sons Mug" at bounding box center [774, 539] width 146 height 16
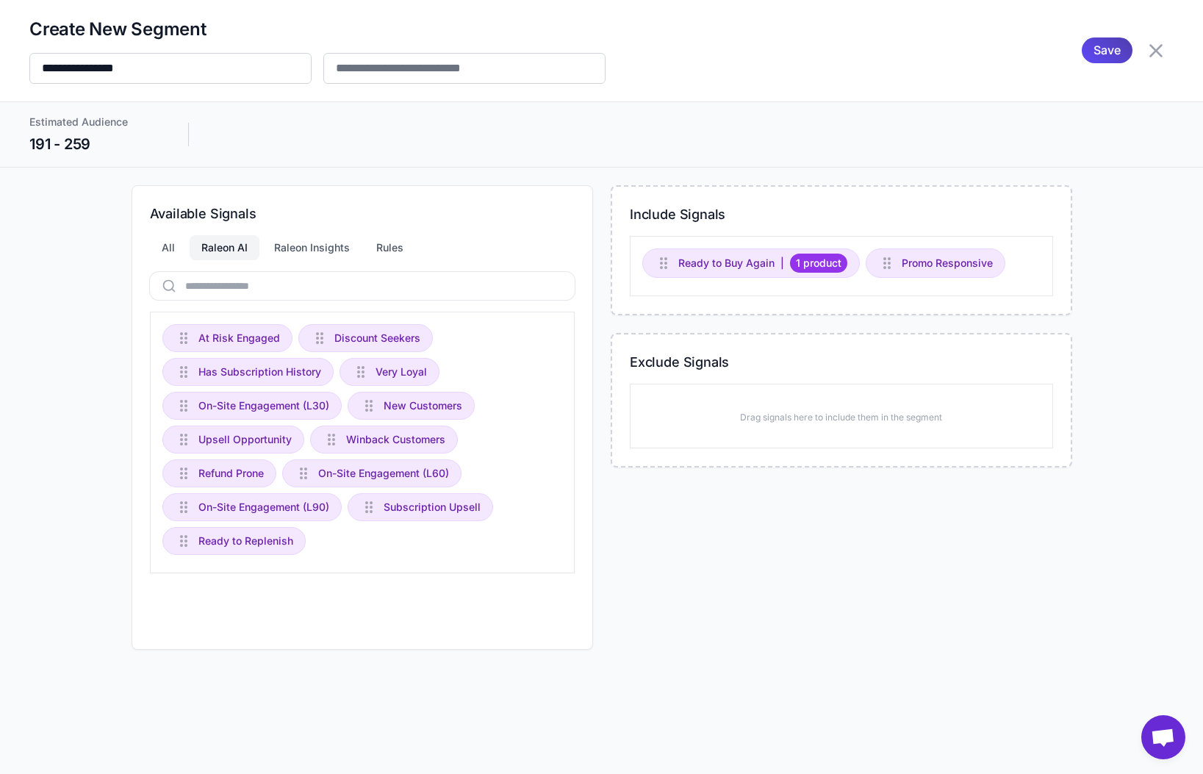
click at [746, 662] on div "**********" at bounding box center [601, 387] width 1203 height 774
click at [778, 520] on div "Include Signals Ready to Buy Again | 1 product Promo Responsive Exclude Signals…" at bounding box center [841, 417] width 461 height 464
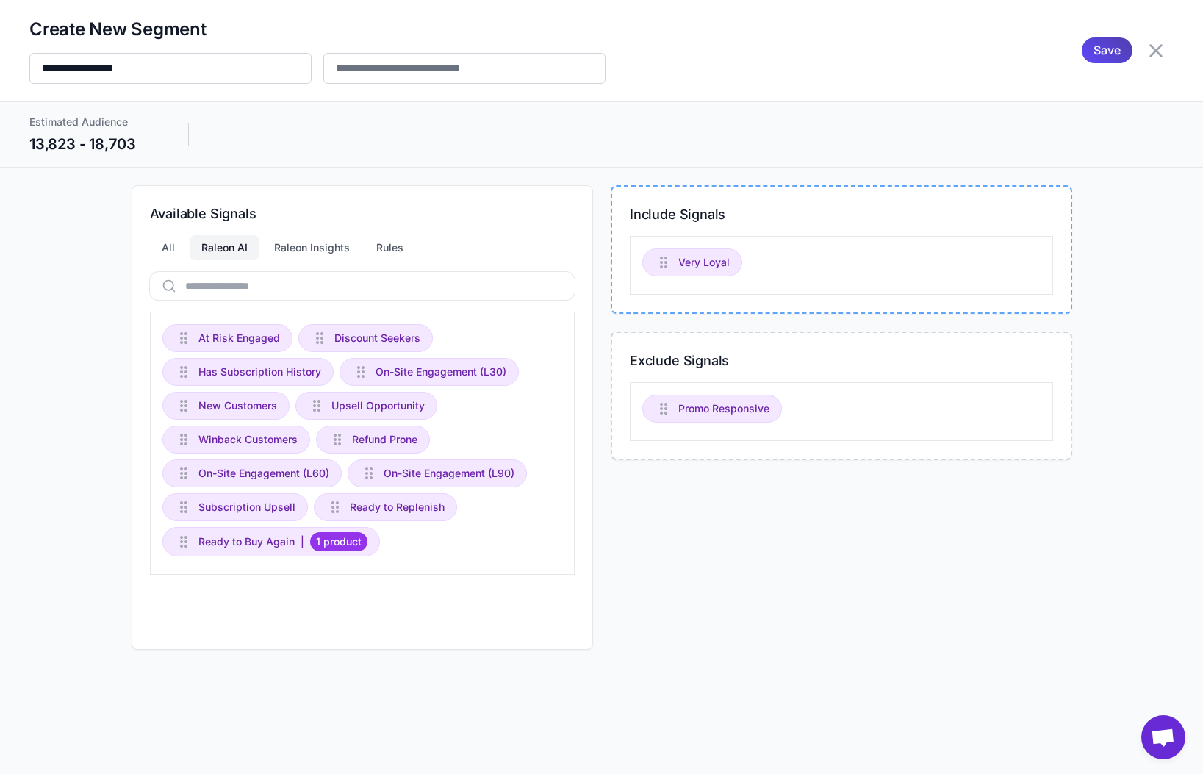
click at [736, 602] on div "Include Signals Very Loyal Exclude Signals Promo Responsive" at bounding box center [841, 417] width 461 height 464
click at [719, 549] on div "Include Signals Very Loyal Exclude Signals Promo Responsive" at bounding box center [841, 417] width 461 height 464
click at [1162, 51] on icon at bounding box center [1156, 51] width 24 height 24
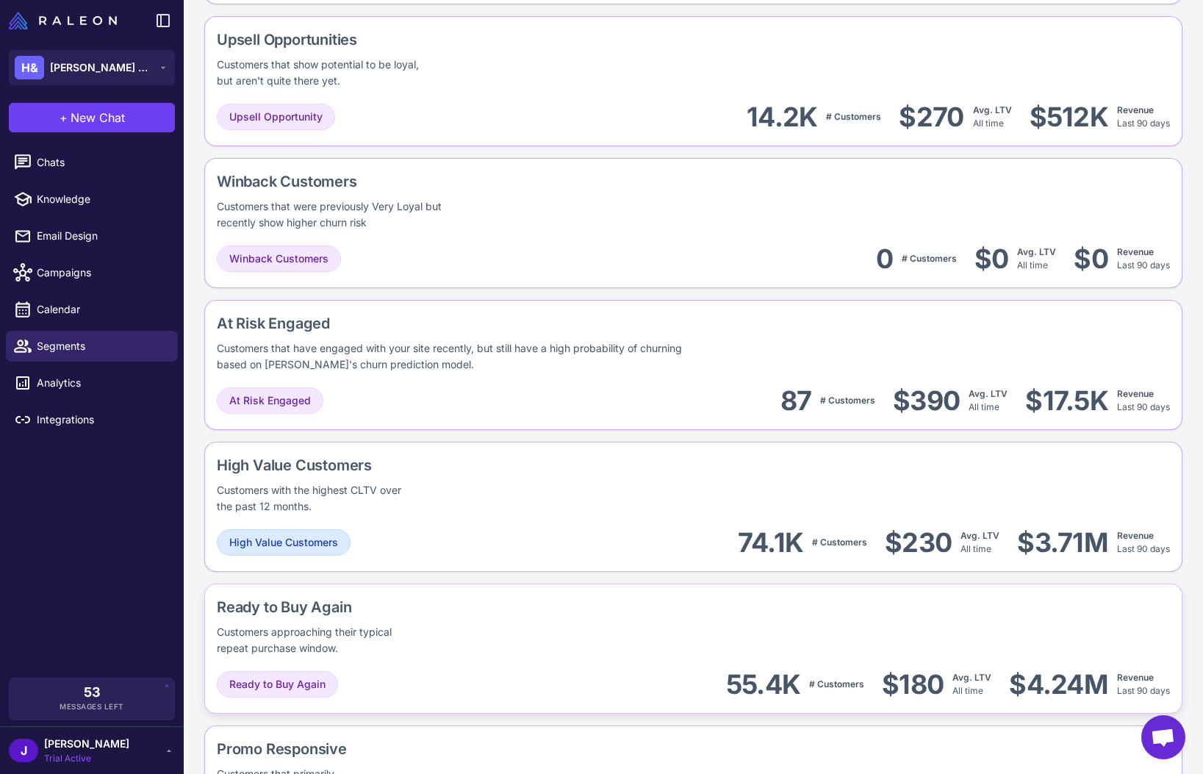
scroll to position [686, 0]
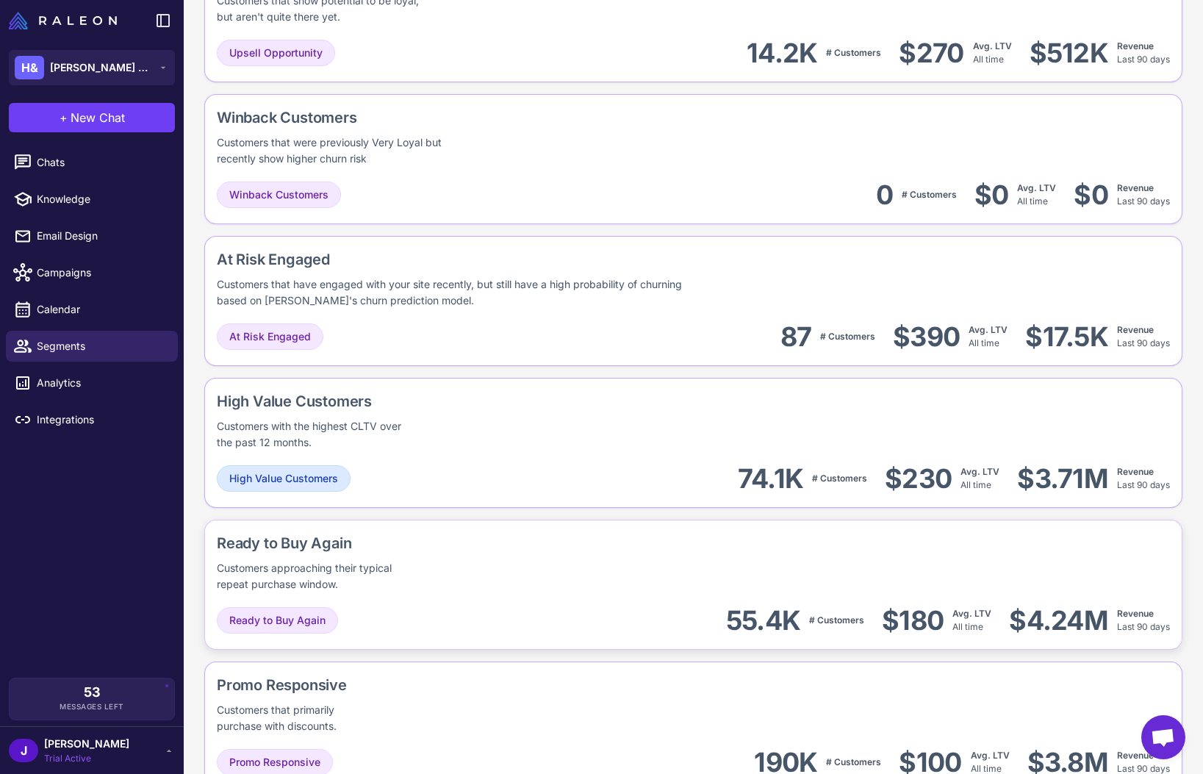
click at [445, 556] on div "Ready to Buy Again Customers approaching their typical repeat purchase window." at bounding box center [366, 562] width 299 height 60
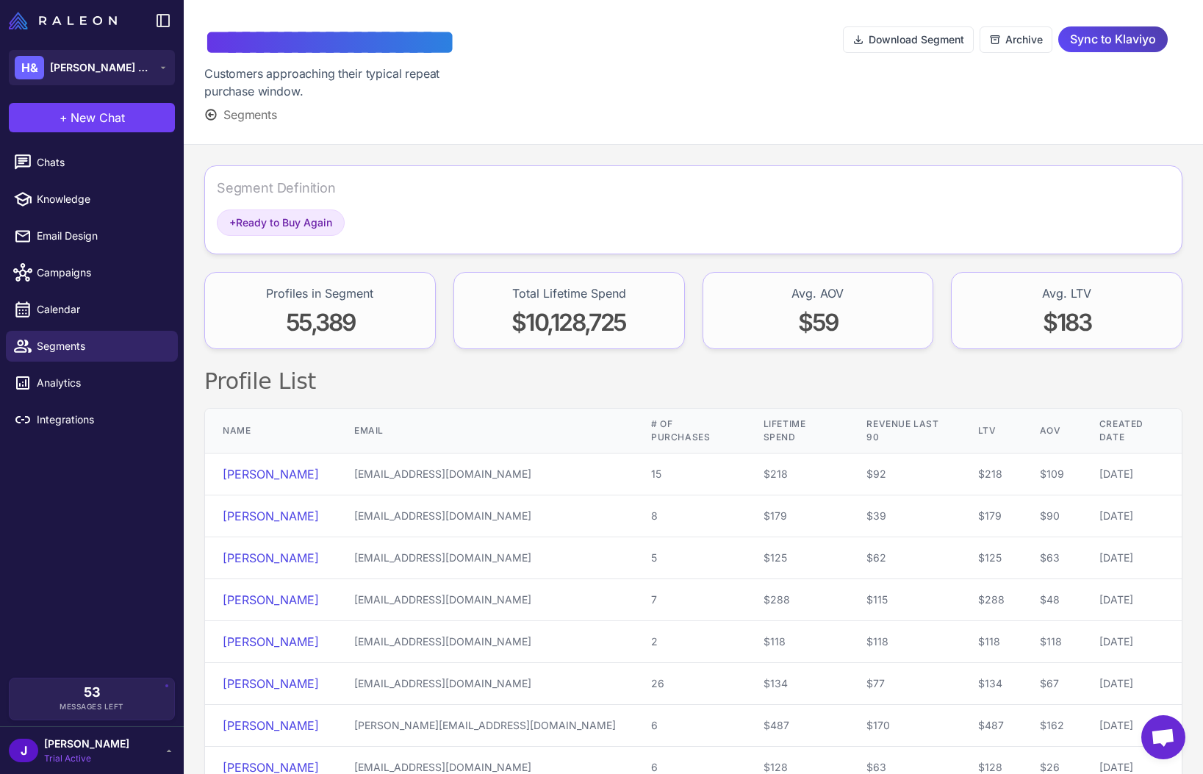
click at [734, 121] on div at bounding box center [692, 72] width 301 height 103
click at [240, 110] on span "Segments" at bounding box center [250, 115] width 54 height 18
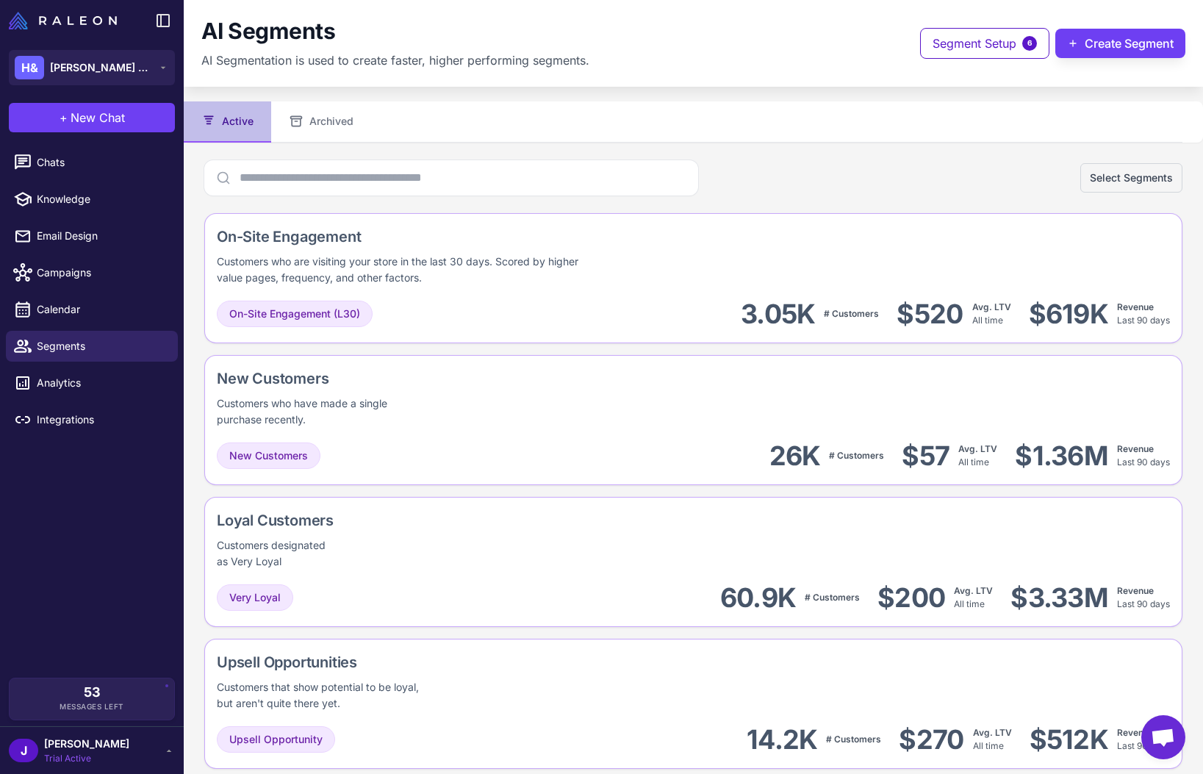
click at [767, 179] on div "Select Segments" at bounding box center [693, 177] width 978 height 35
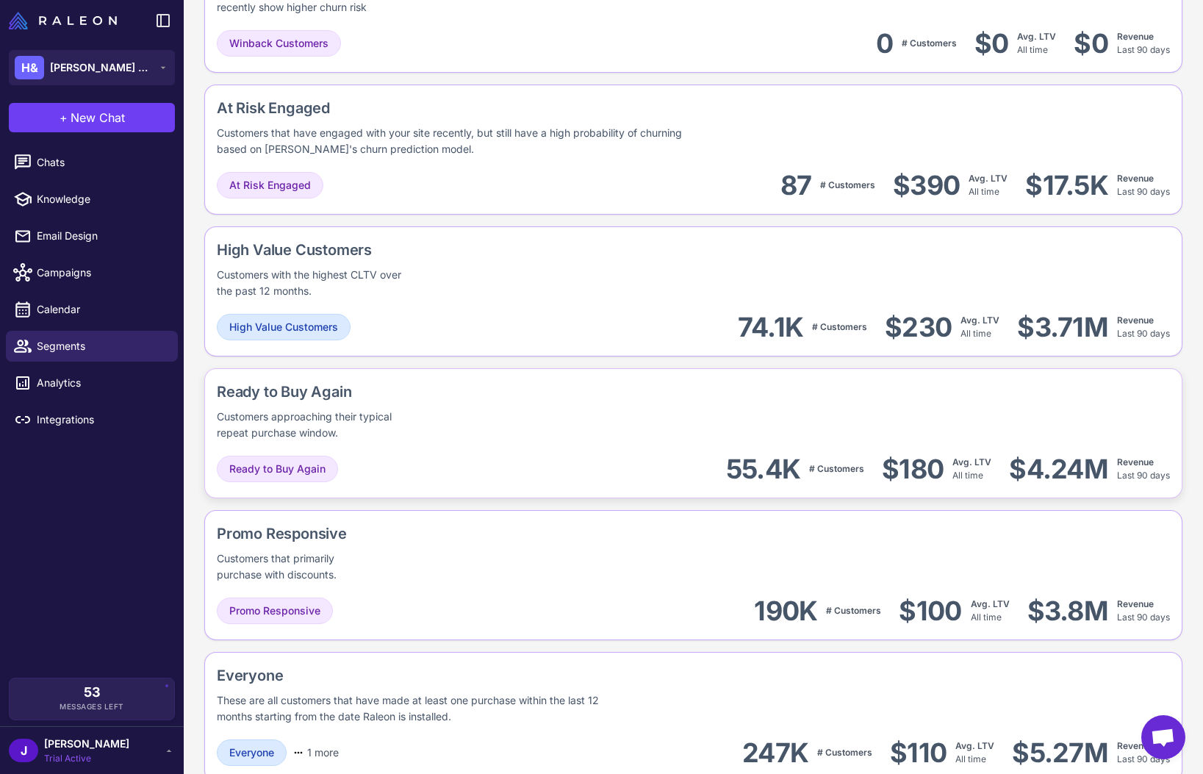
scroll to position [842, 0]
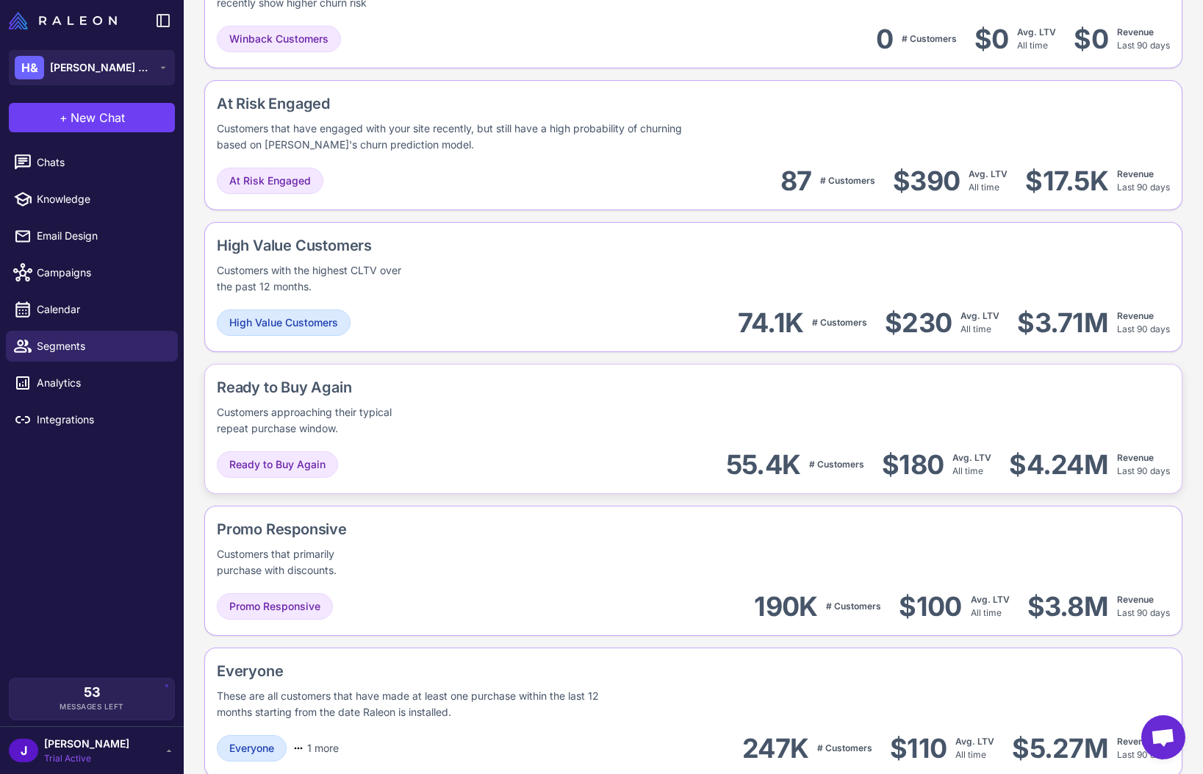
click at [453, 420] on div "Ready to Buy Again Customers approaching their typical repeat purchase window." at bounding box center [366, 406] width 299 height 60
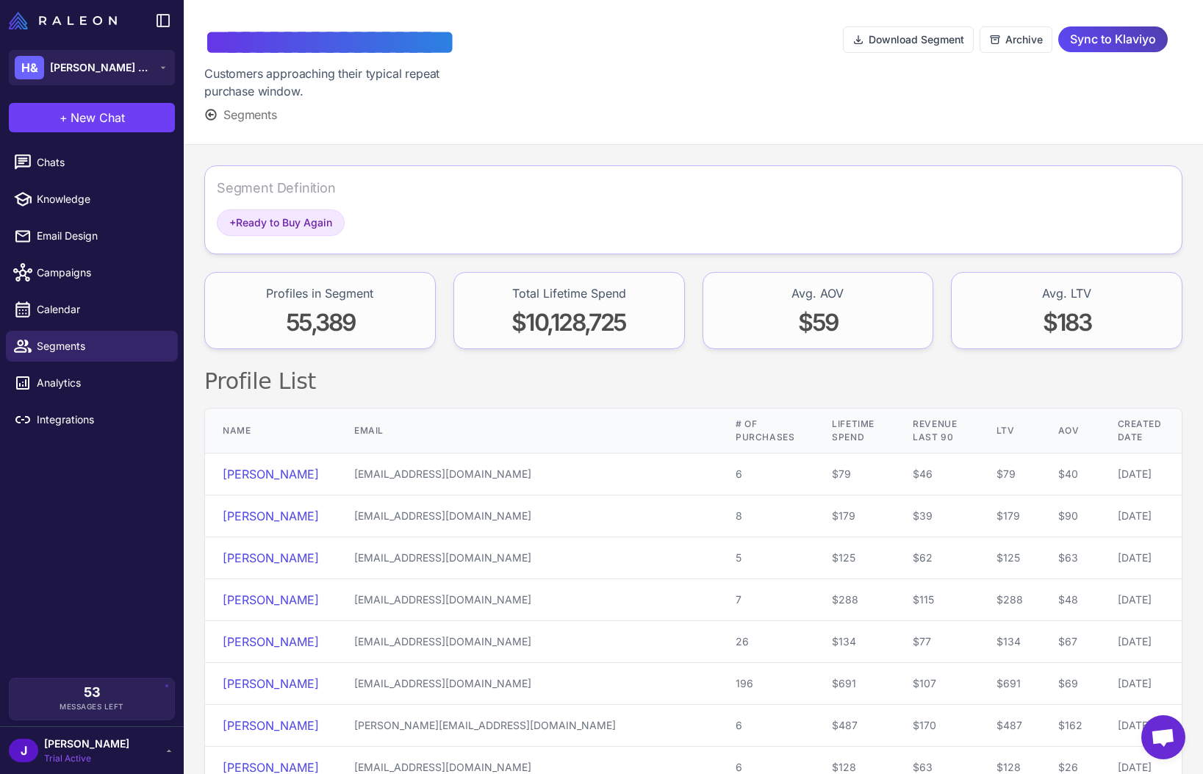
click at [256, 108] on span "Segments" at bounding box center [250, 115] width 54 height 18
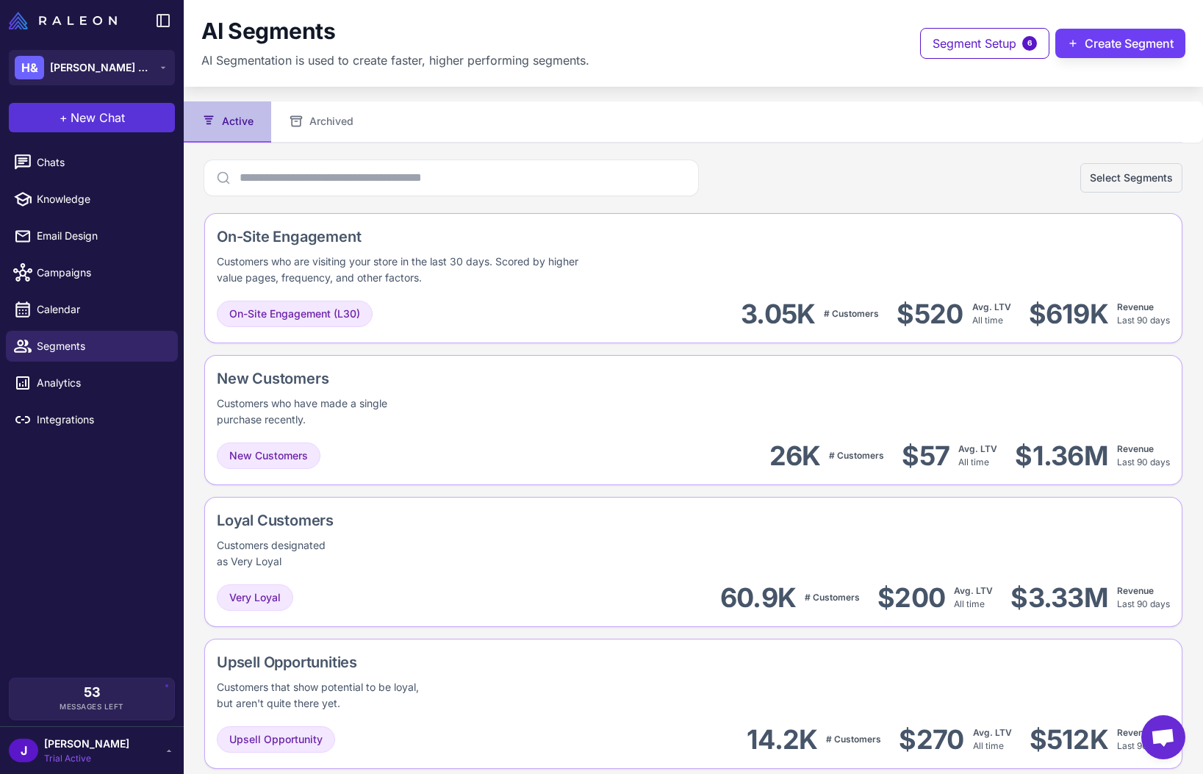
click at [118, 121] on span "New Chat" at bounding box center [98, 118] width 54 height 18
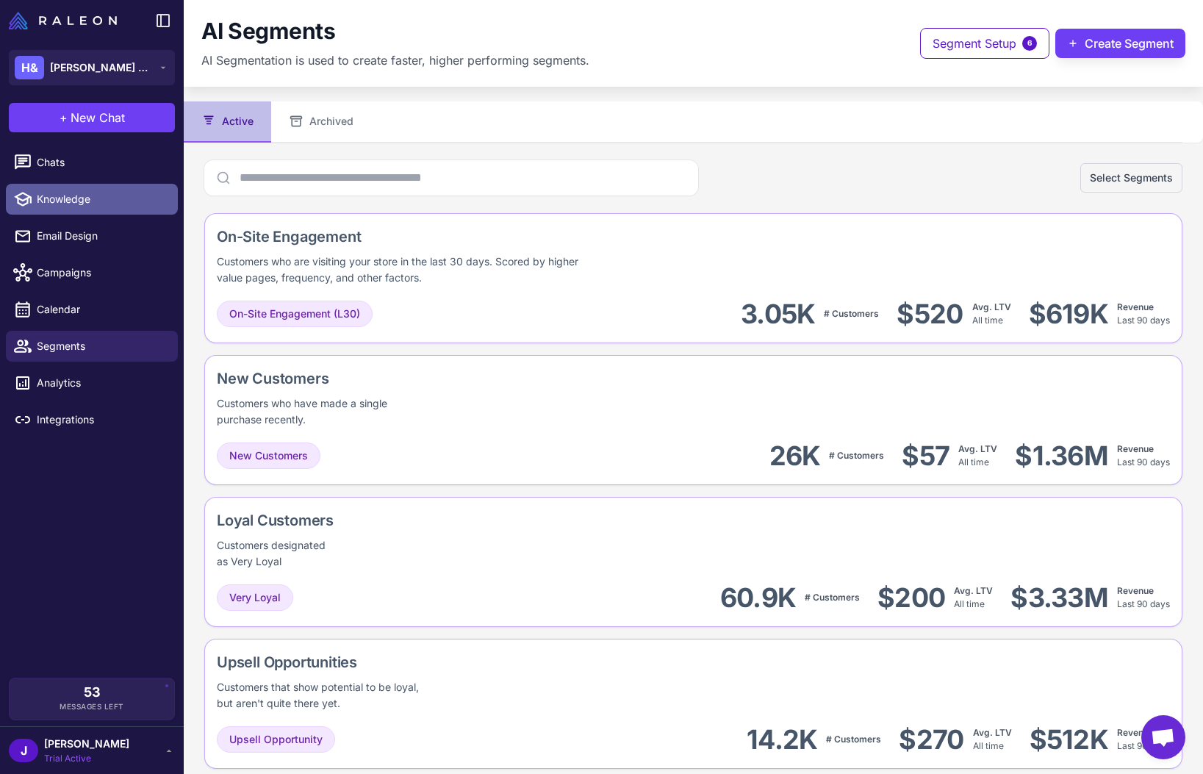
click at [60, 201] on span "Knowledge" at bounding box center [101, 199] width 129 height 16
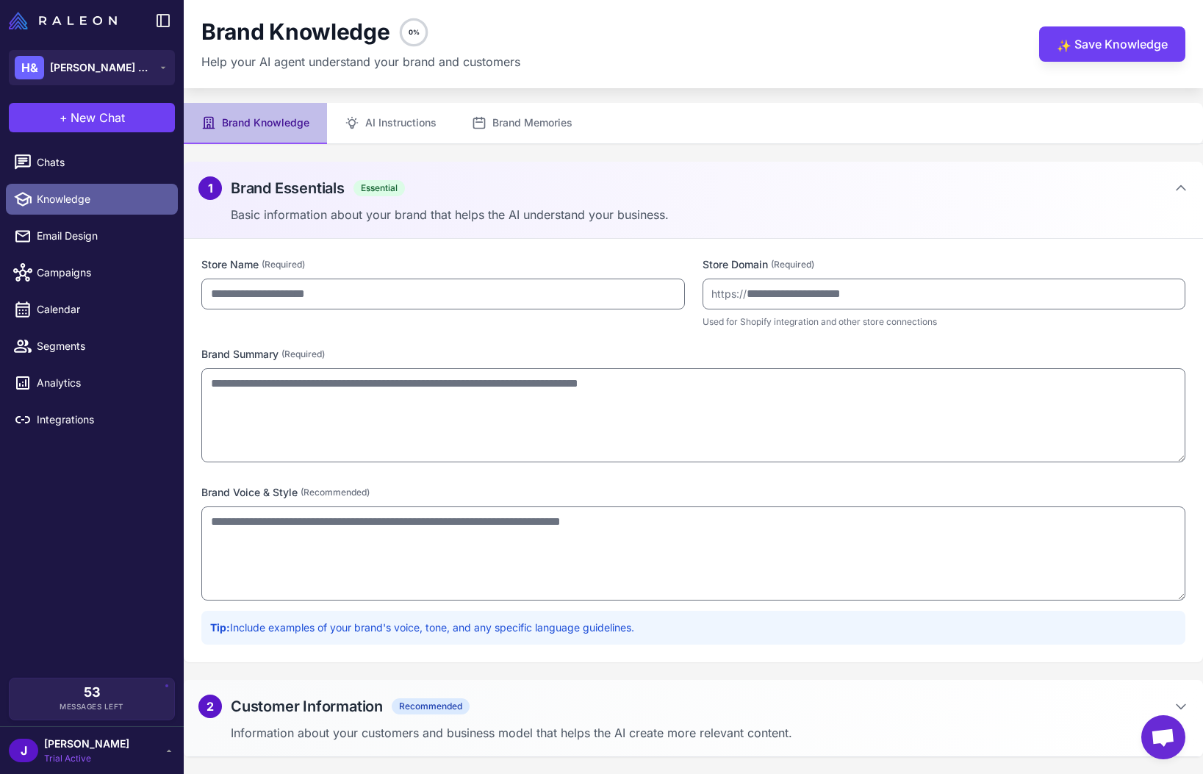
type input "**********"
type textarea "**********"
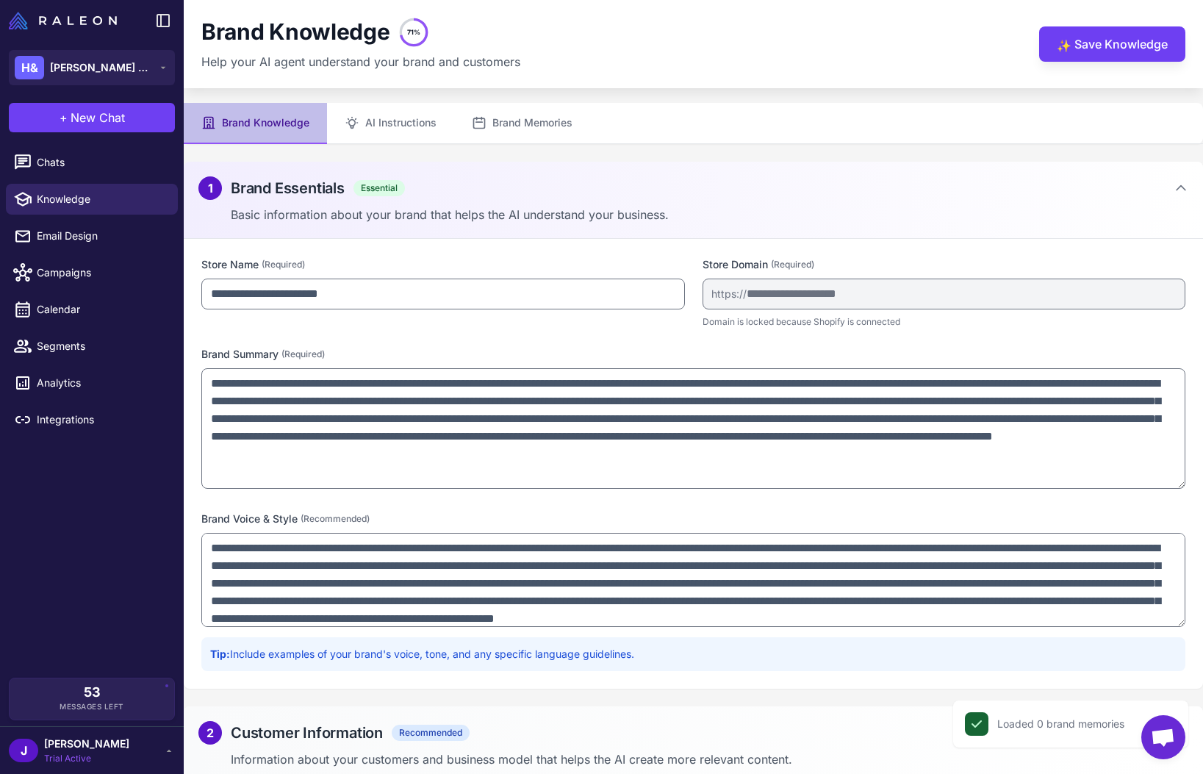
drag, startPoint x: 1179, startPoint y: 455, endPoint x: 1177, endPoint y: 481, distance: 25.9
click at [1177, 481] on textarea "**********" at bounding box center [693, 428] width 984 height 121
drag, startPoint x: 200, startPoint y: 514, endPoint x: 284, endPoint y: 514, distance: 83.8
click at [284, 514] on div "**********" at bounding box center [693, 463] width 1019 height 449
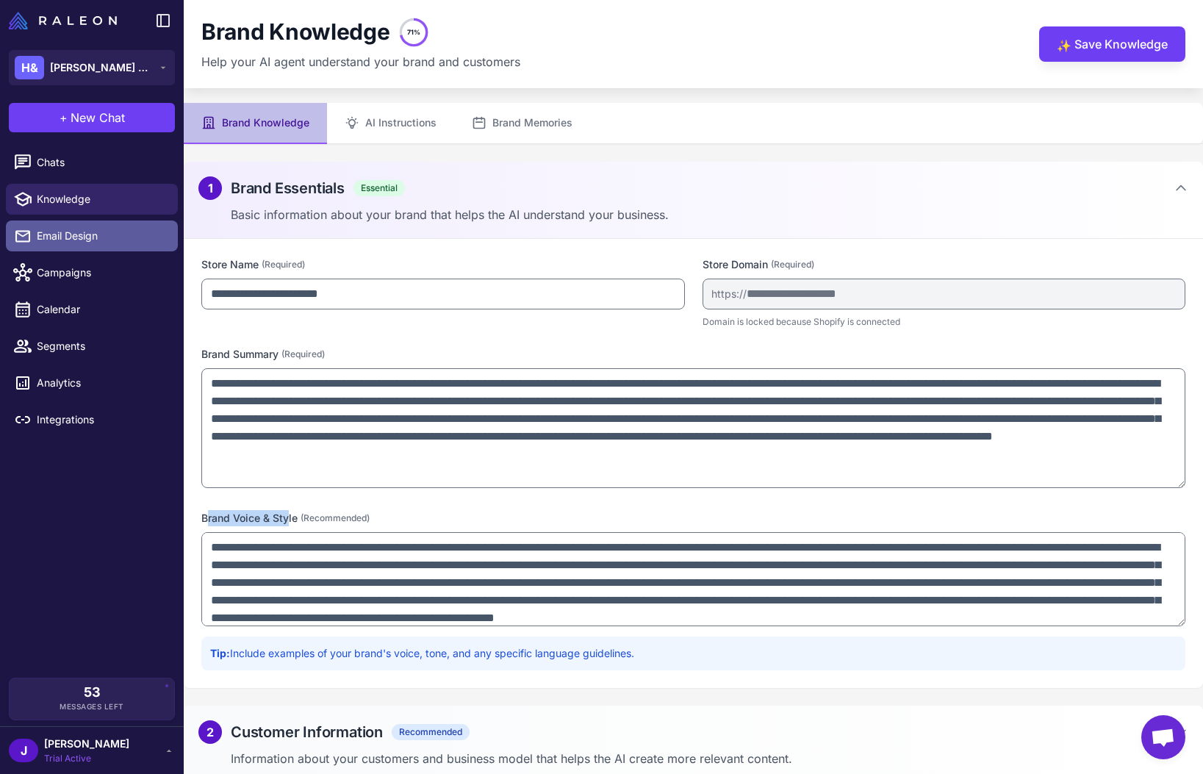
click at [65, 240] on span "Email Design" at bounding box center [101, 236] width 129 height 16
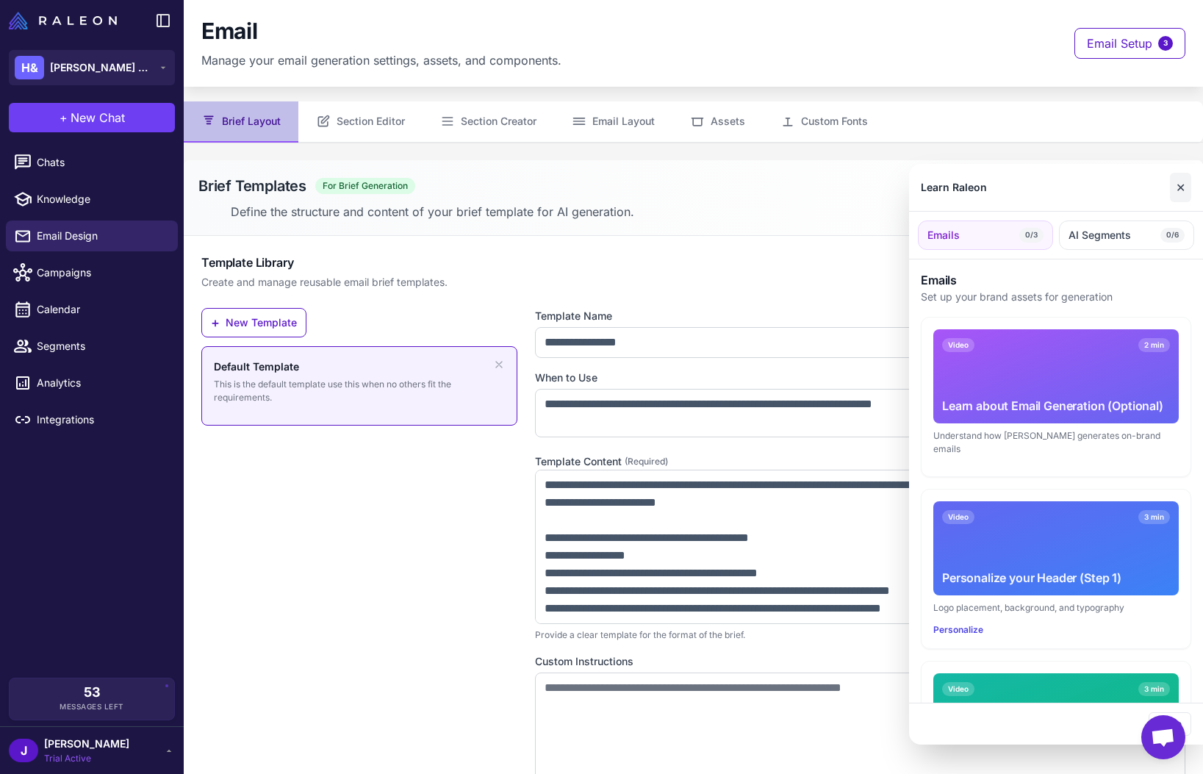
click at [1177, 180] on button "✕" at bounding box center [1180, 187] width 21 height 29
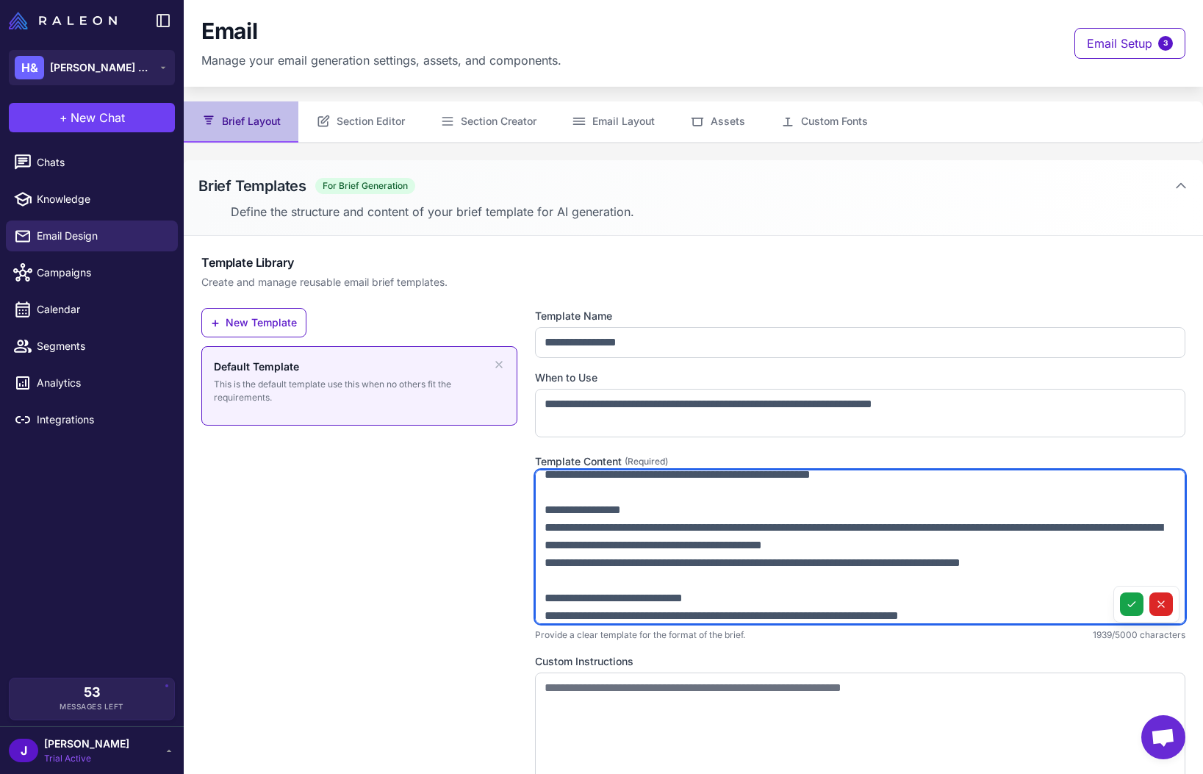
scroll to position [511, 0]
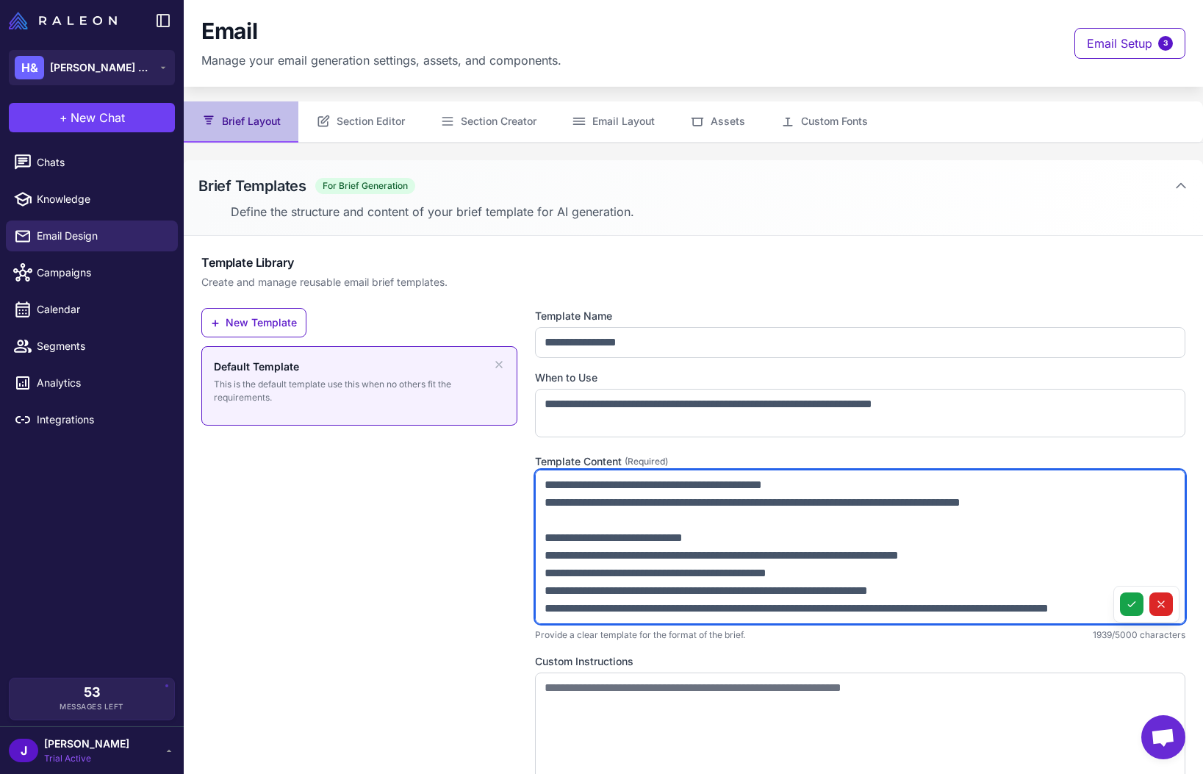
drag, startPoint x: 550, startPoint y: 484, endPoint x: 632, endPoint y: 617, distance: 156.0
click at [628, 614] on textarea at bounding box center [860, 547] width 650 height 154
click at [622, 550] on textarea at bounding box center [860, 547] width 650 height 154
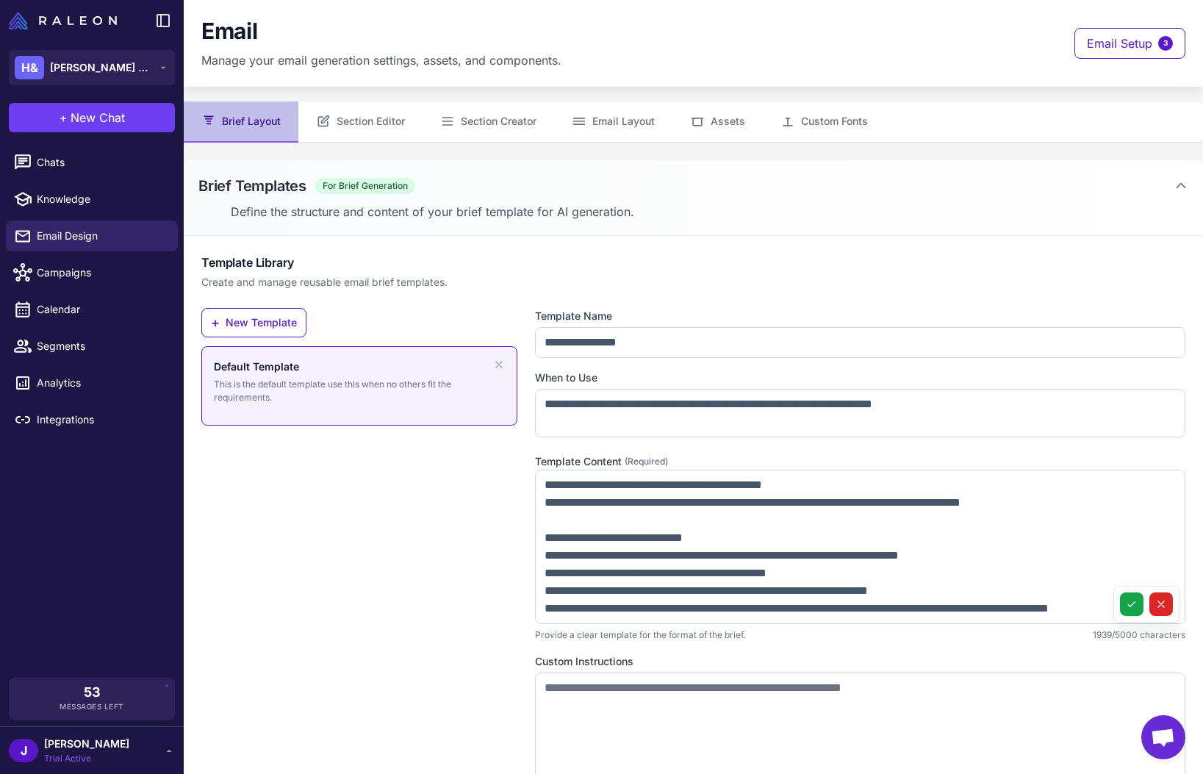
click at [494, 293] on div "**********" at bounding box center [693, 533] width 1019 height 594
click at [123, 762] on div "[PERSON_NAME] Trial Active" at bounding box center [92, 750] width 166 height 29
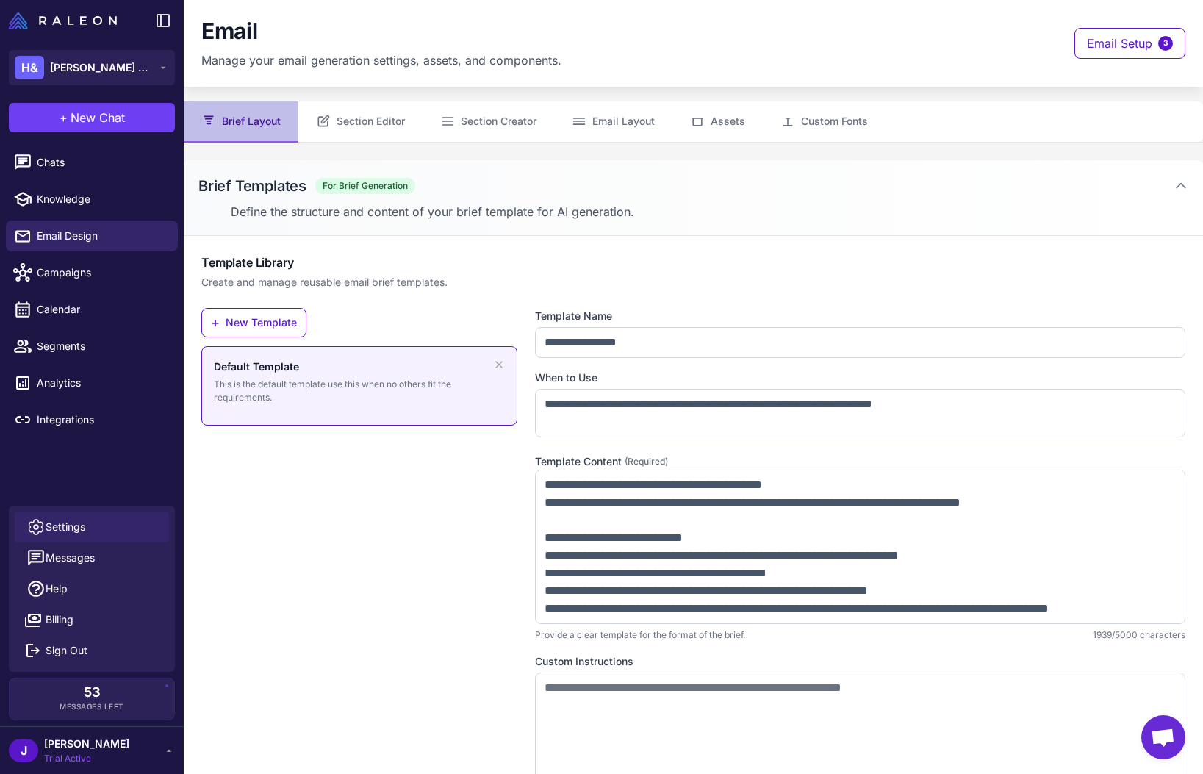
click at [66, 522] on span "Settings" at bounding box center [66, 527] width 40 height 16
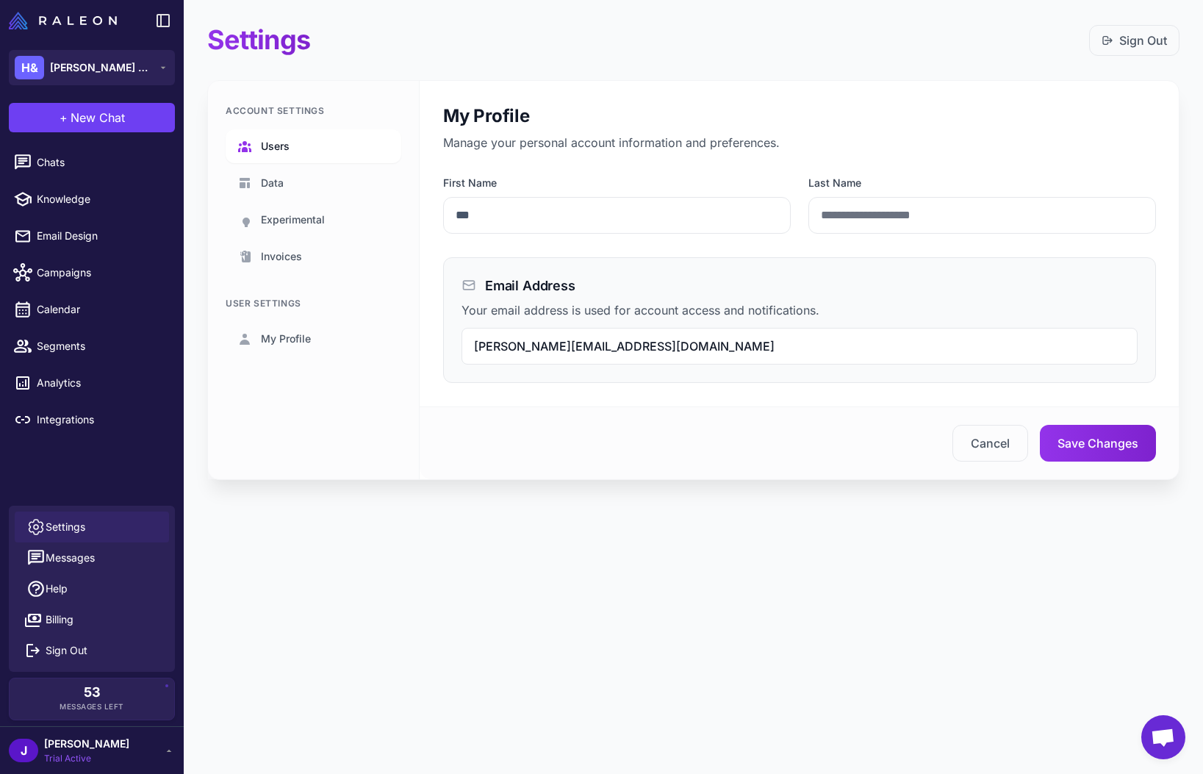
click at [274, 151] on span "Users" at bounding box center [275, 146] width 29 height 16
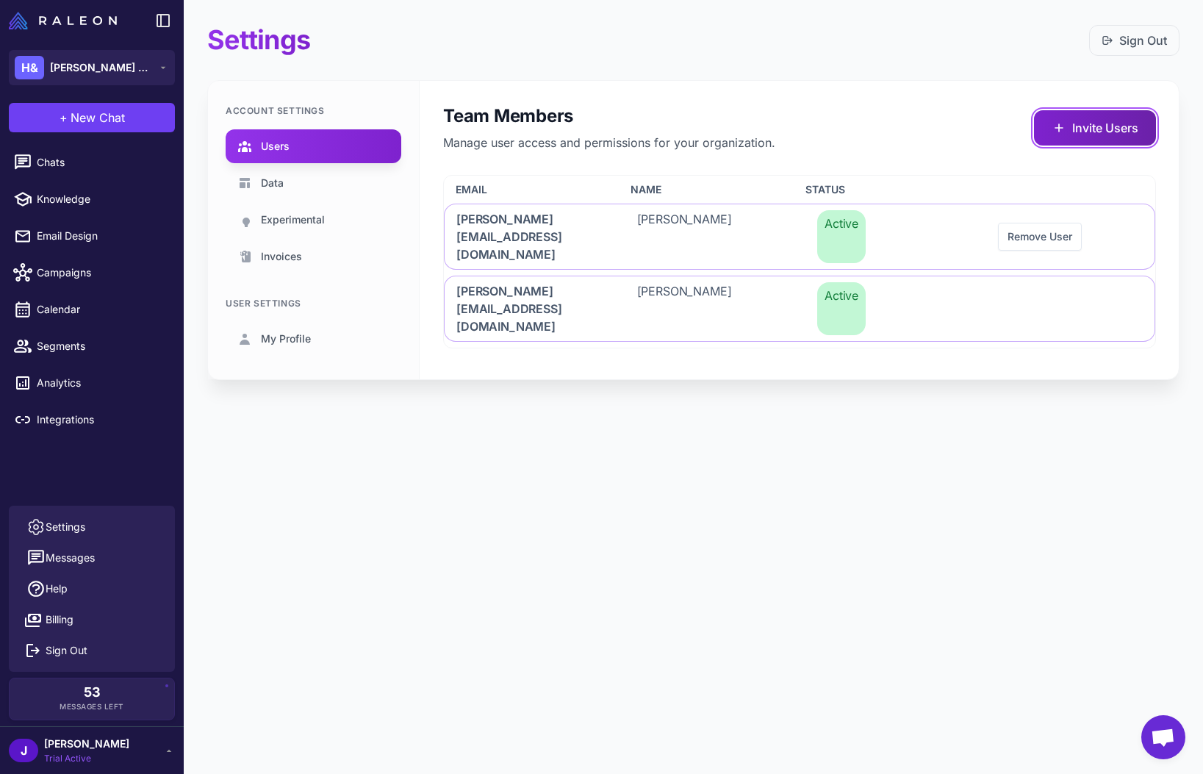
click at [1109, 124] on button "Invite Users" at bounding box center [1095, 127] width 122 height 35
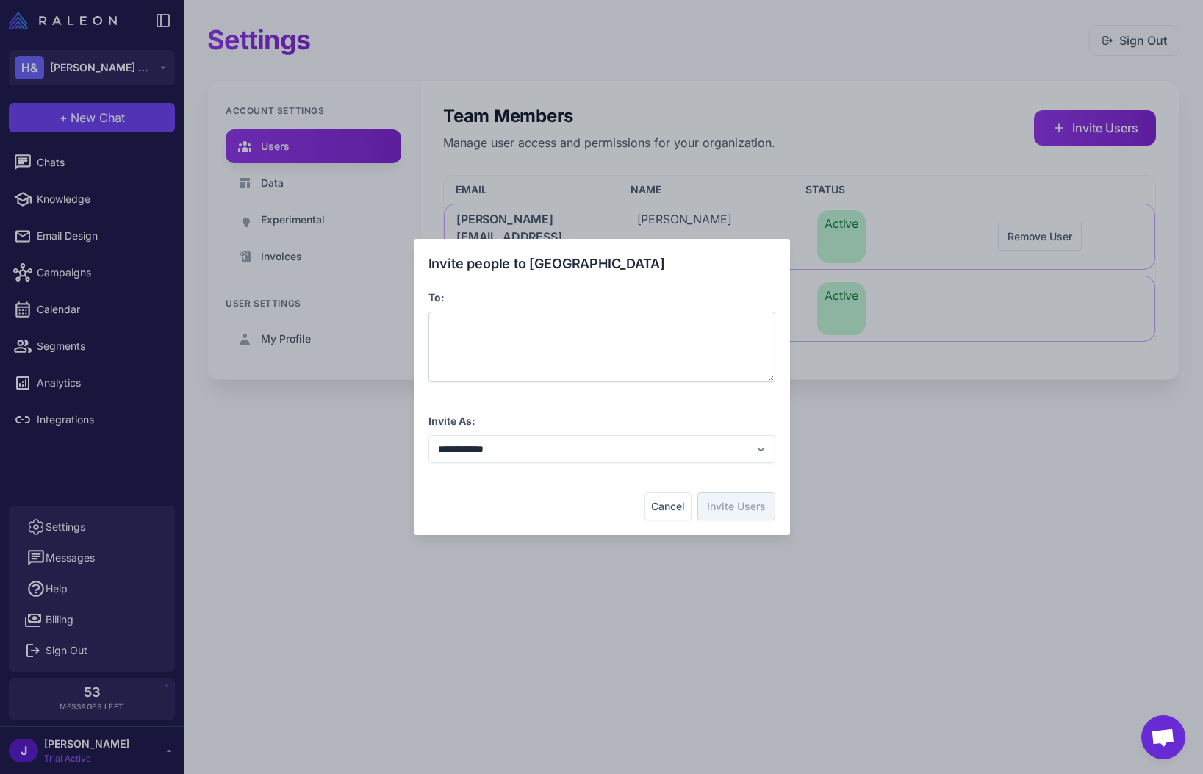
paste span
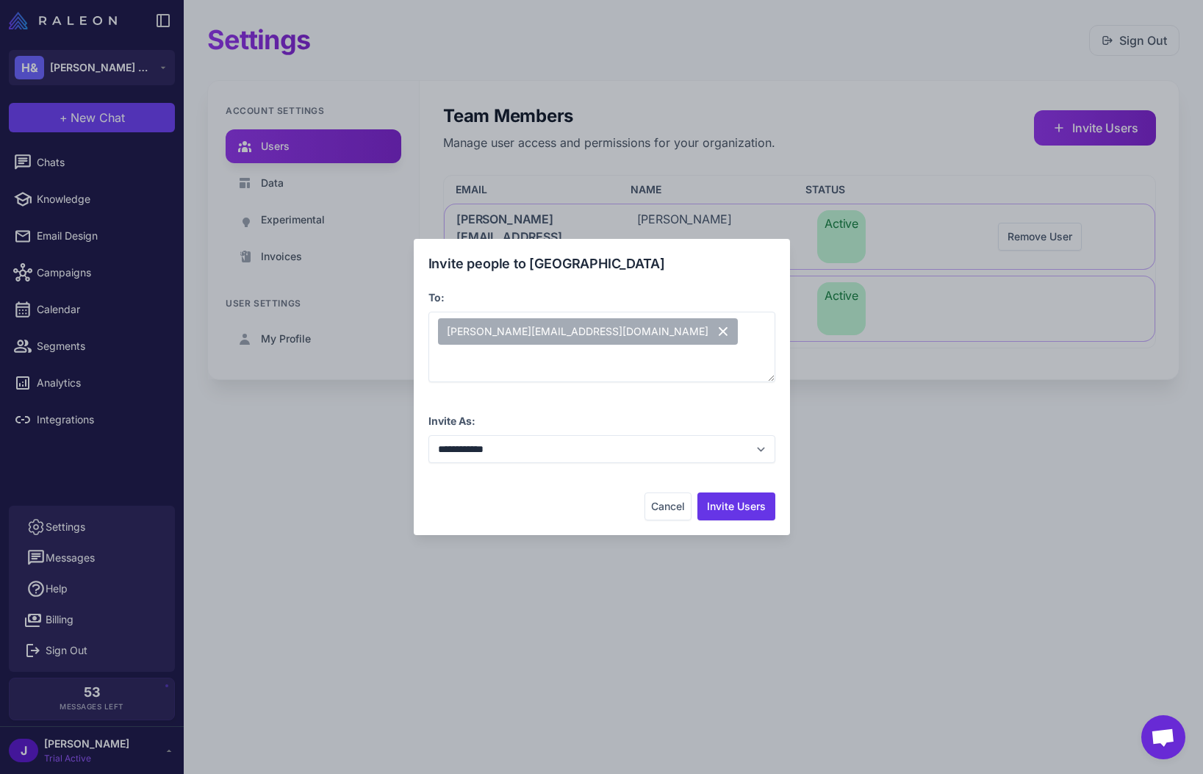
click at [577, 387] on div "**********" at bounding box center [601, 387] width 347 height 267
click at [536, 453] on select "**********" at bounding box center [601, 449] width 347 height 28
select select "**********"
click at [428, 435] on select "**********" at bounding box center [601, 449] width 347 height 28
click at [510, 494] on div "Cancel Invite Users" at bounding box center [601, 506] width 347 height 28
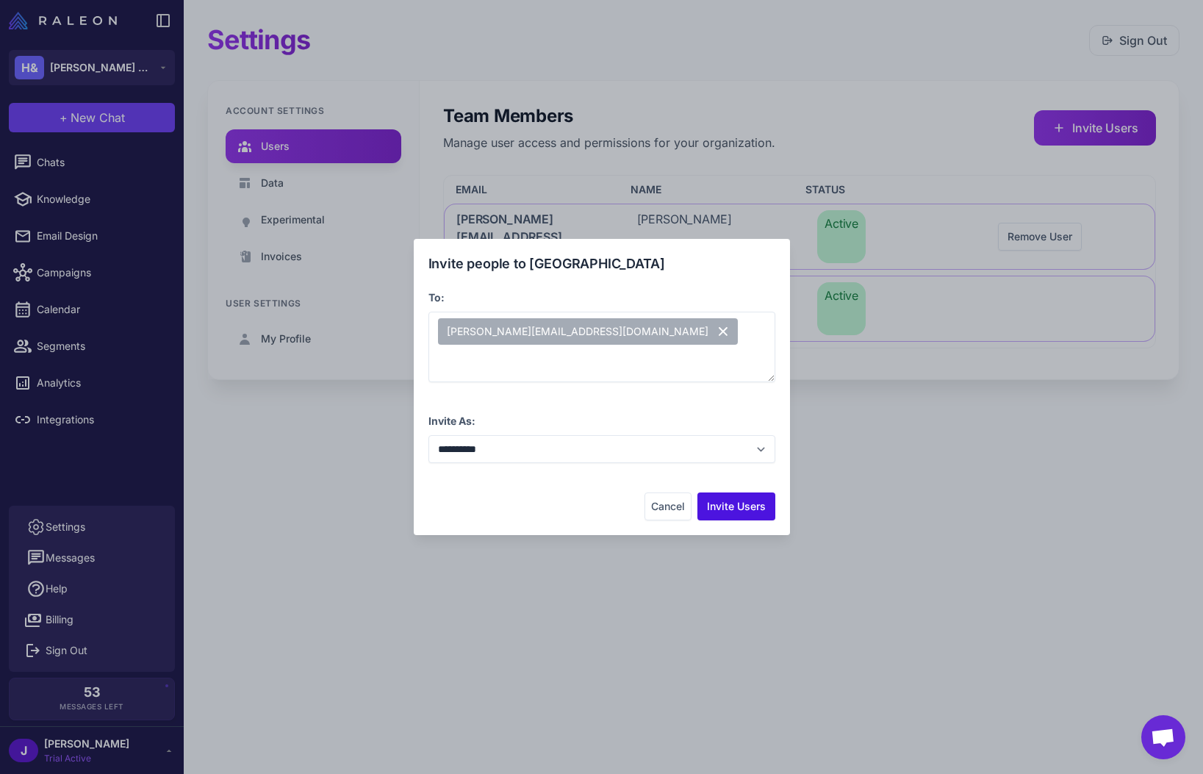
click at [736, 508] on button "Invite Users" at bounding box center [736, 506] width 78 height 28
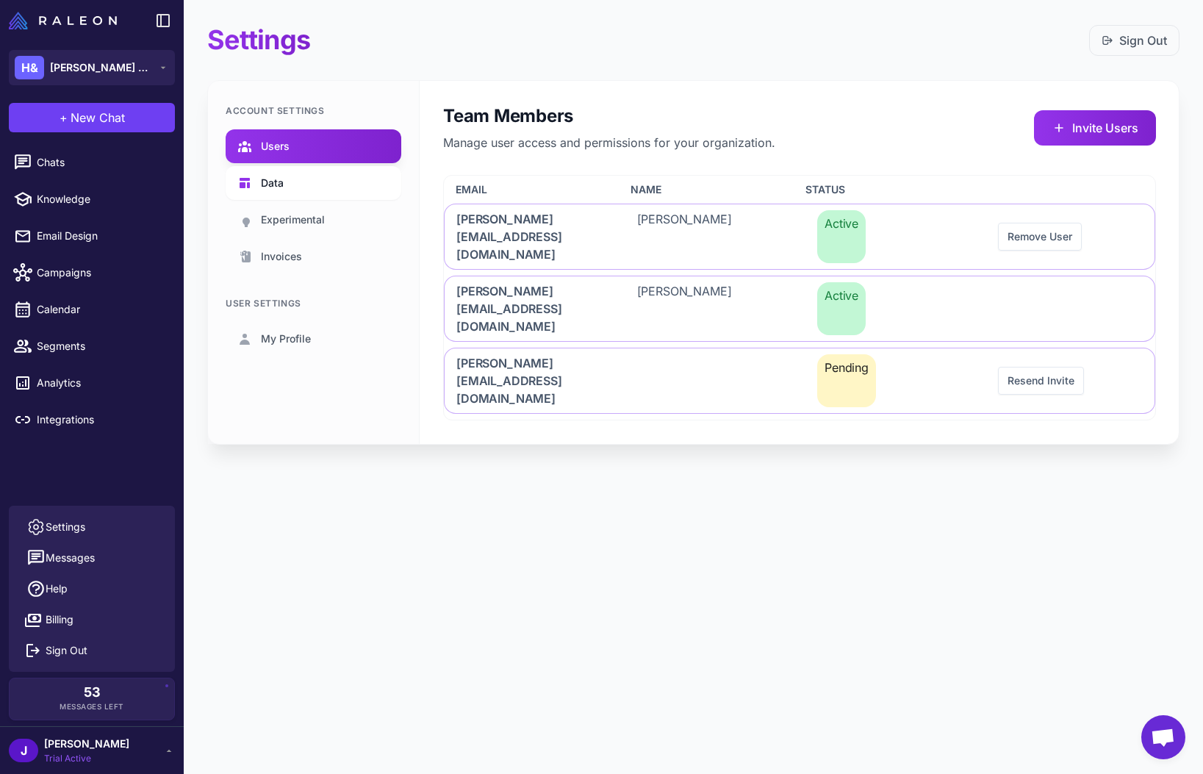
click at [288, 179] on link "Data" at bounding box center [314, 183] width 176 height 34
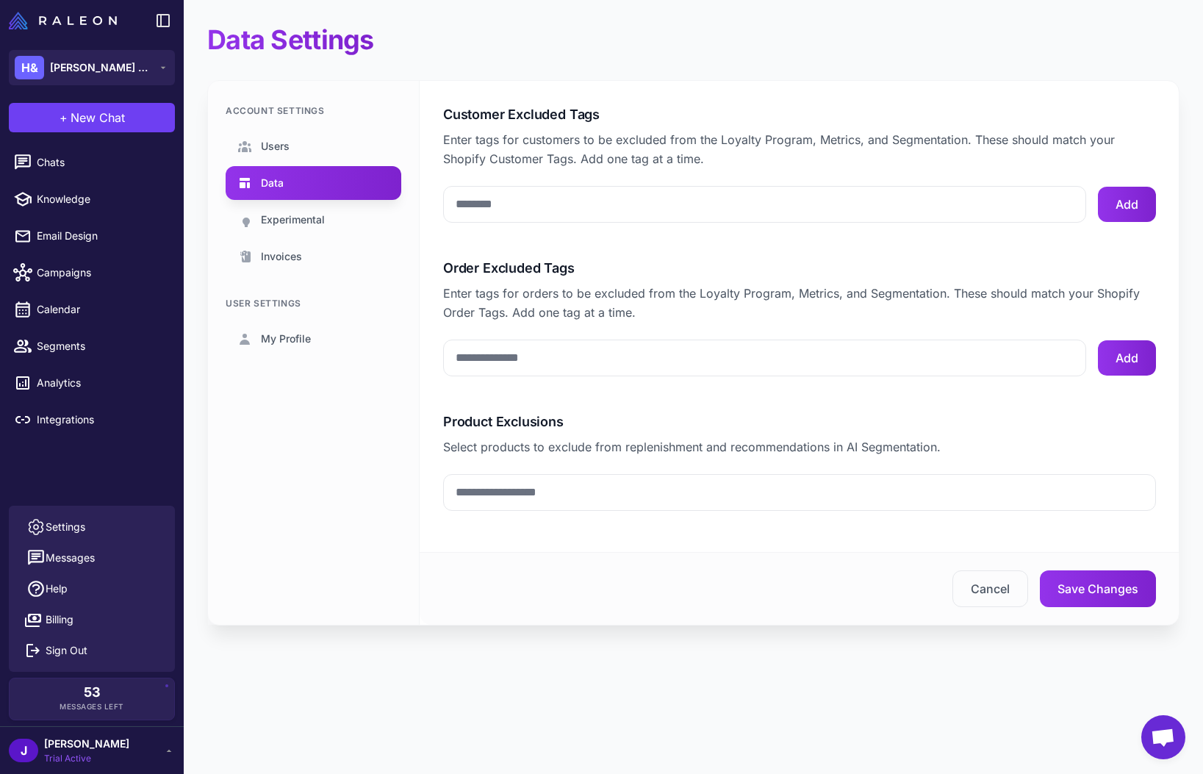
click at [515, 573] on div "Cancel Save Changes" at bounding box center [799, 588] width 713 height 37
click at [536, 578] on div "Cancel Save Changes" at bounding box center [799, 588] width 713 height 37
click at [559, 262] on label "Order Excluded Tags" at bounding box center [799, 268] width 713 height 20
click at [559, 340] on input "Order Excluded Tags" at bounding box center [764, 358] width 643 height 37
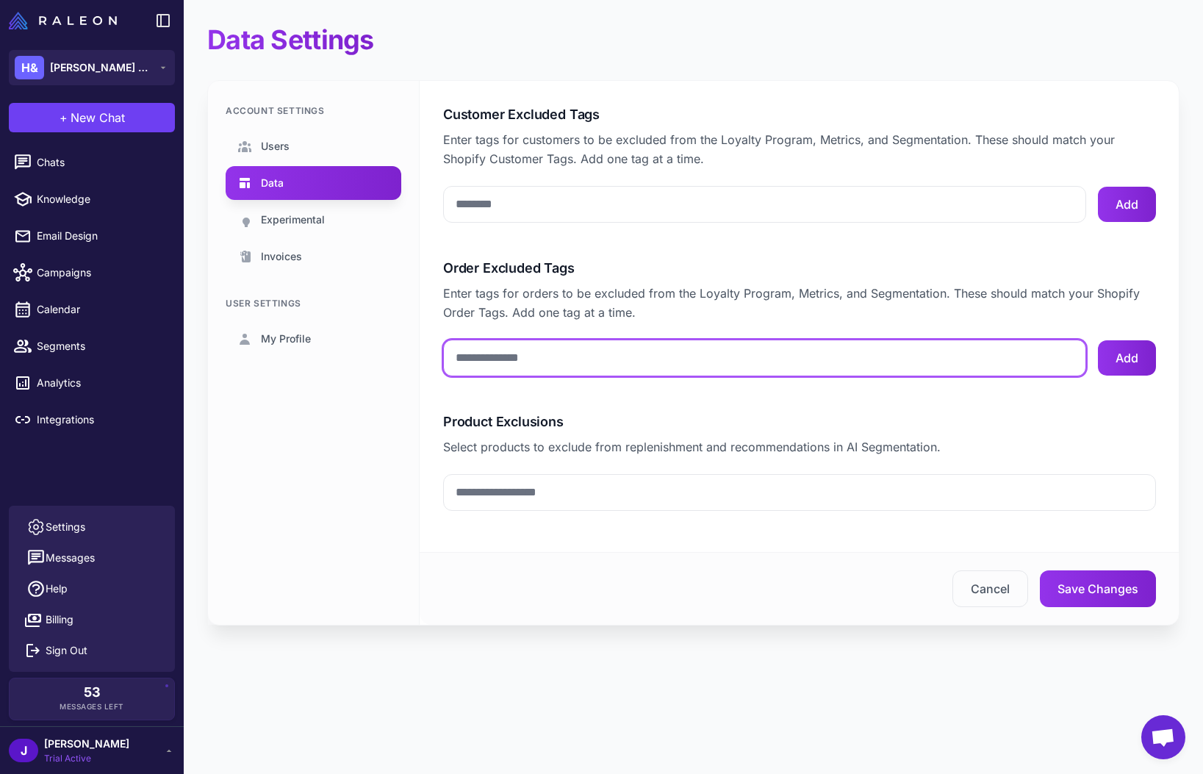
drag, startPoint x: 502, startPoint y: 348, endPoint x: 517, endPoint y: 376, distance: 32.6
click at [502, 348] on input "Order Excluded Tags" at bounding box center [764, 358] width 643 height 37
type input "*"
type input "***"
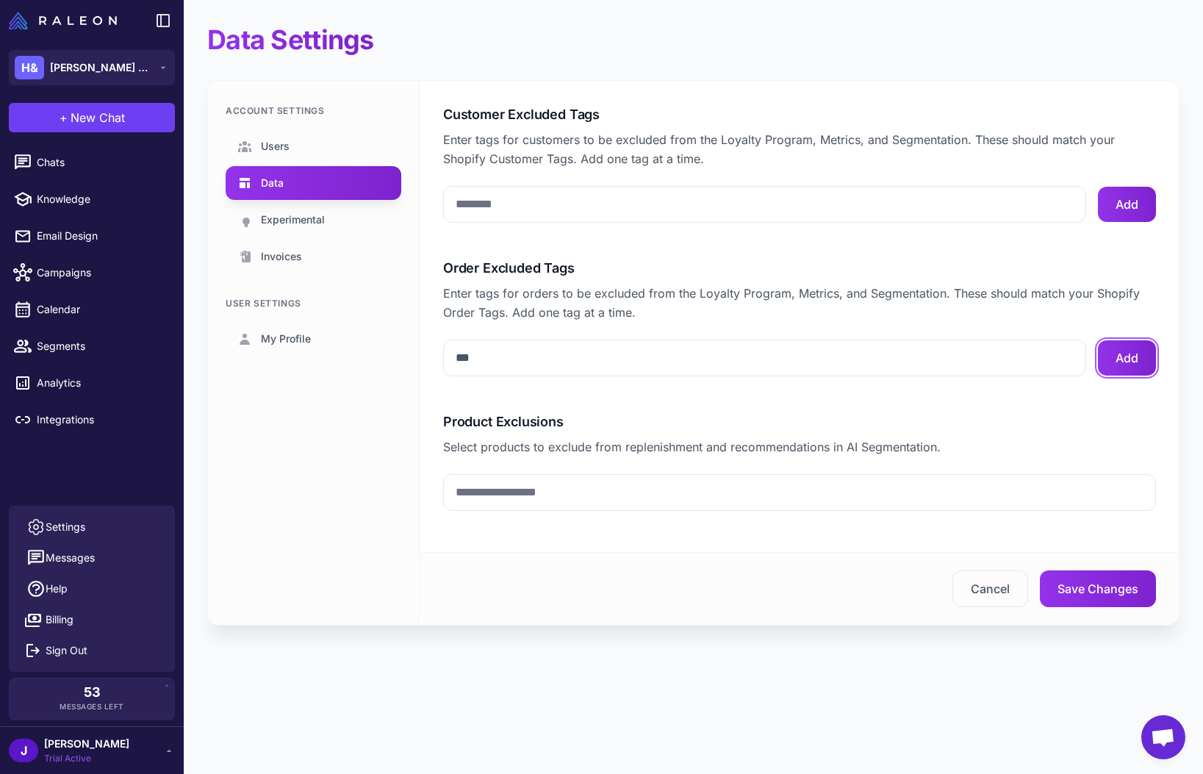
drag, startPoint x: 1118, startPoint y: 348, endPoint x: 708, endPoint y: 226, distance: 427.3
click at [1116, 349] on button "Add" at bounding box center [1127, 357] width 58 height 35
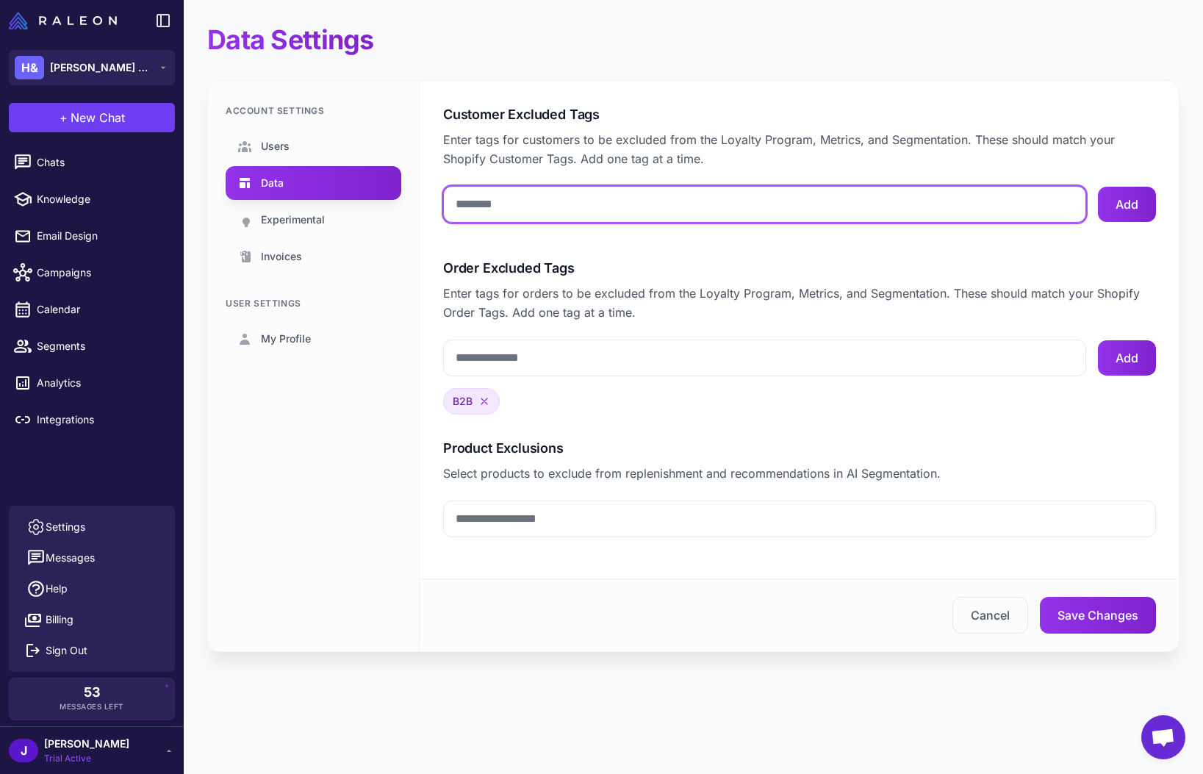
click at [489, 198] on input "Customer Excluded Tags" at bounding box center [764, 204] width 643 height 37
type input "***"
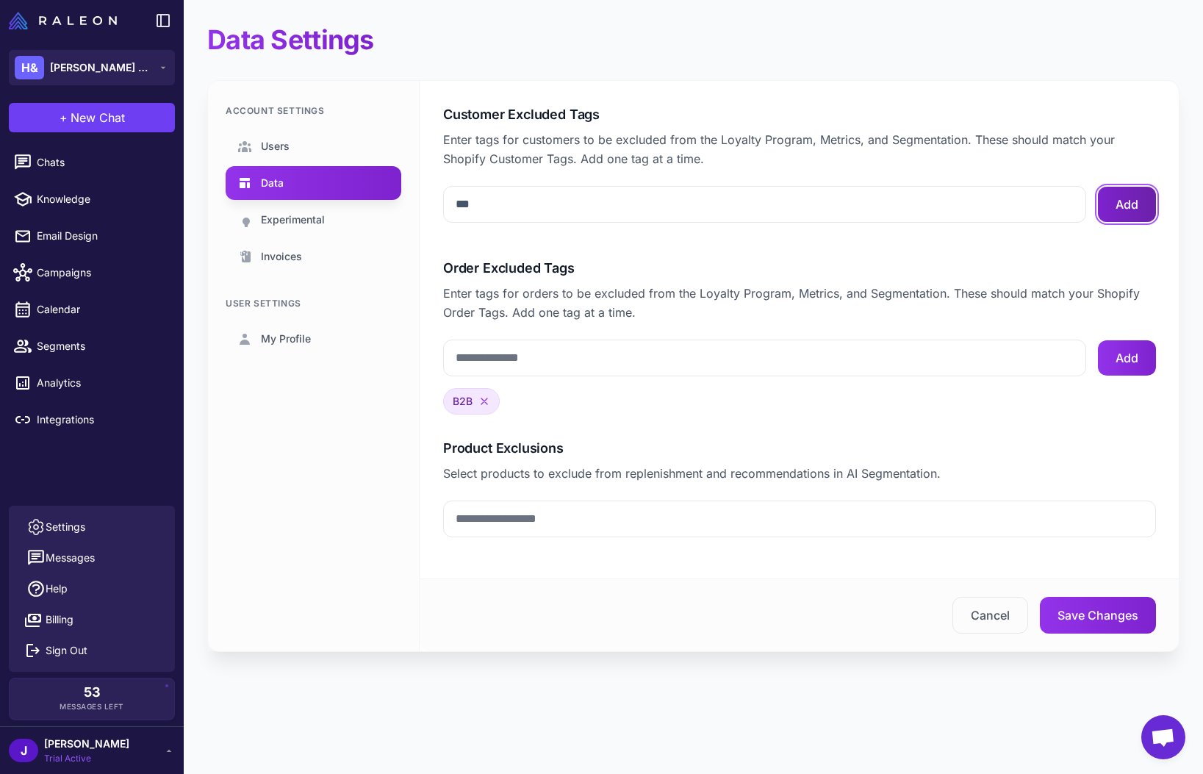
click at [1123, 212] on button "Add" at bounding box center [1127, 204] width 58 height 35
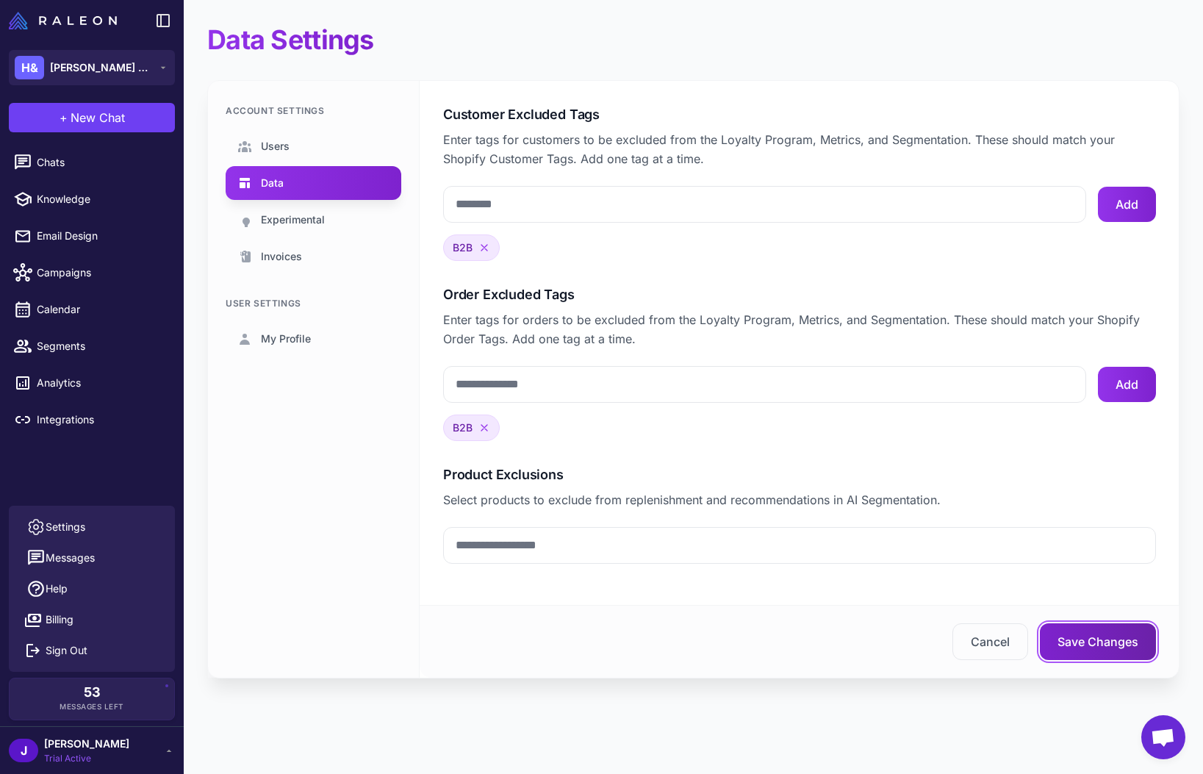
click at [1082, 639] on button "Save Changes" at bounding box center [1098, 641] width 116 height 37
click at [267, 437] on div "Account Settings Users Data Experimental Invoices User Settings My Profile" at bounding box center [314, 379] width 212 height 597
click at [1102, 641] on button "Save Changes" at bounding box center [1098, 641] width 116 height 37
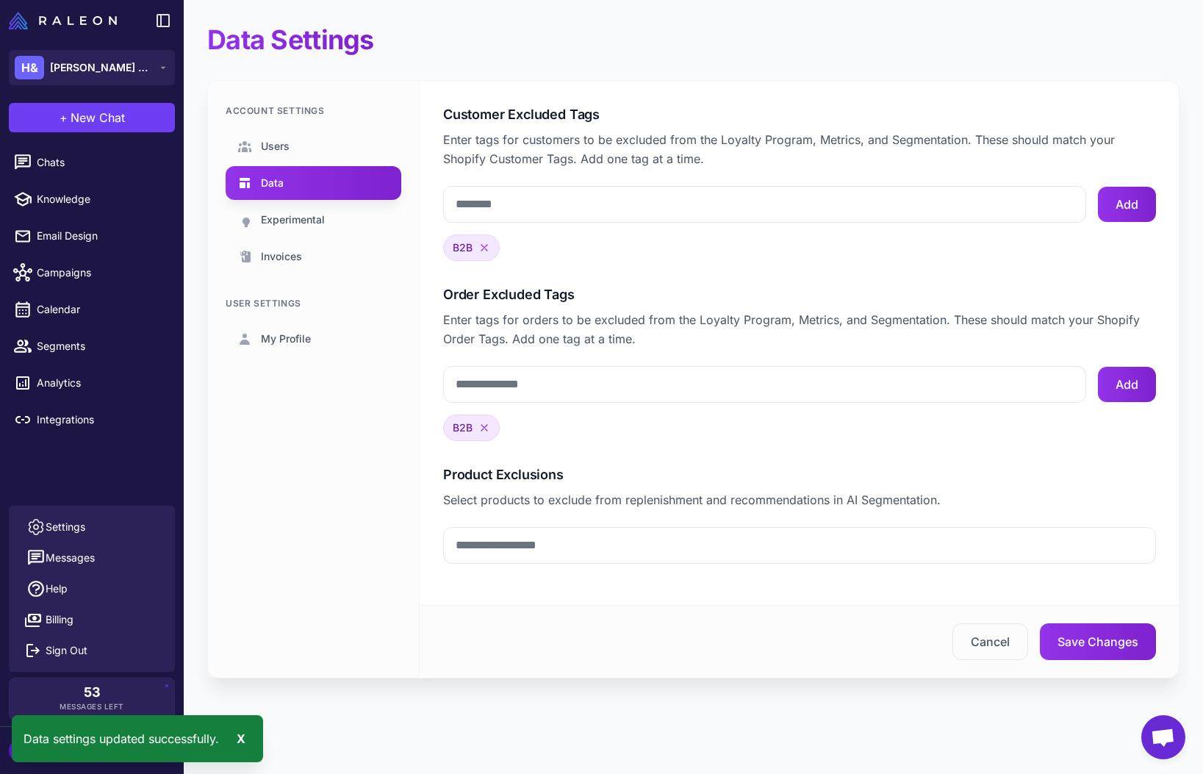
click at [338, 495] on div "Account Settings Users Data Experimental Invoices User Settings My Profile" at bounding box center [314, 379] width 212 height 597
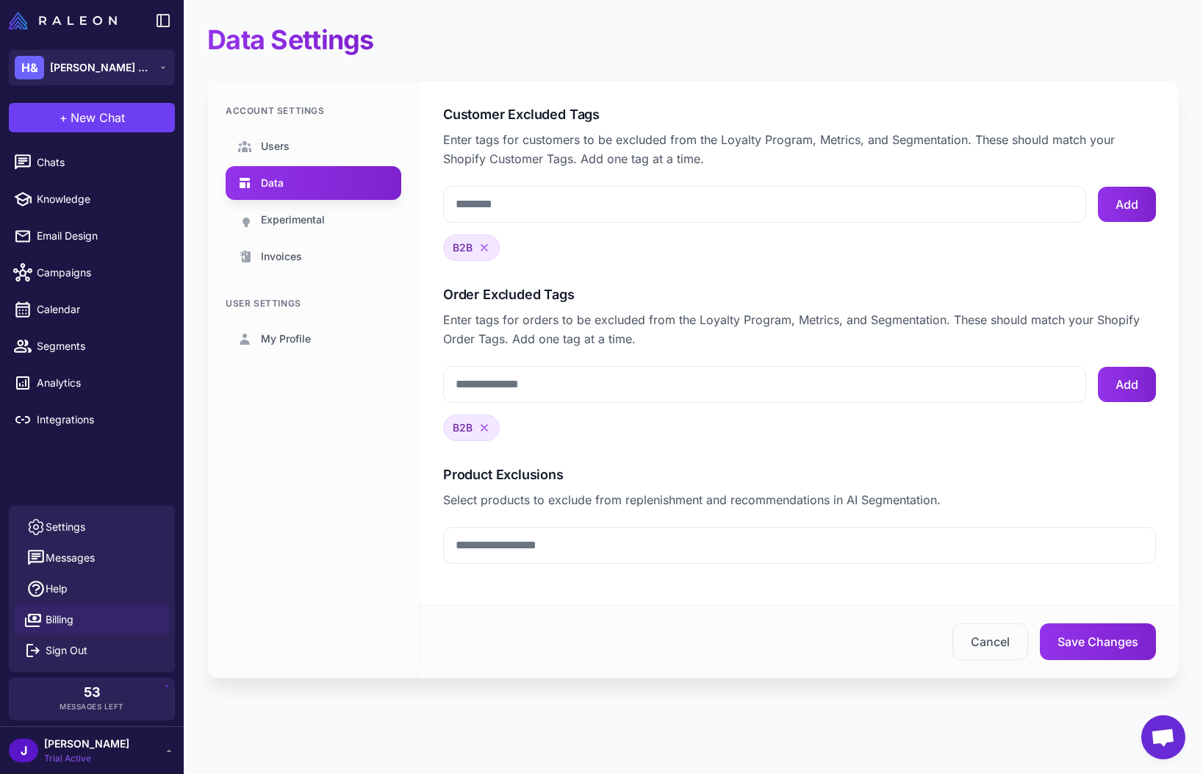
click at [62, 616] on span "Billing" at bounding box center [60, 619] width 28 height 16
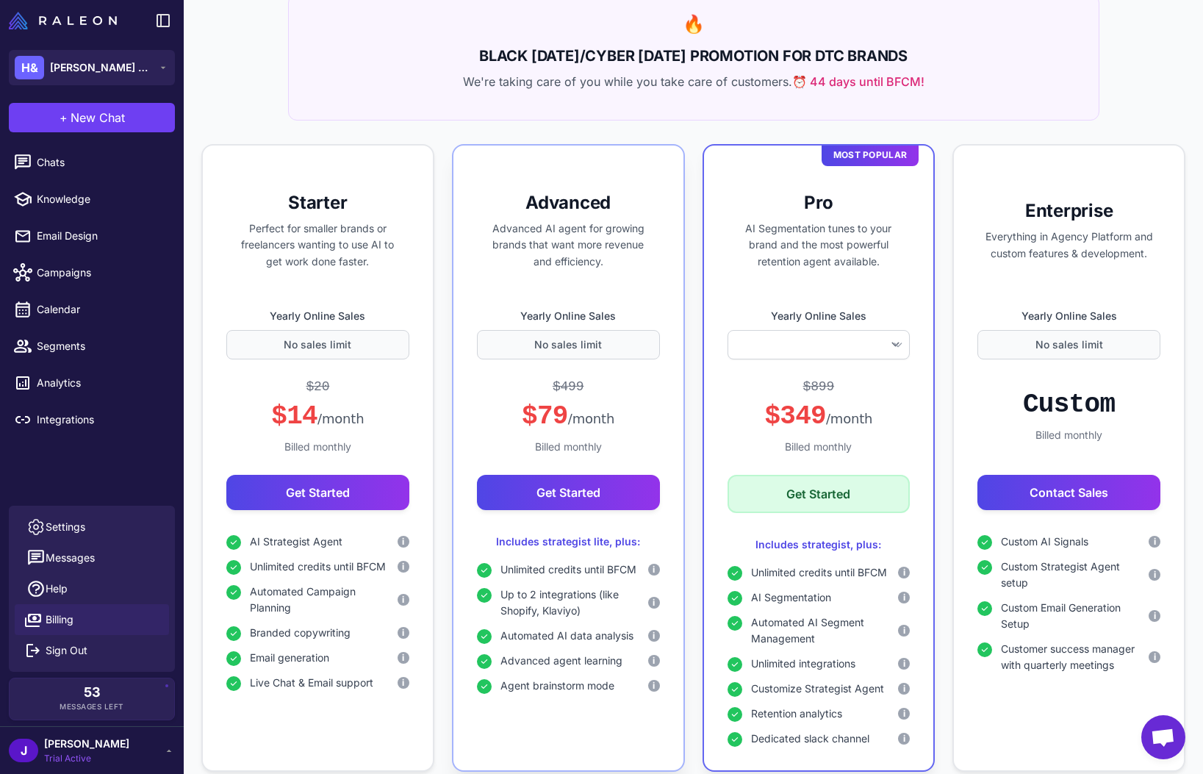
scroll to position [184, 0]
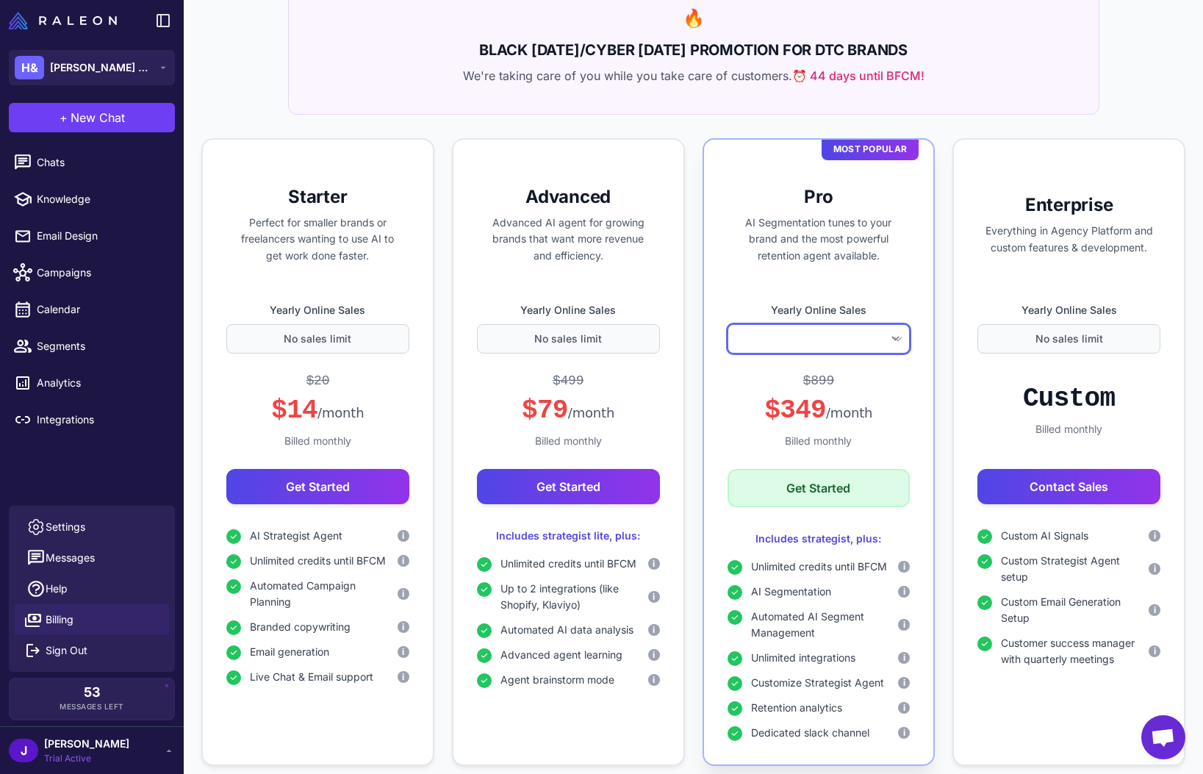
click at [854, 333] on select "**********" at bounding box center [819, 338] width 183 height 29
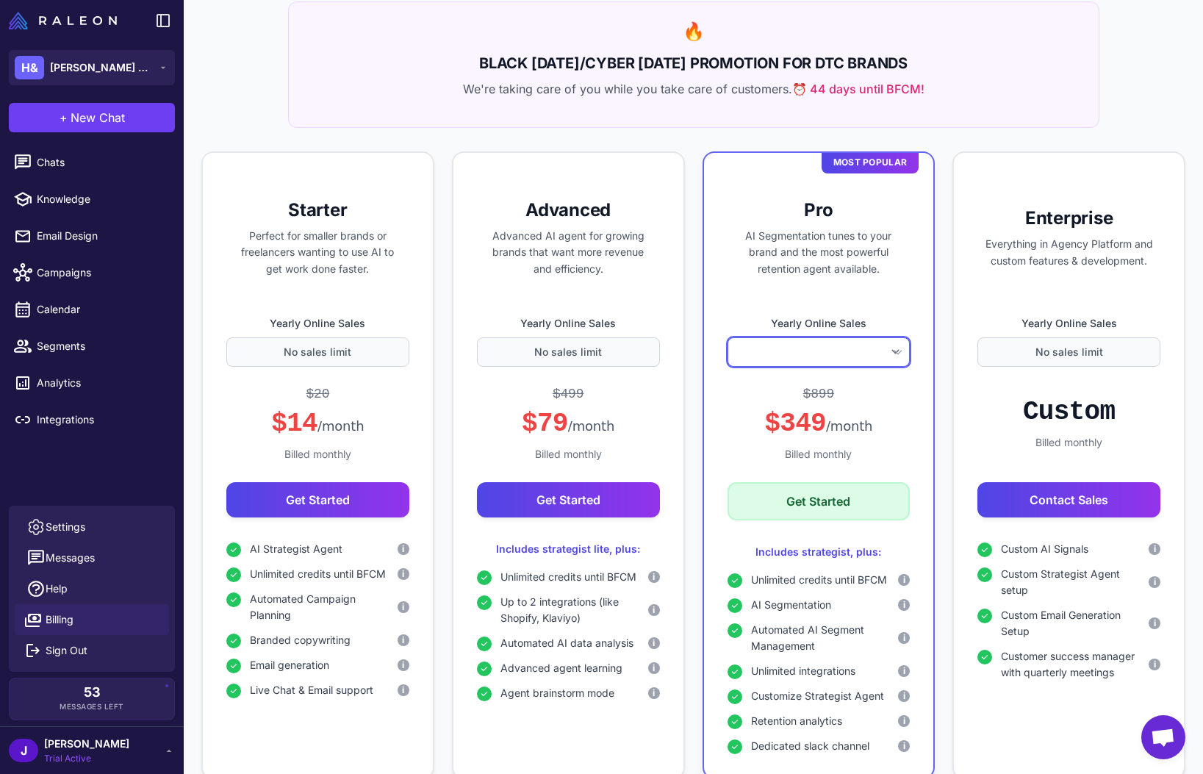
scroll to position [169, 0]
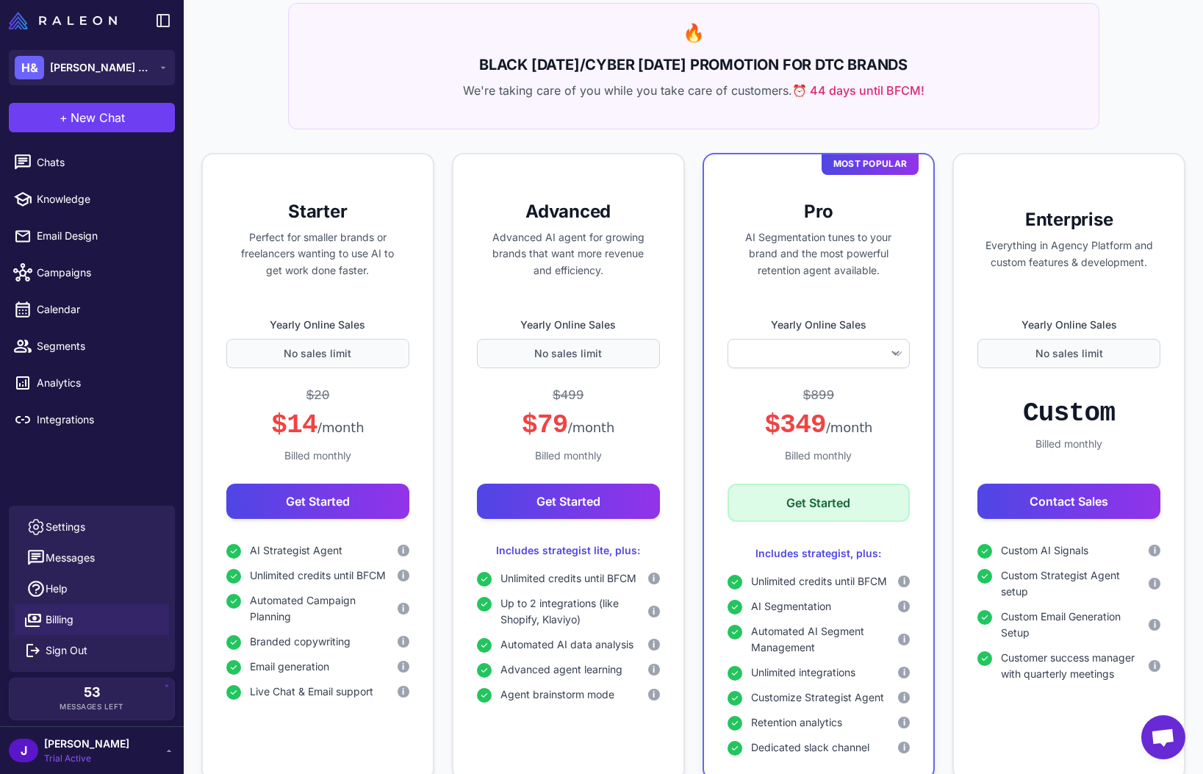
select select
